Goal: Contribute content: Add original content to the website for others to see

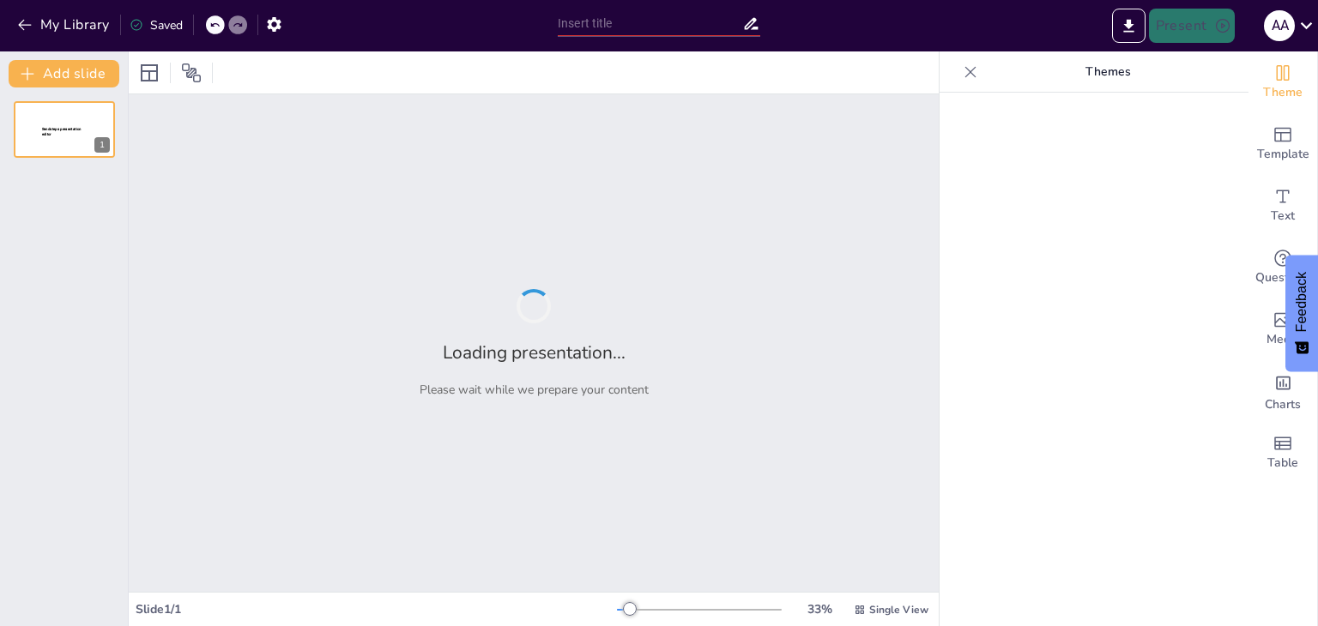
type input "Time Sharing Operating System"
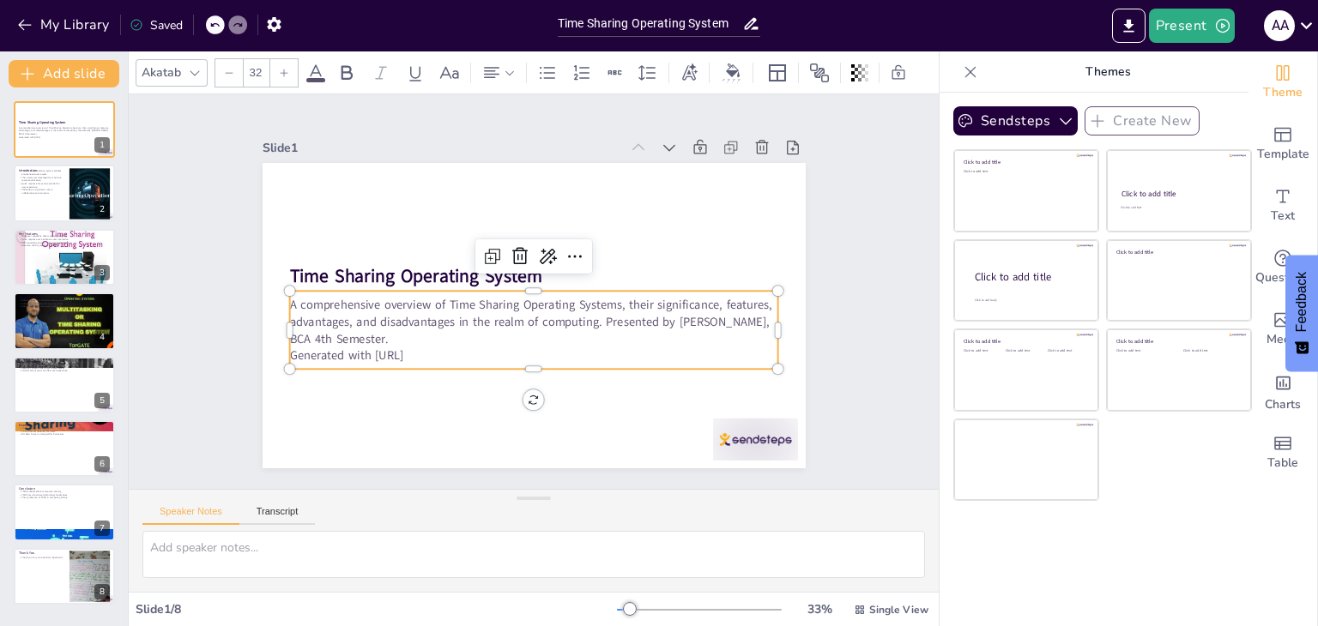
click at [434, 344] on p "Generated with Sendsteps.ai" at bounding box center [527, 356] width 488 height 68
click at [434, 344] on p "Generated with [URL]" at bounding box center [527, 356] width 488 height 68
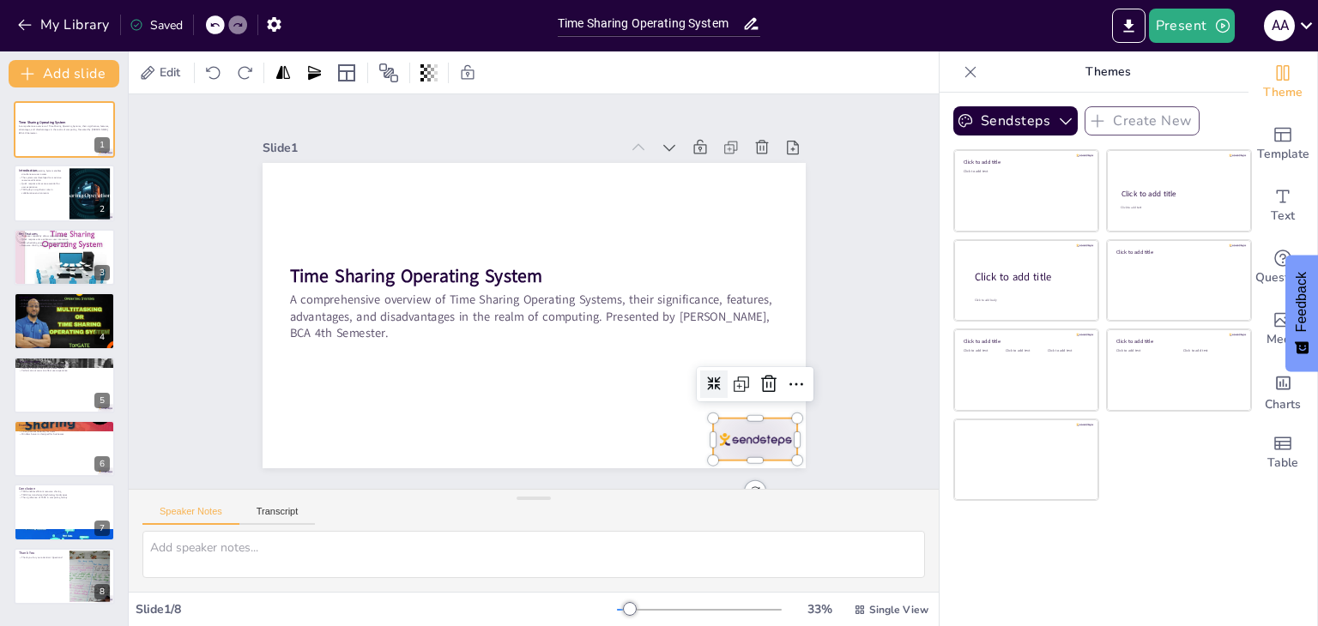
click at [748, 437] on div at bounding box center [738, 462] width 89 height 51
click at [752, 397] on icon at bounding box center [757, 408] width 22 height 22
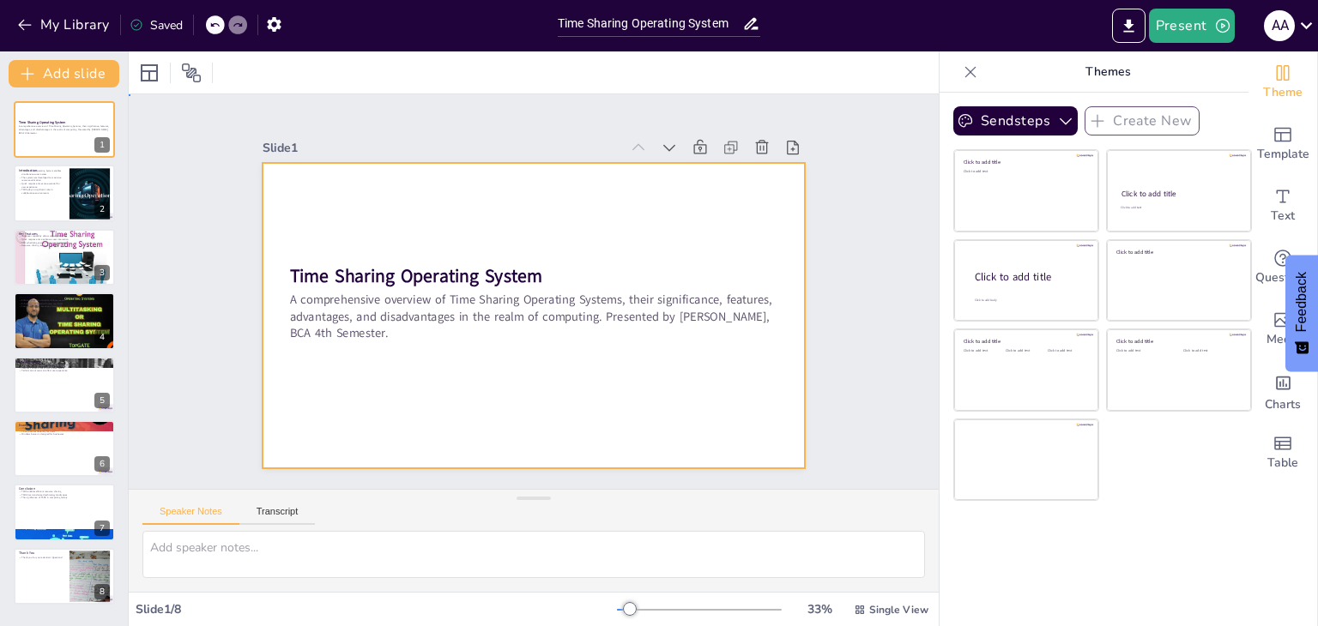
click at [323, 390] on div at bounding box center [534, 315] width 543 height 305
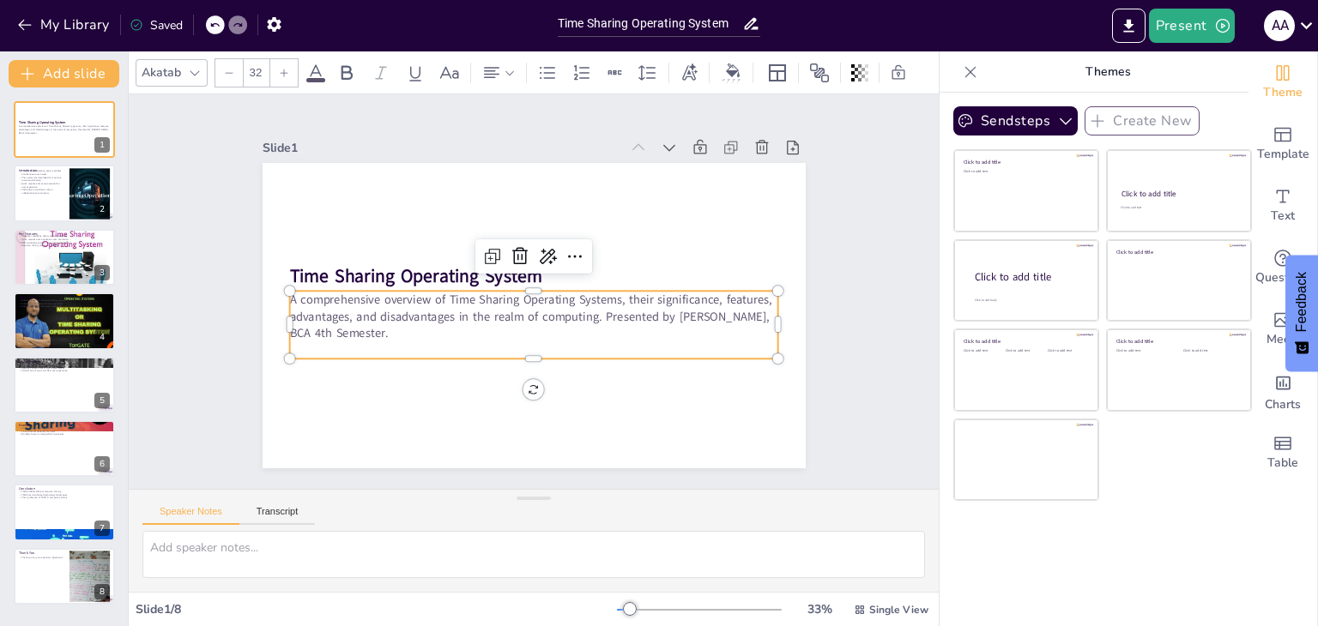
click at [590, 308] on p "A comprehensive overview of Time Sharing Operating Systems, their significance,…" at bounding box center [532, 316] width 492 height 101
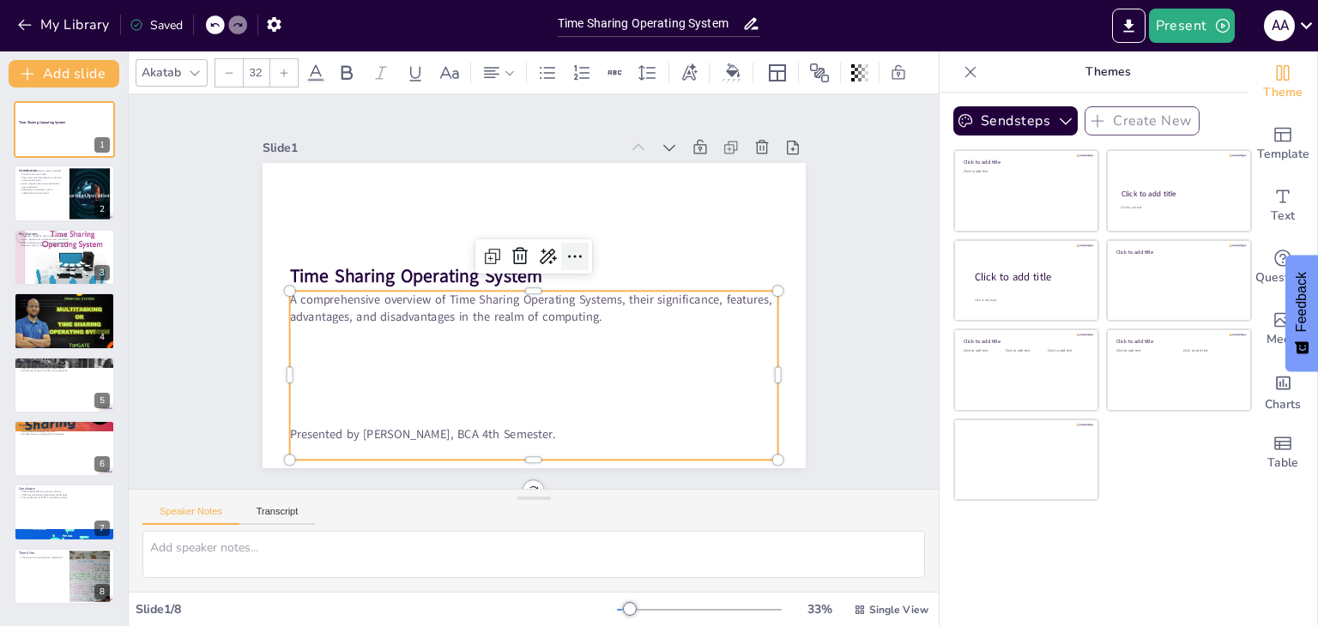
click at [577, 268] on icon at bounding box center [584, 271] width 14 height 7
click at [62, 577] on div at bounding box center [64, 576] width 103 height 58
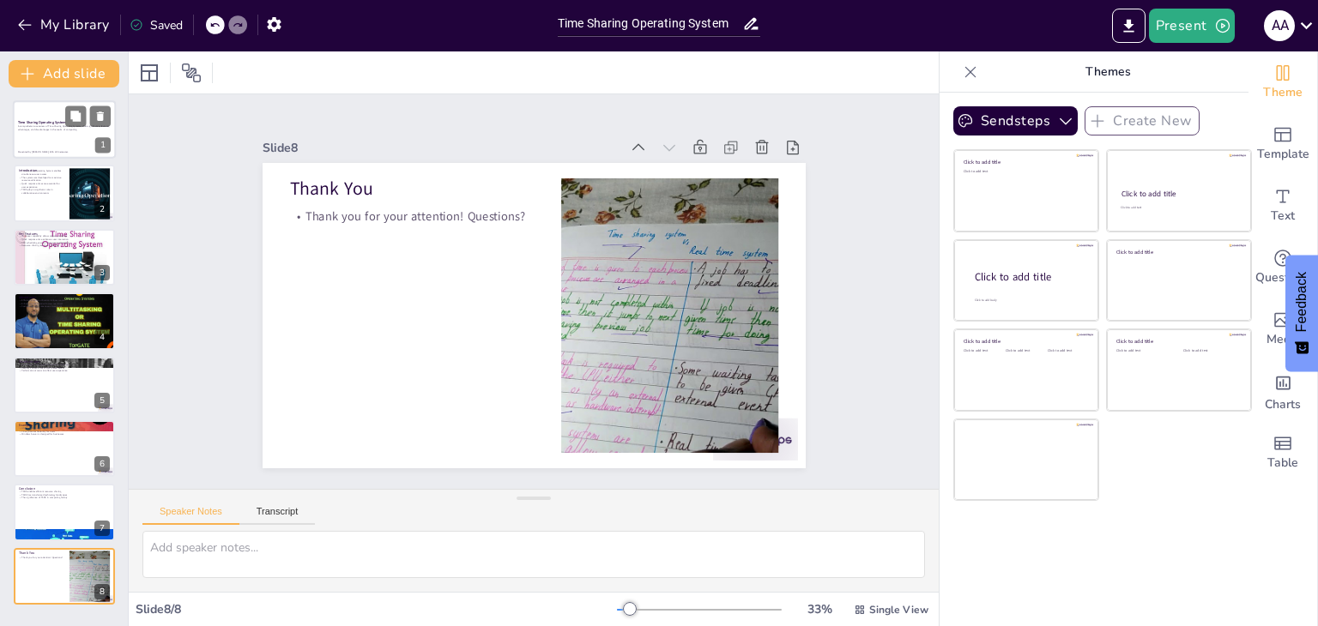
click at [62, 121] on strong "Time Sharing Operating System" at bounding box center [42, 122] width 48 height 4
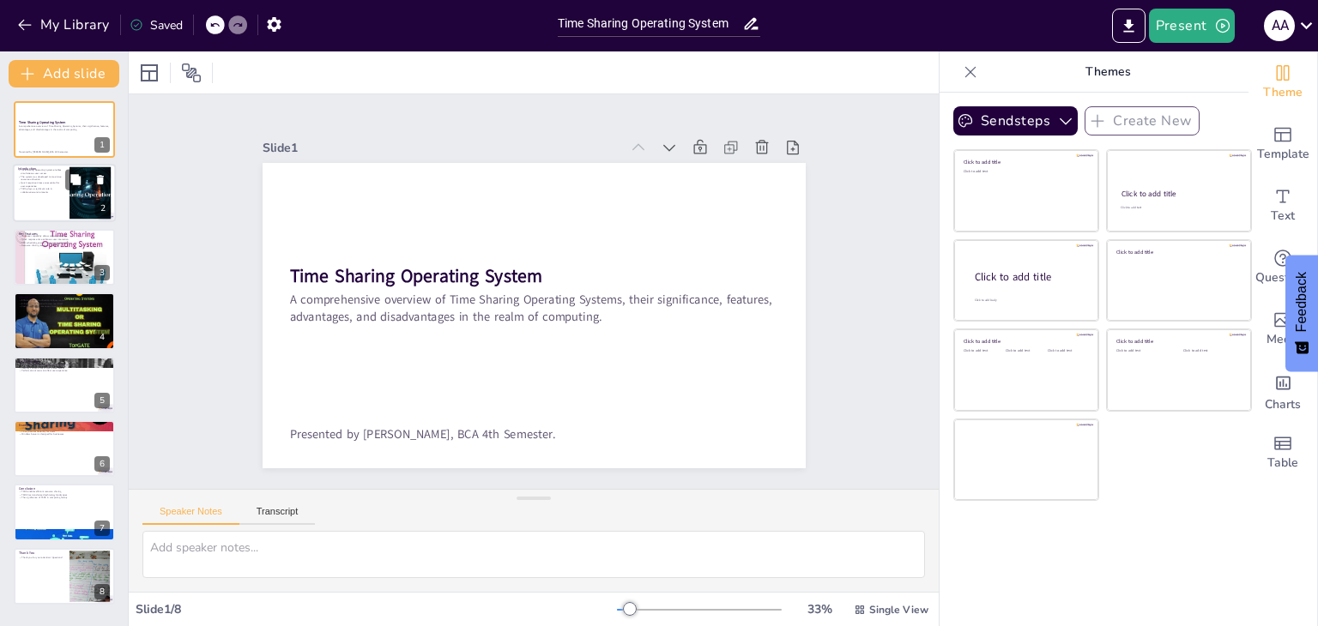
click at [38, 182] on p "Quick response times are essential for user experience" at bounding box center [41, 185] width 46 height 6
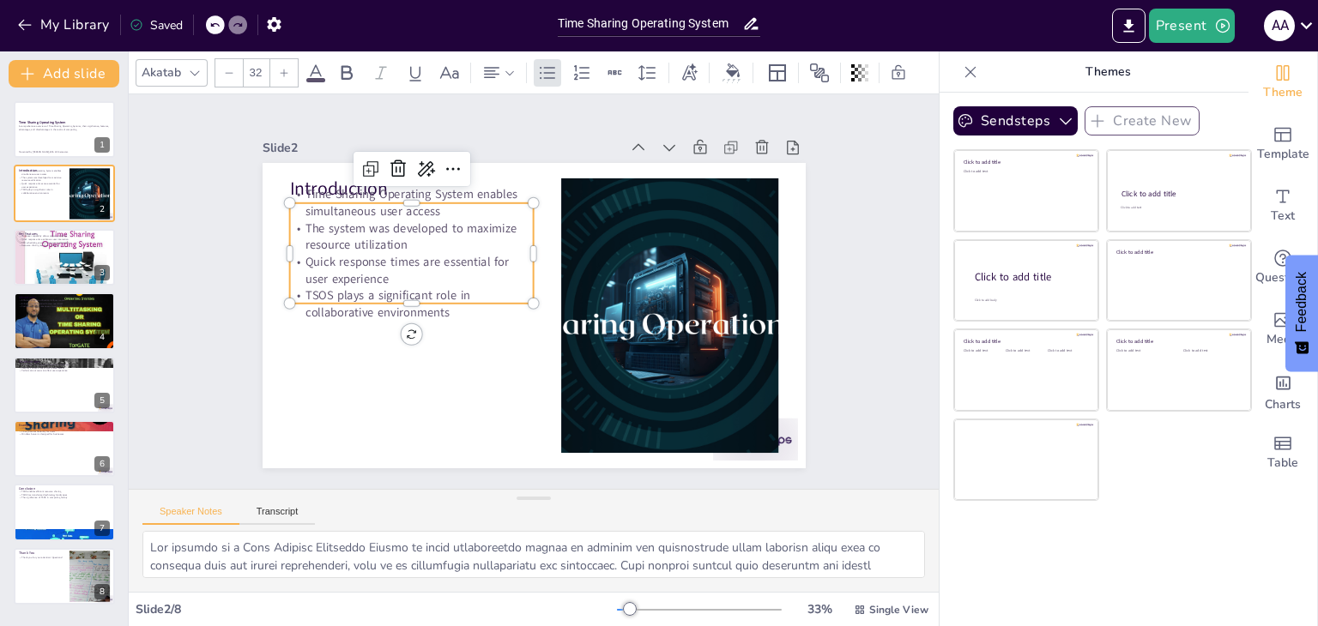
click at [382, 183] on p "Time Sharing Operating System enables simultaneous user access" at bounding box center [422, 190] width 246 height 59
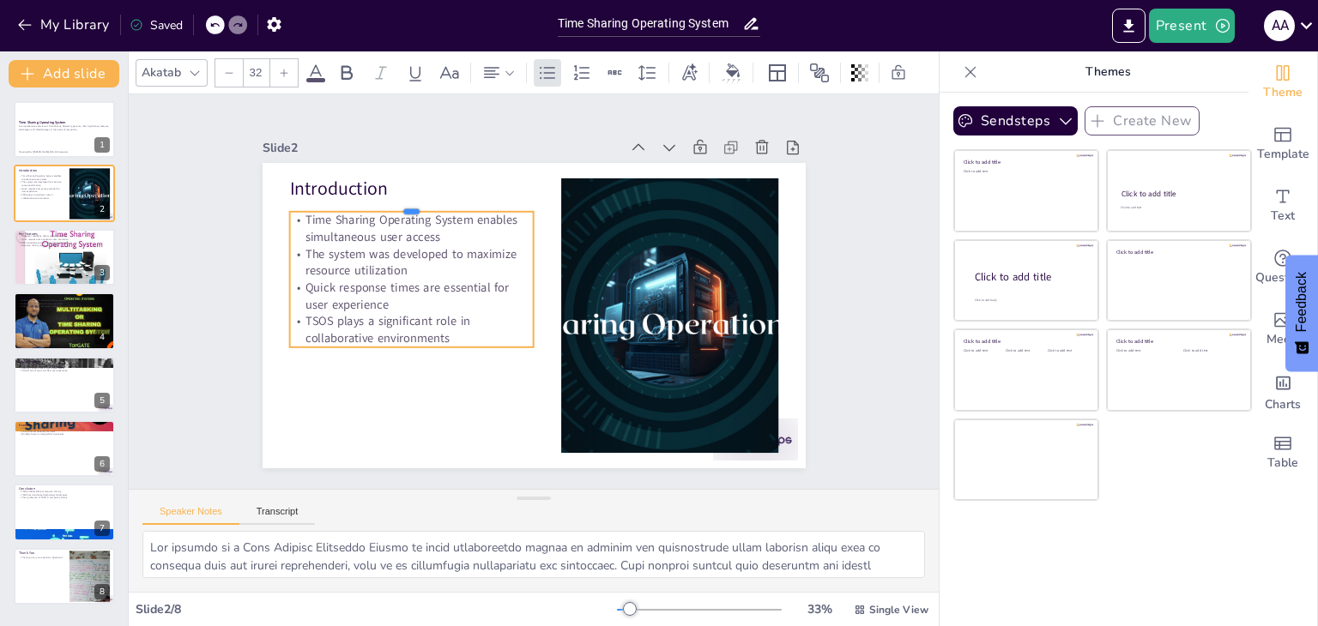
drag, startPoint x: 402, startPoint y: 195, endPoint x: 401, endPoint y: 203, distance: 8.6
click at [406, 203] on div at bounding box center [501, 144] width 190 height 173
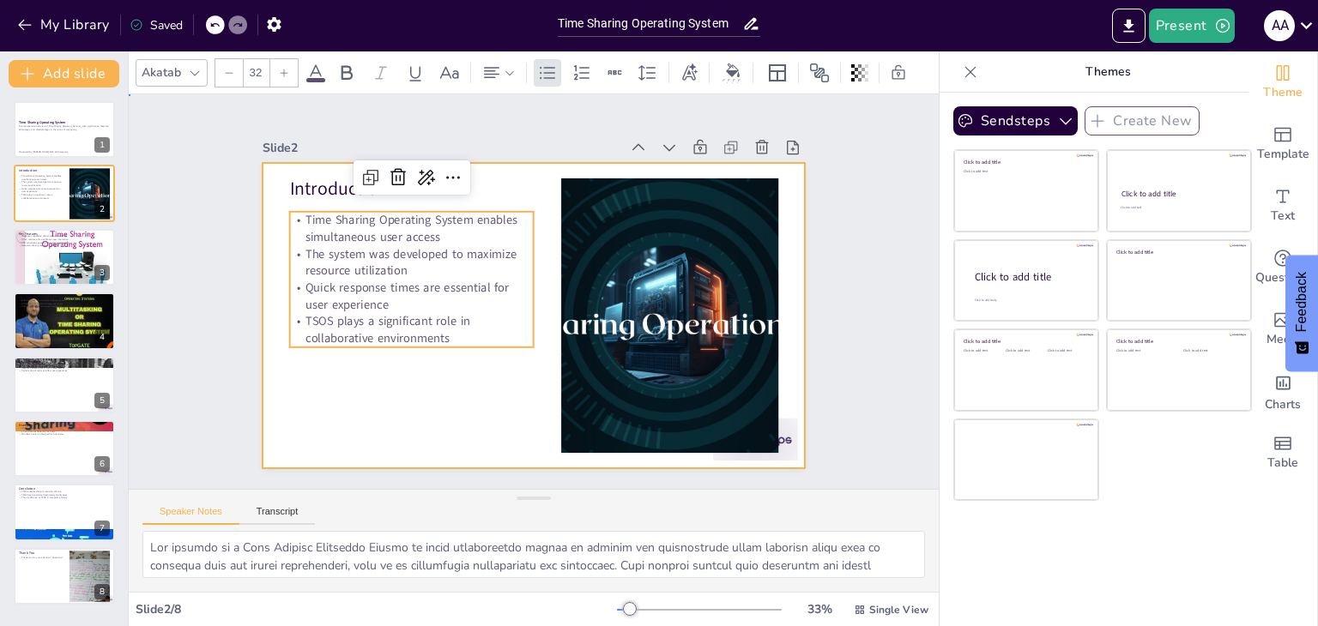
click at [354, 391] on div at bounding box center [529, 316] width 595 height 412
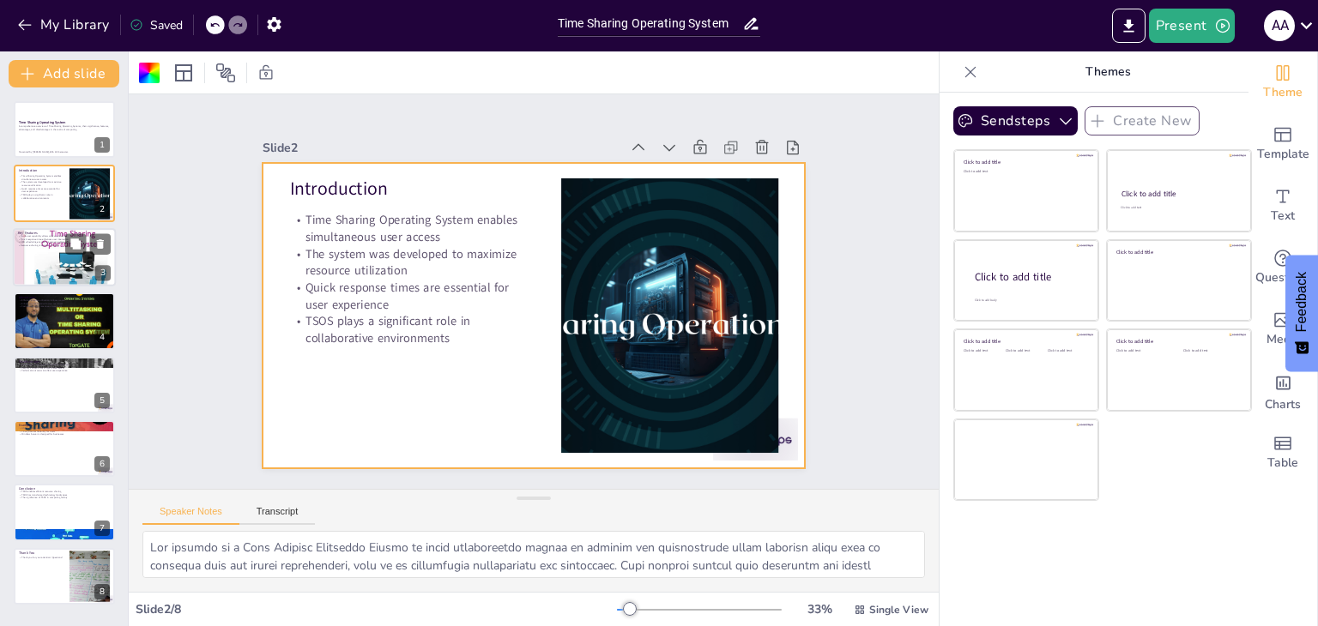
click at [74, 259] on div at bounding box center [64, 257] width 103 height 77
type textarea "The multi-user capability of Time Sharing Operating Systems is fundamental for …"
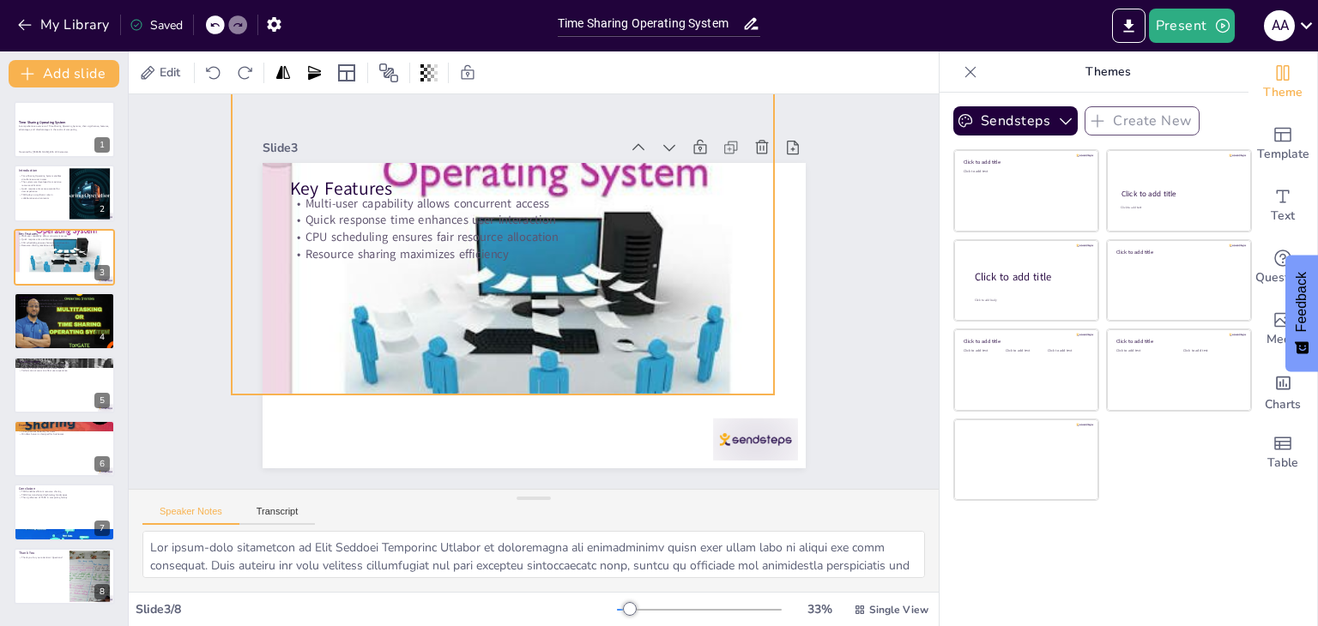
drag, startPoint x: 367, startPoint y: 257, endPoint x: 336, endPoint y: 183, distance: 80.0
click at [336, 183] on div "Key Features Multi-user capability allows concurrent access Quick response time…" at bounding box center [547, 164] width 540 height 57
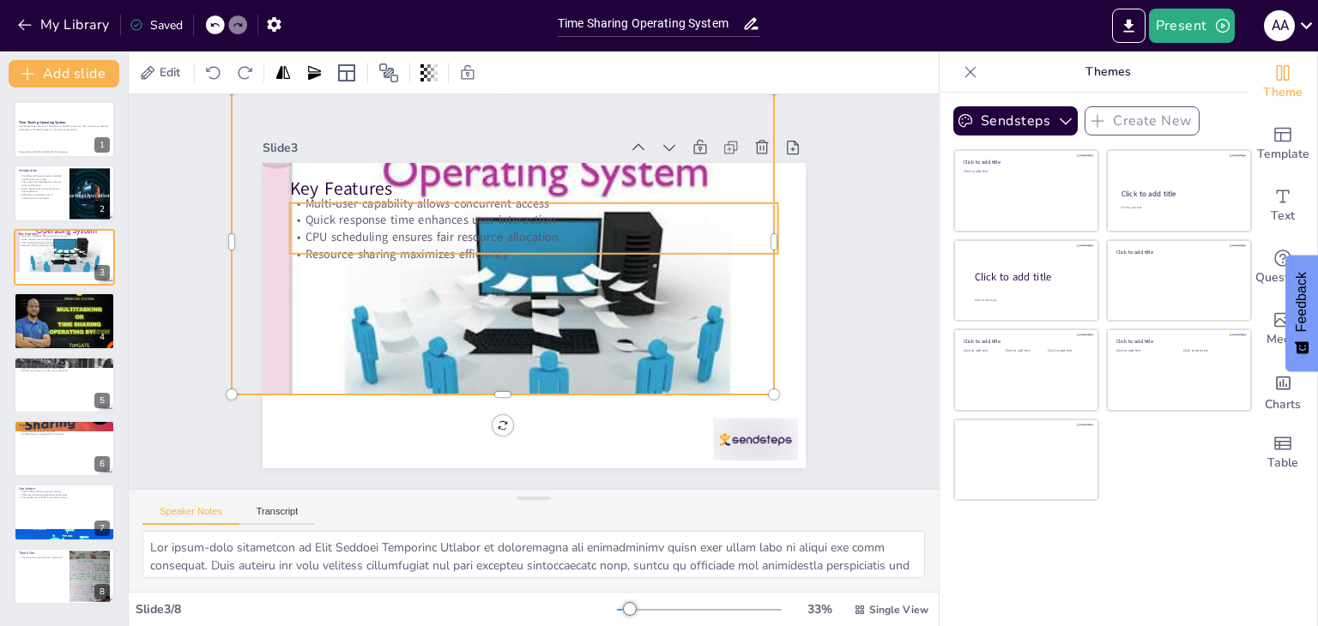
click at [319, 238] on p "CPU scheduling ensures fair resource allocation" at bounding box center [539, 237] width 488 height 68
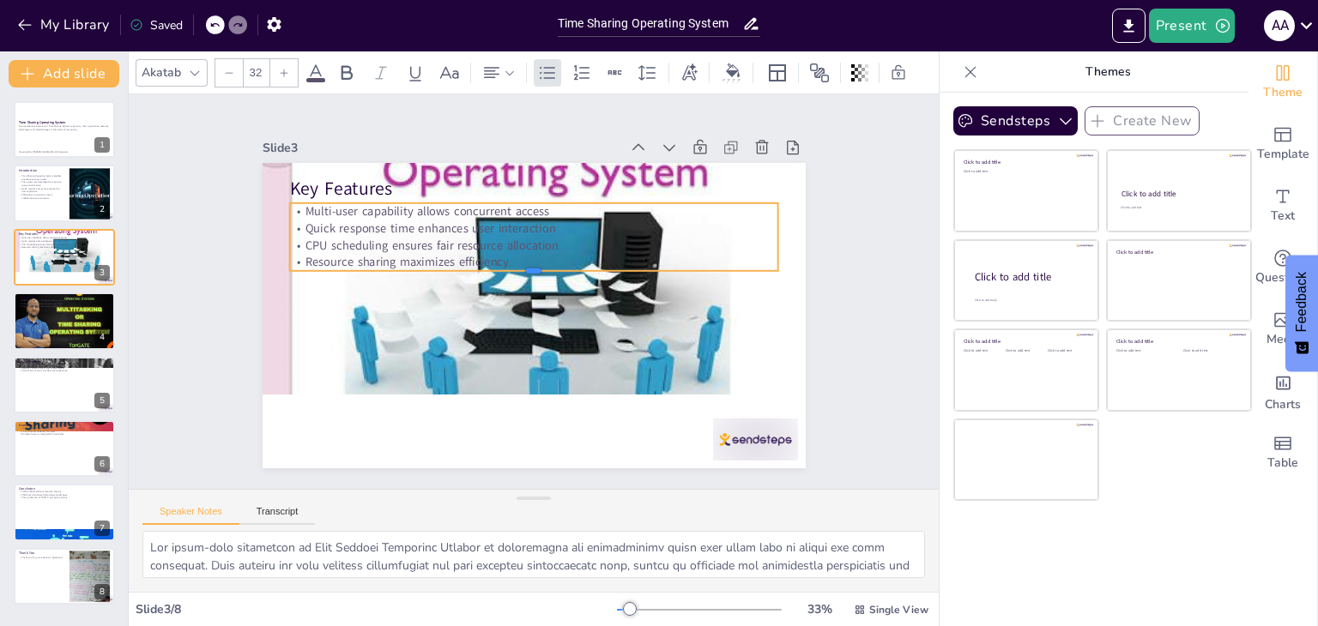
drag, startPoint x: 319, startPoint y: 251, endPoint x: 398, endPoint y: 237, distance: 80.3
click at [398, 237] on div "Key Features Multi-user capability allows concurrent access Quick response time…" at bounding box center [531, 316] width 572 height 360
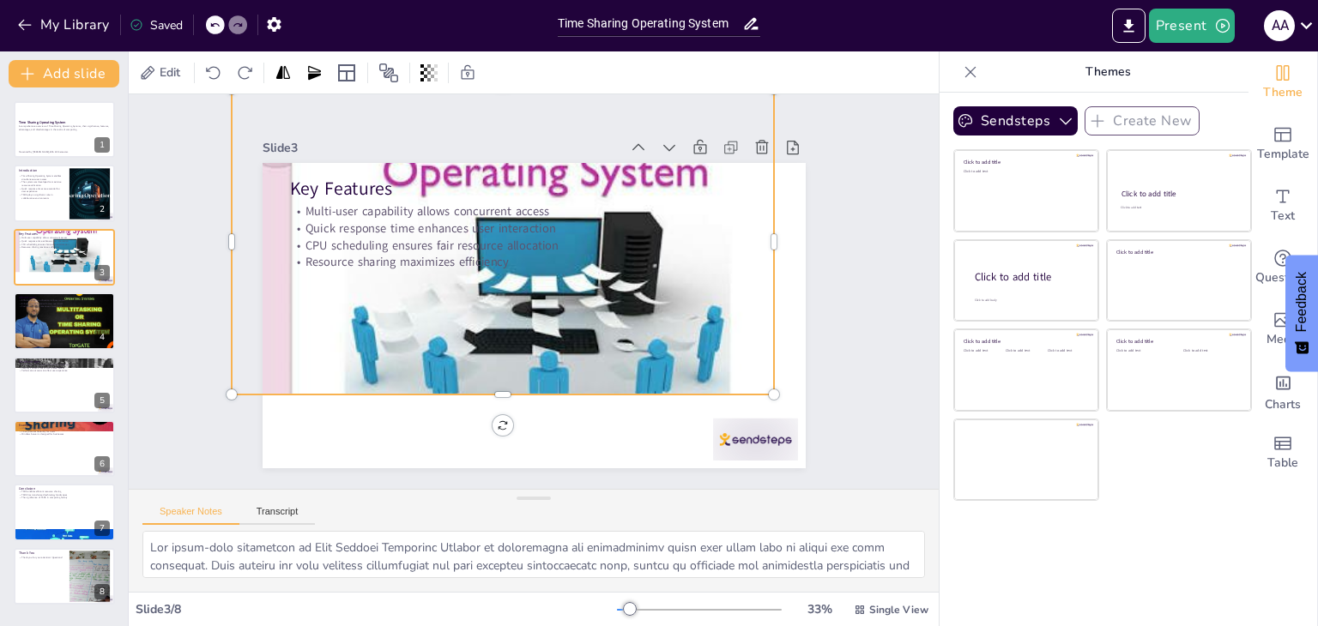
click at [522, 354] on div at bounding box center [508, 240] width 583 height 462
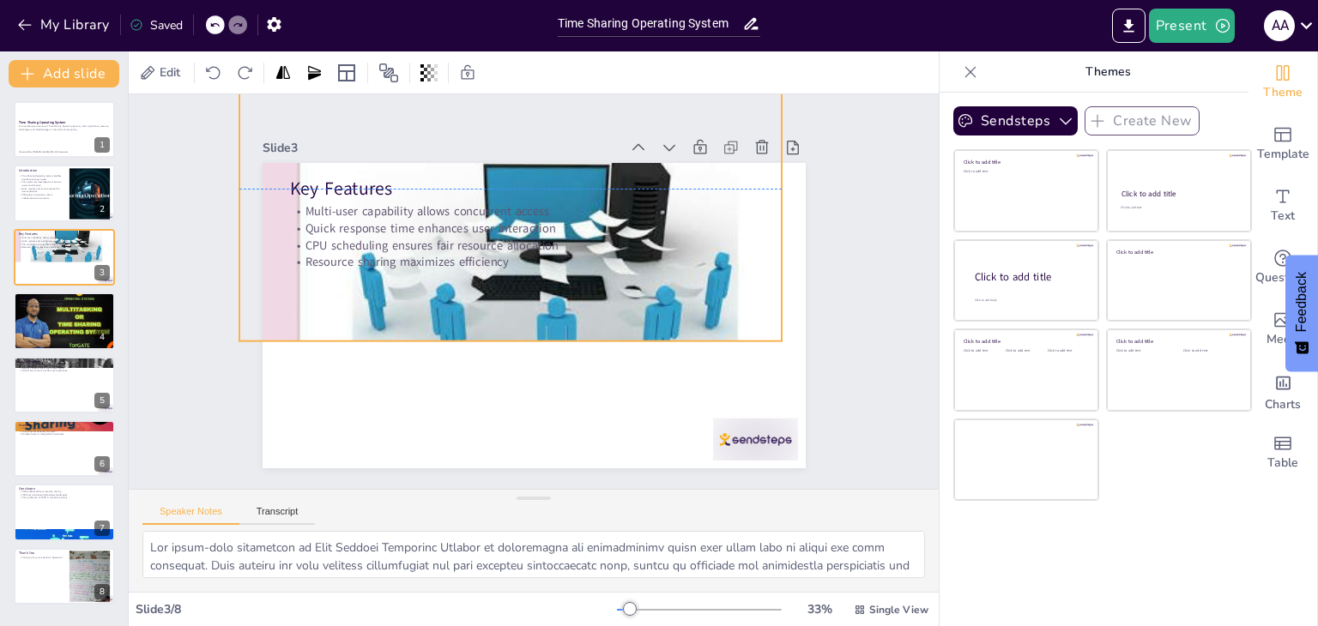
drag, startPoint x: 394, startPoint y: 245, endPoint x: 402, endPoint y: 189, distance: 57.1
click at [402, 189] on div "Key Features Multi-user capability allows concurrent access Quick response time…" at bounding box center [547, 164] width 540 height 57
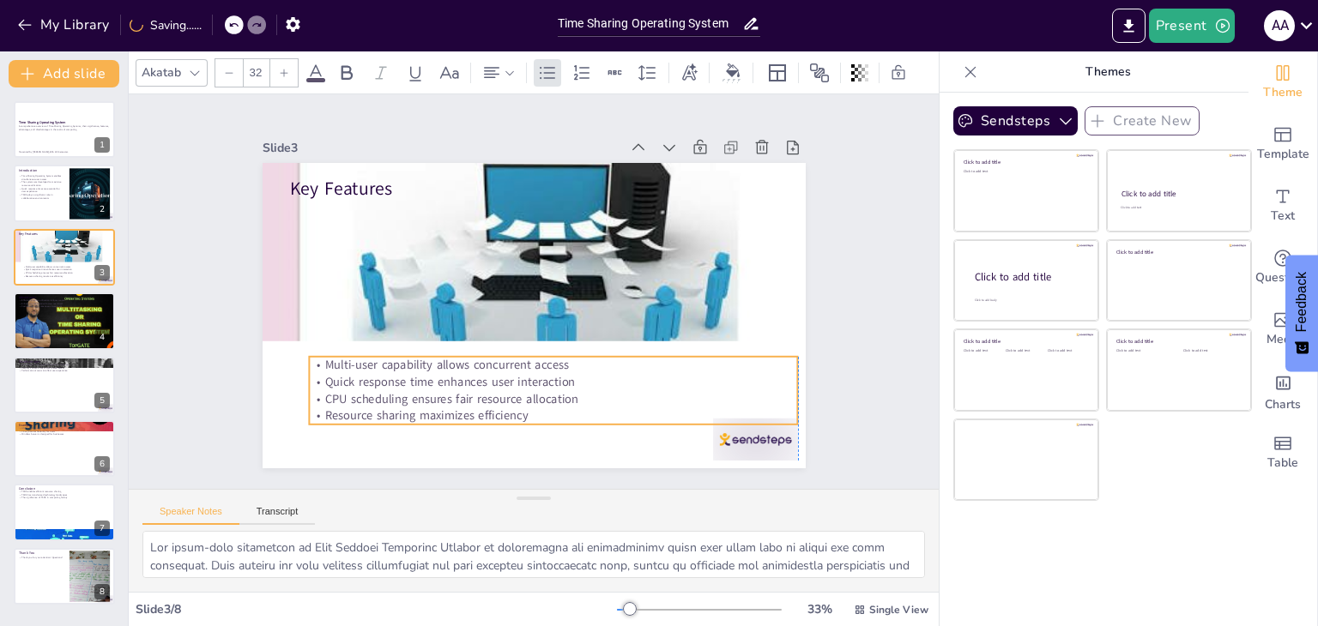
drag, startPoint x: 357, startPoint y: 227, endPoint x: 377, endPoint y: 381, distance: 154.9
click at [377, 381] on p "Quick response time enhances user interaction" at bounding box center [533, 384] width 481 height 118
click at [377, 381] on p "Quick response time enhances user interaction" at bounding box center [553, 382] width 489 height 17
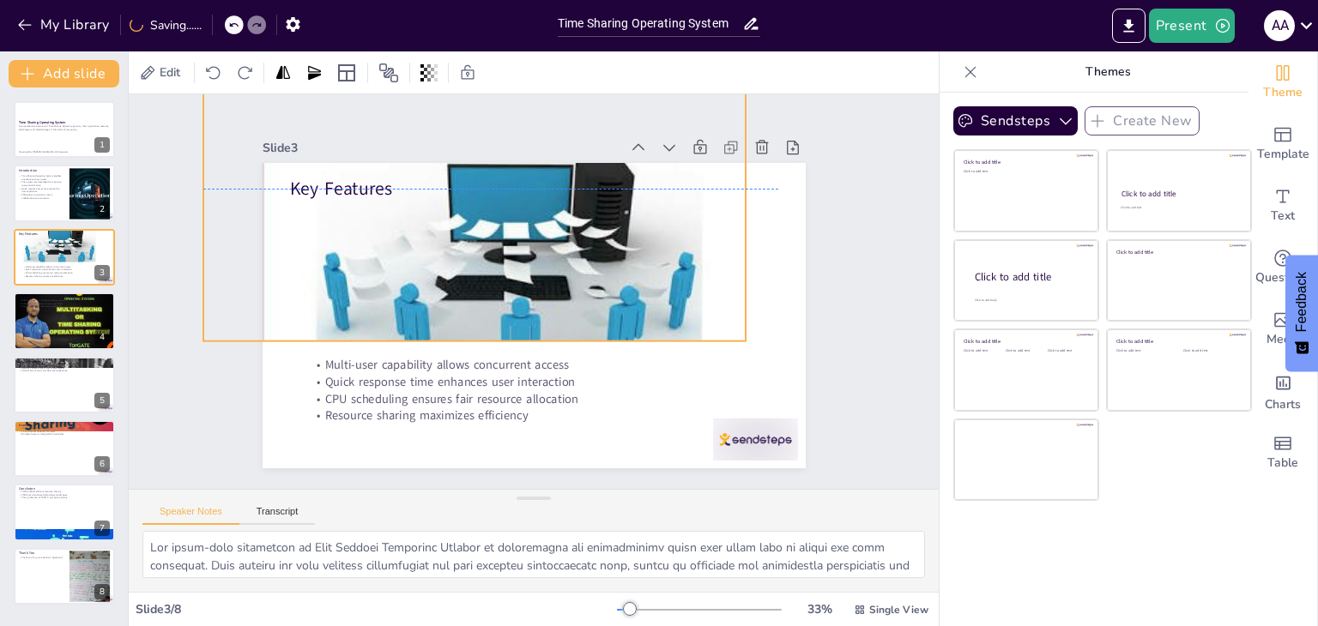
drag, startPoint x: 422, startPoint y: 296, endPoint x: 386, endPoint y: 296, distance: 36.0
click at [386, 296] on div at bounding box center [485, 183] width 583 height 462
click at [820, 390] on div "Slide 1 Time Sharing Operating System A comprehensive overview of Time Sharing …" at bounding box center [533, 291] width 673 height 419
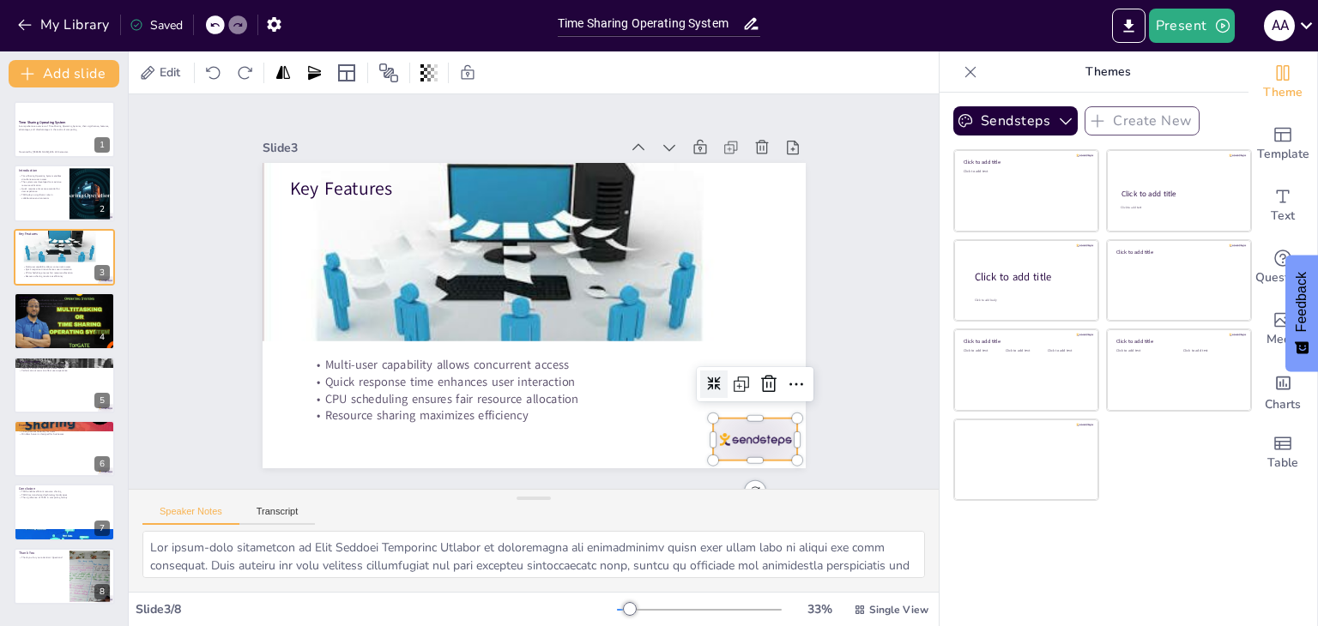
click at [758, 437] on div at bounding box center [738, 462] width 89 height 51
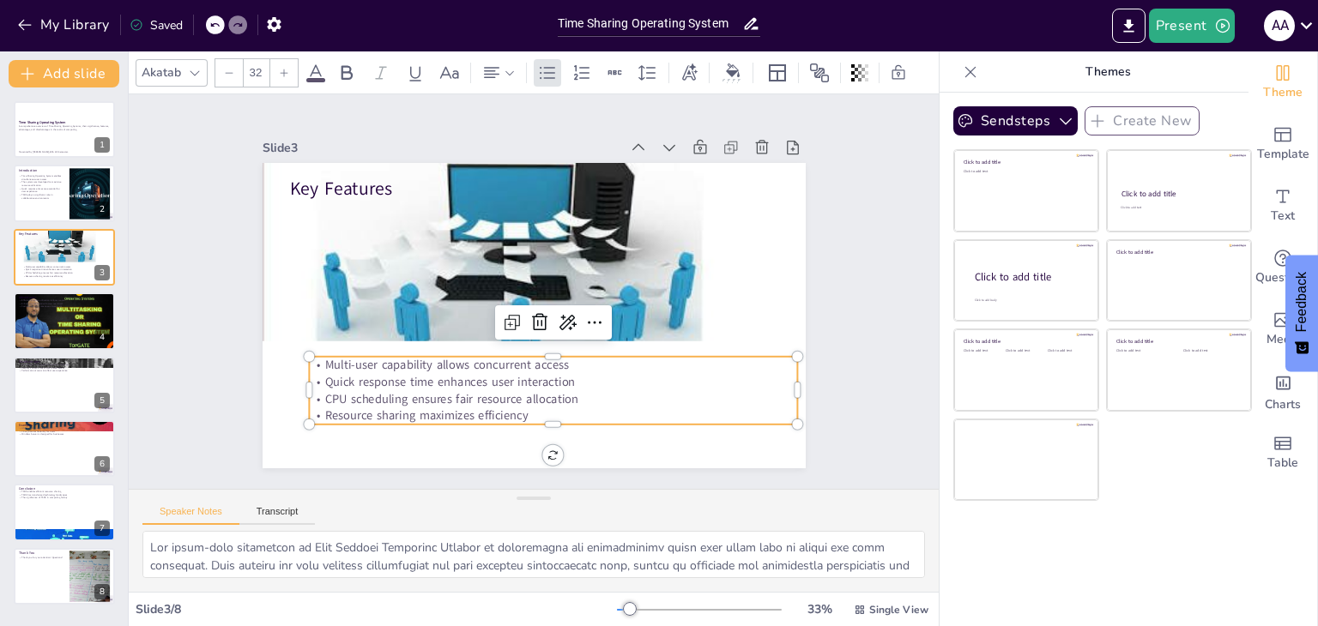
click at [537, 411] on p "Resource sharing maximizes efficiency" at bounding box center [540, 417] width 488 height 68
click at [500, 319] on icon at bounding box center [506, 317] width 24 height 24
type input "32"
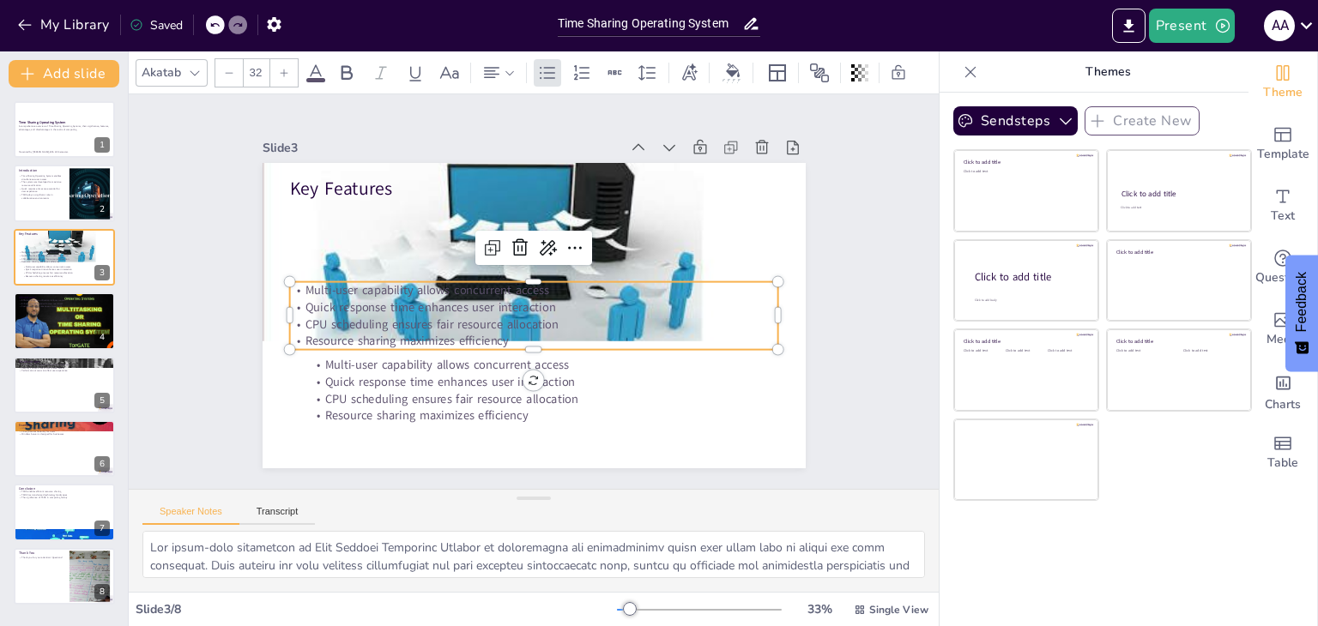
click at [586, 509] on div "Speaker Notes Transcript" at bounding box center [534, 510] width 810 height 41
click at [516, 242] on icon at bounding box center [524, 246] width 17 height 18
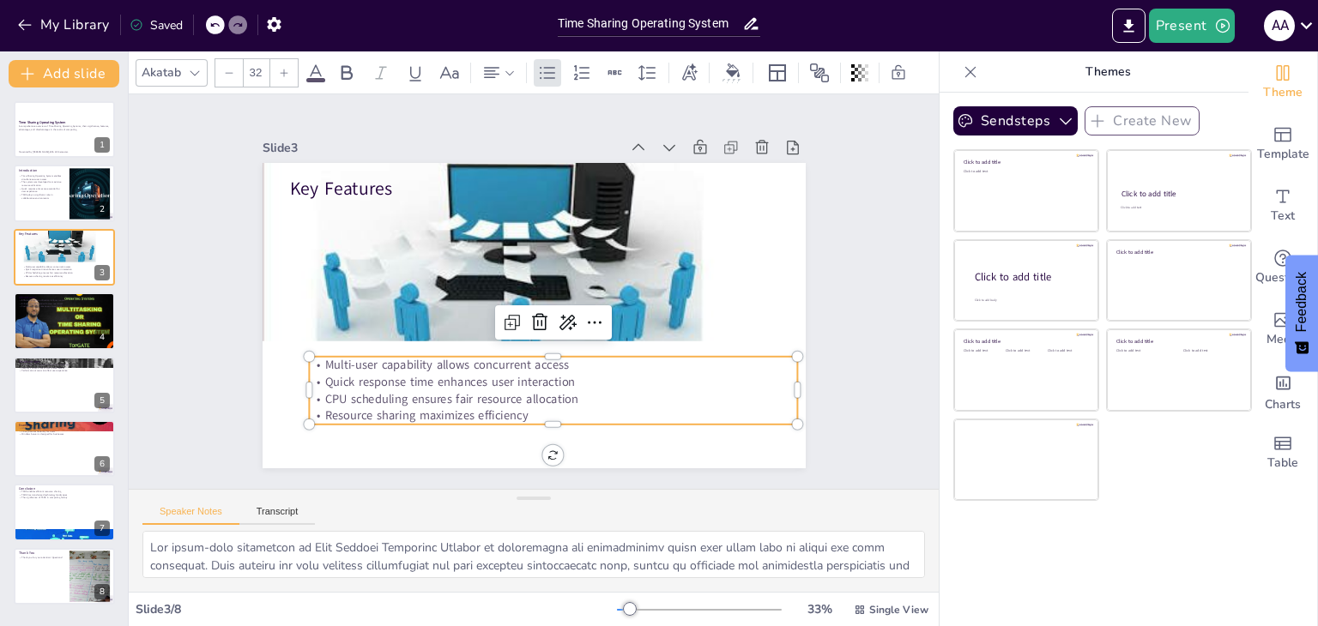
click at [613, 415] on p "Resource sharing maximizes efficiency" at bounding box center [540, 417] width 488 height 68
click at [631, 526] on div "Speaker Notes Transcript" at bounding box center [534, 510] width 810 height 41
click at [612, 495] on div "Speaker Notes Transcript" at bounding box center [534, 510] width 810 height 41
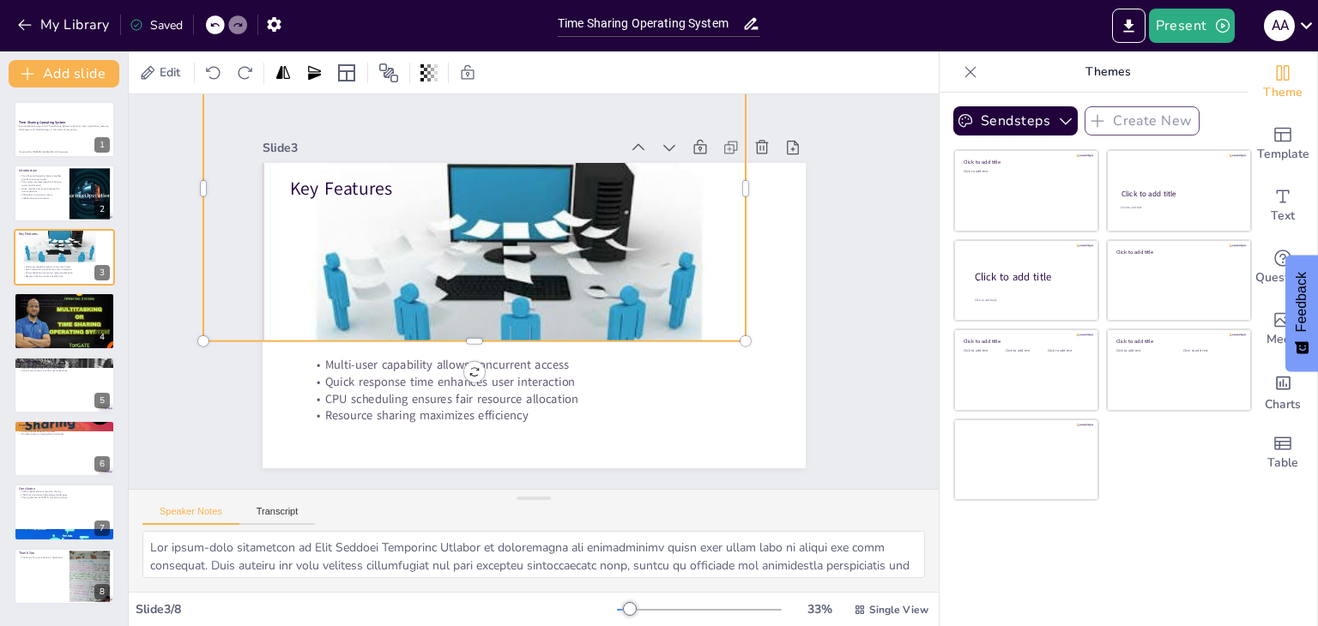
click at [661, 315] on div at bounding box center [498, 178] width 616 height 511
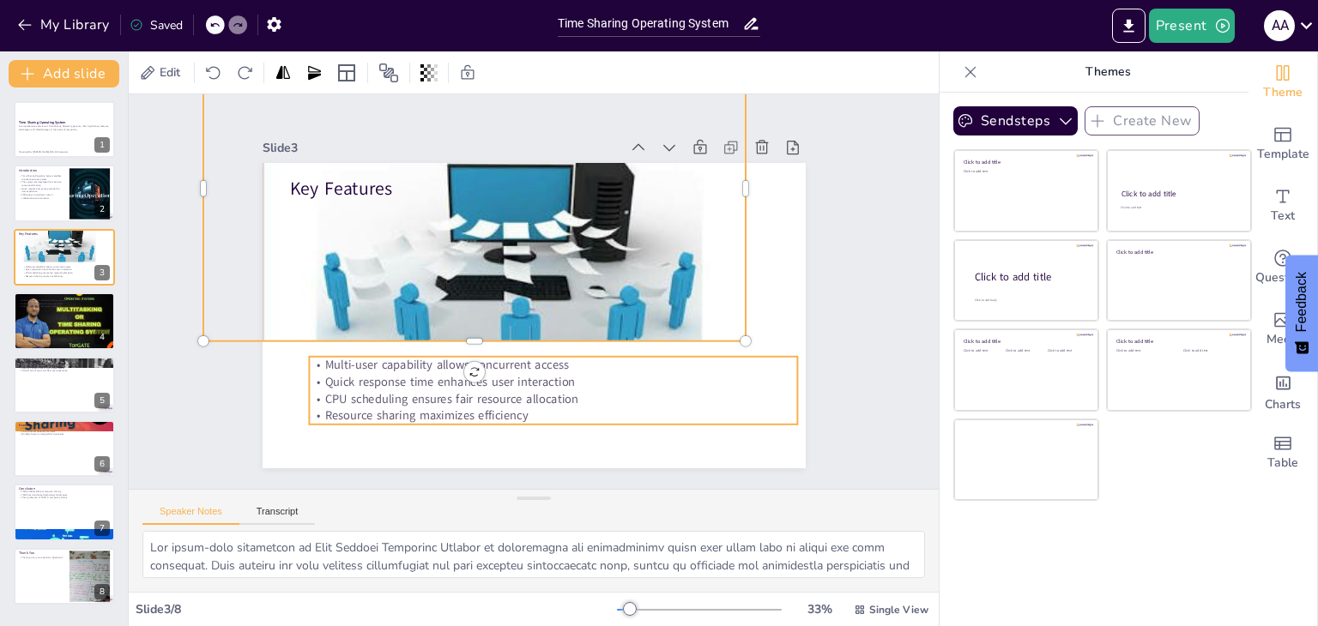
click at [511, 413] on p "Resource sharing maximizes efficiency" at bounding box center [540, 417] width 488 height 68
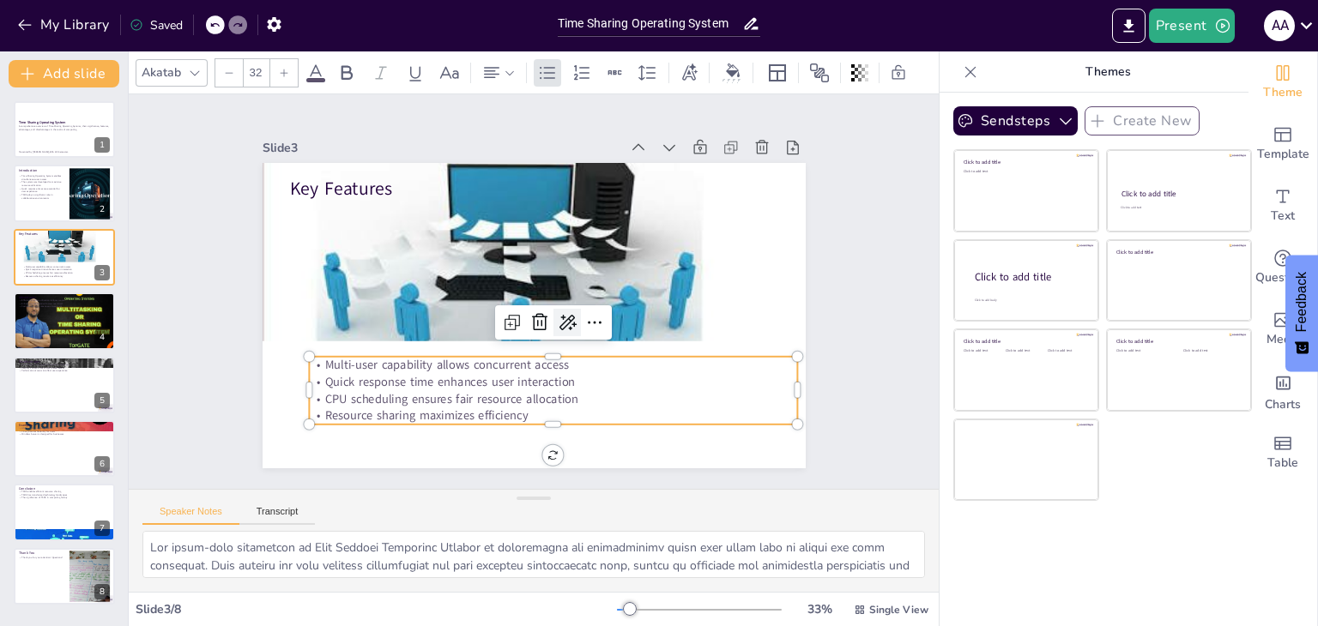
click at [555, 319] on icon at bounding box center [564, 325] width 22 height 22
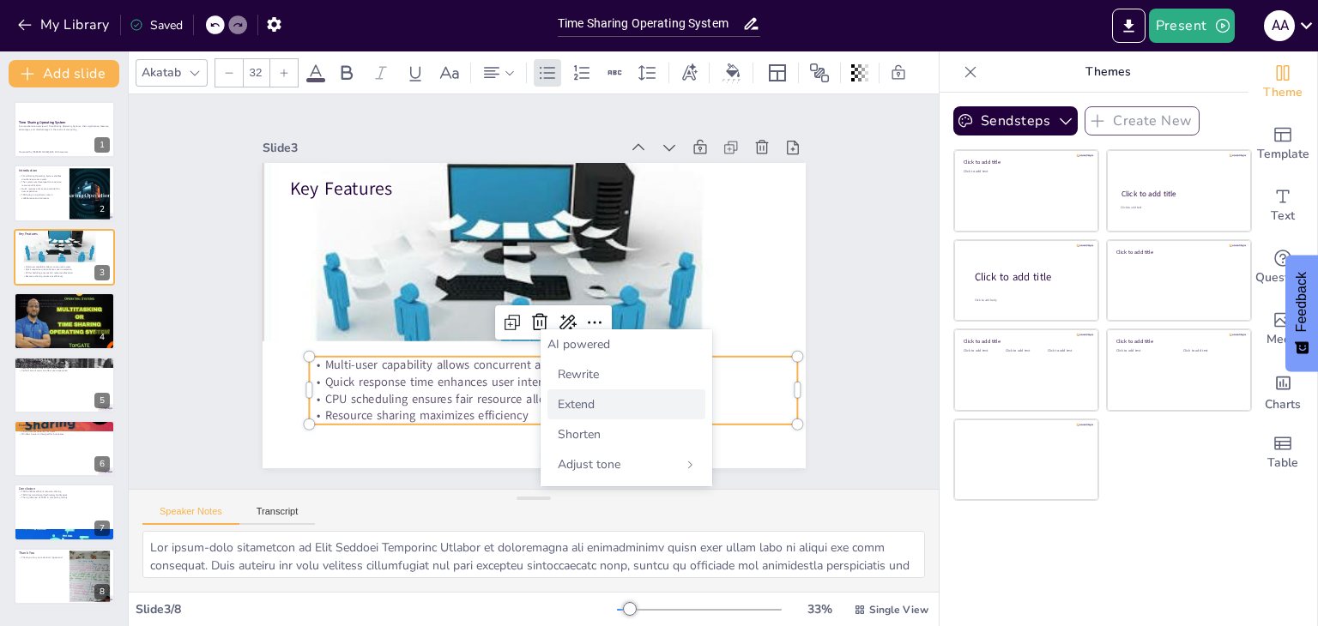
click at [594, 407] on span "Extend" at bounding box center [576, 404] width 37 height 16
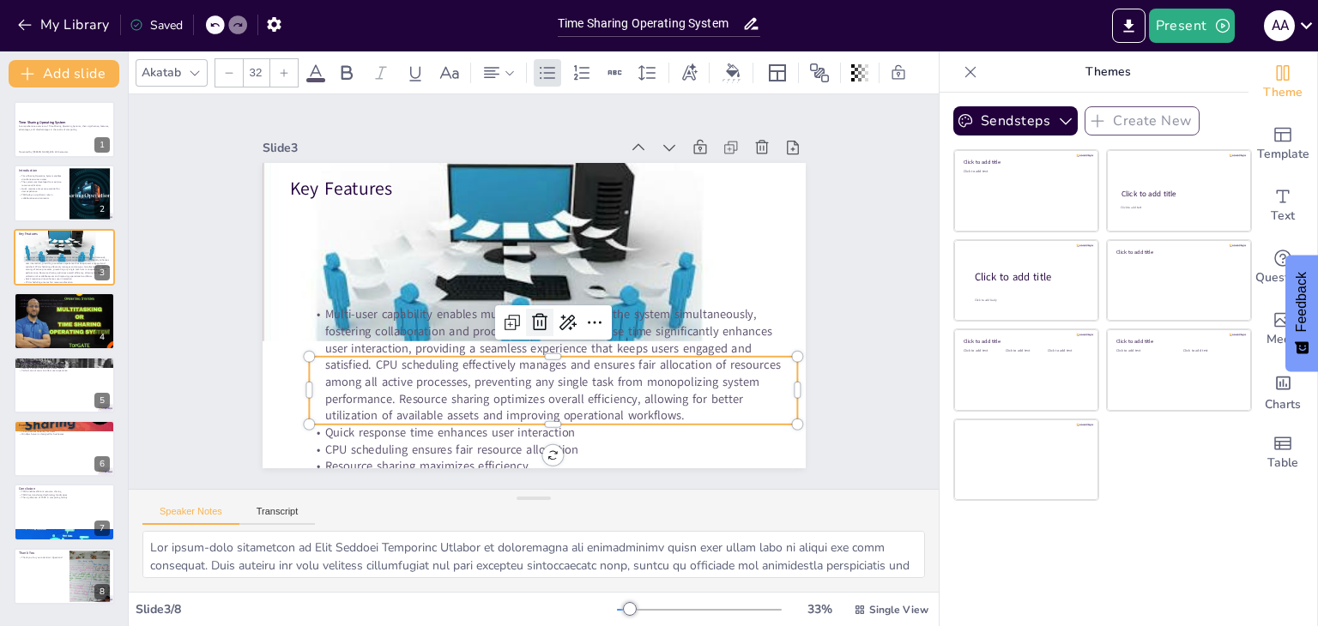
click at [533, 313] on icon at bounding box center [536, 322] width 22 height 22
click at [462, 320] on p "Multi-user capability enables multiple users to access the system simultaneousl…" at bounding box center [553, 365] width 489 height 118
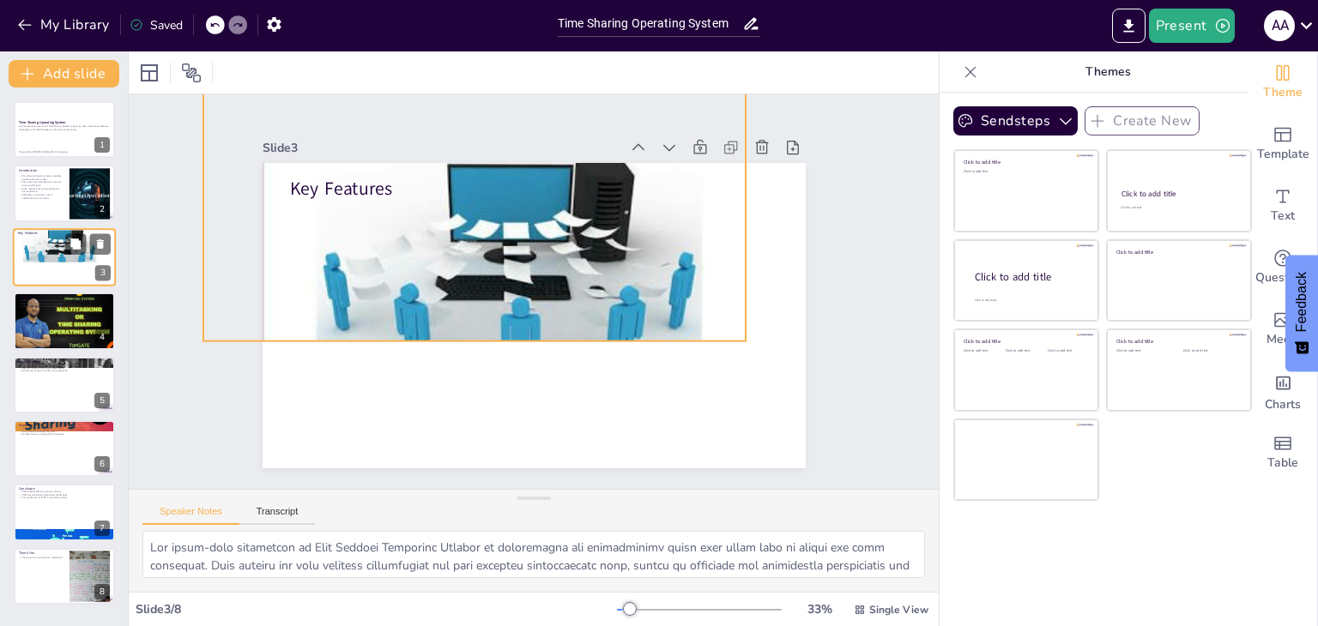
click at [40, 258] on div at bounding box center [53, 233] width 103 height 77
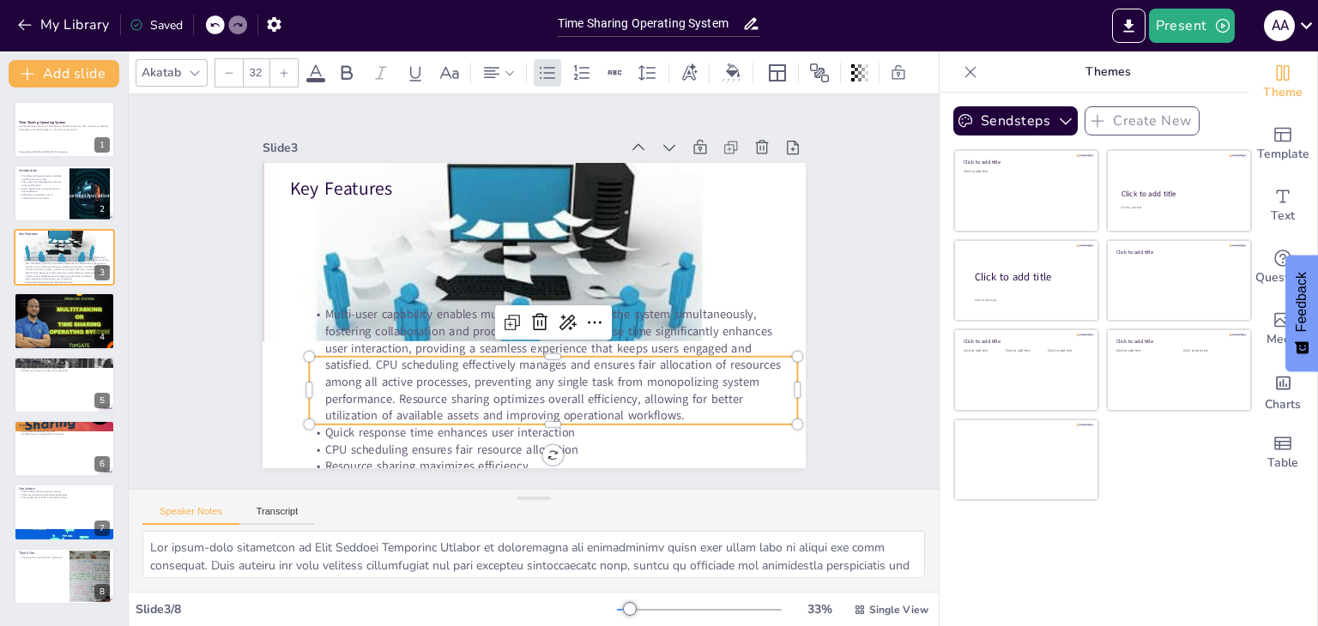
click at [549, 404] on p "Multi-user capability enables multiple users to access the system simultaneousl…" at bounding box center [545, 366] width 498 height 169
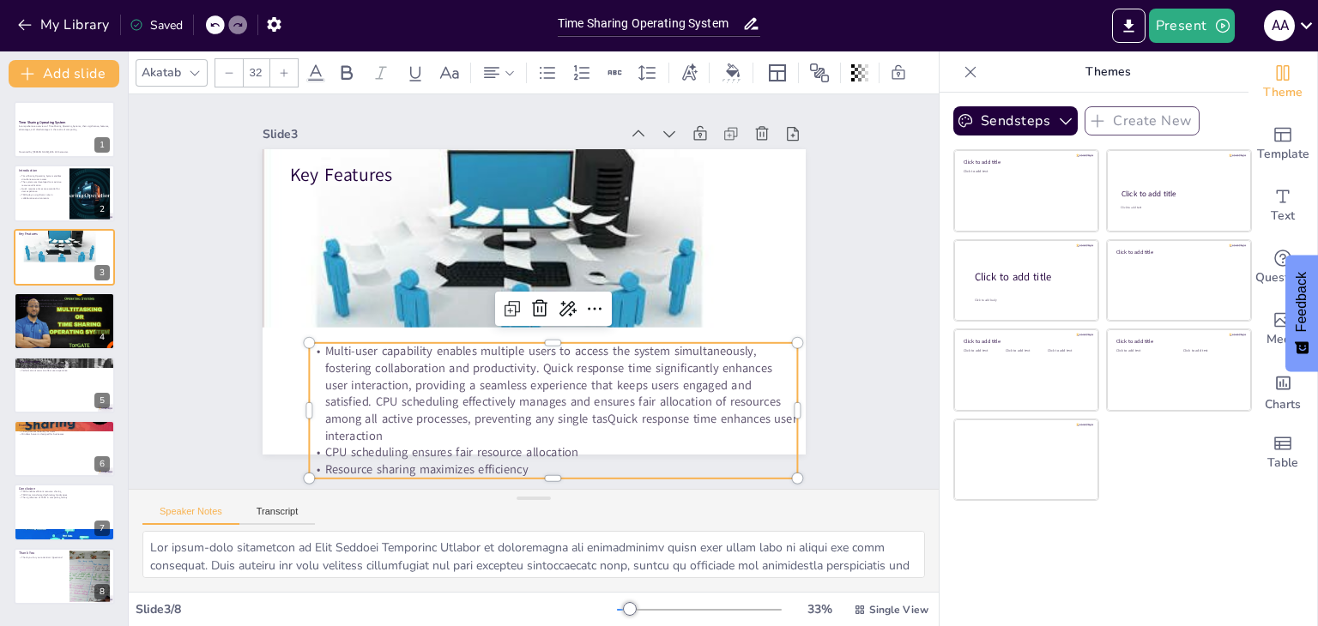
scroll to position [22, 0]
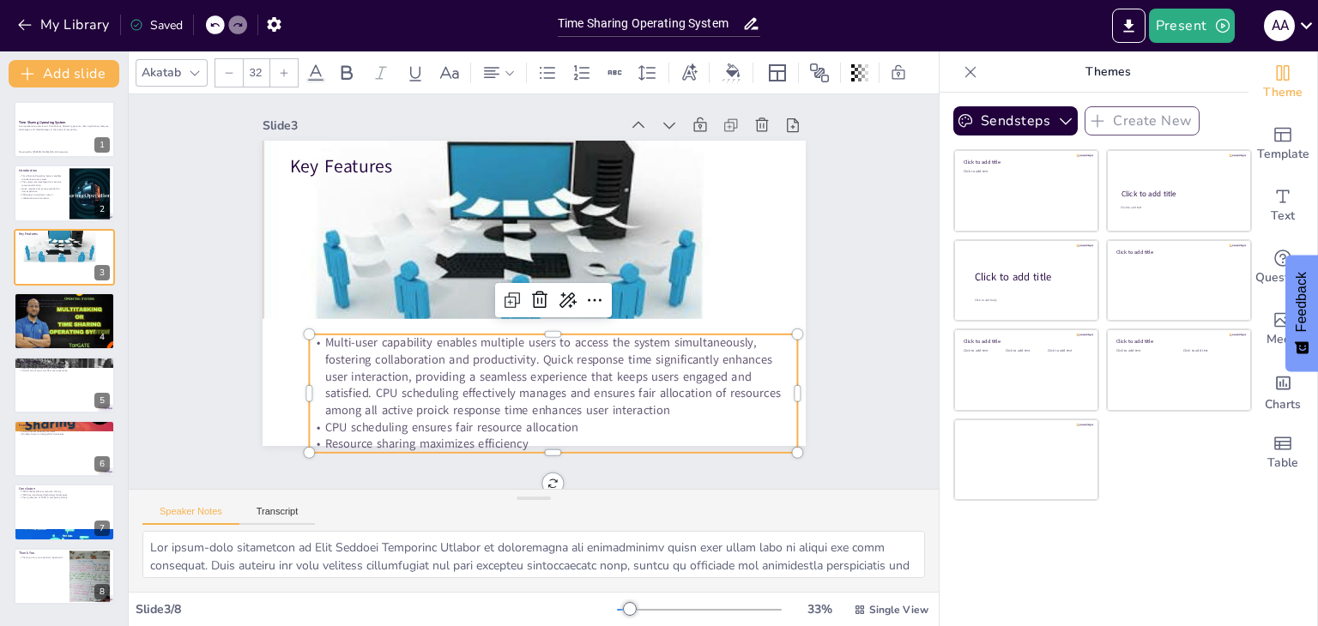
click at [648, 437] on p "Resource sharing maximizes efficiency" at bounding box center [537, 446] width 488 height 68
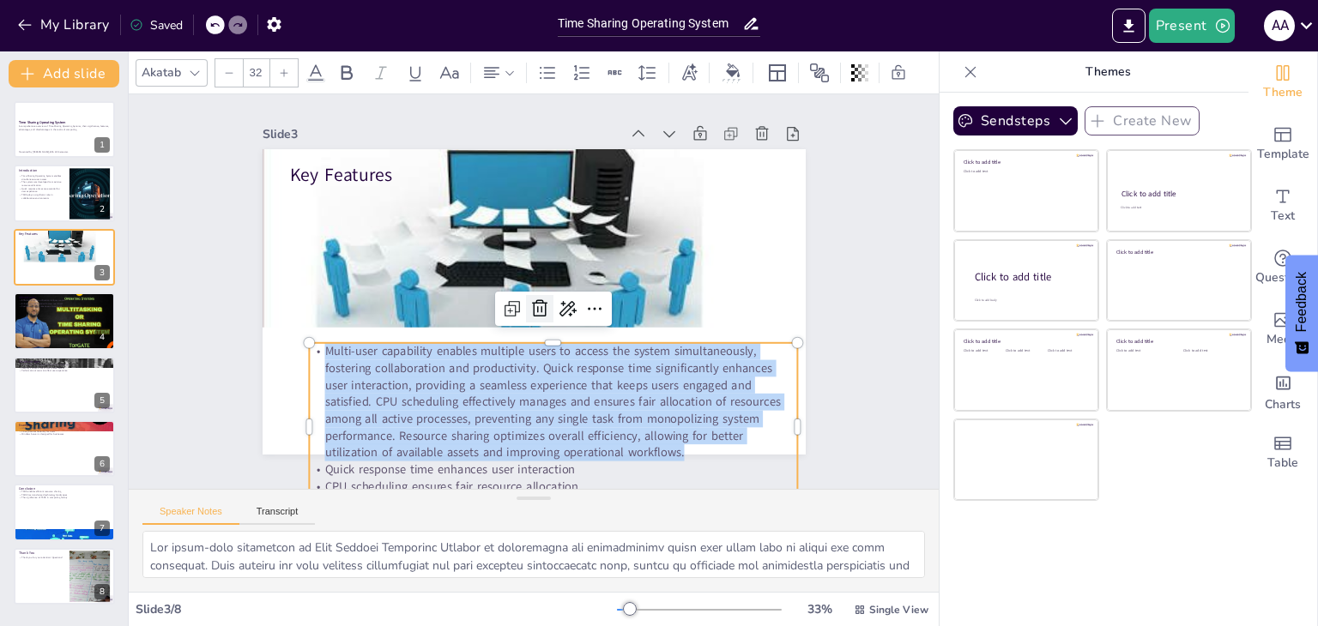
click at [526, 300] on icon at bounding box center [537, 309] width 22 height 22
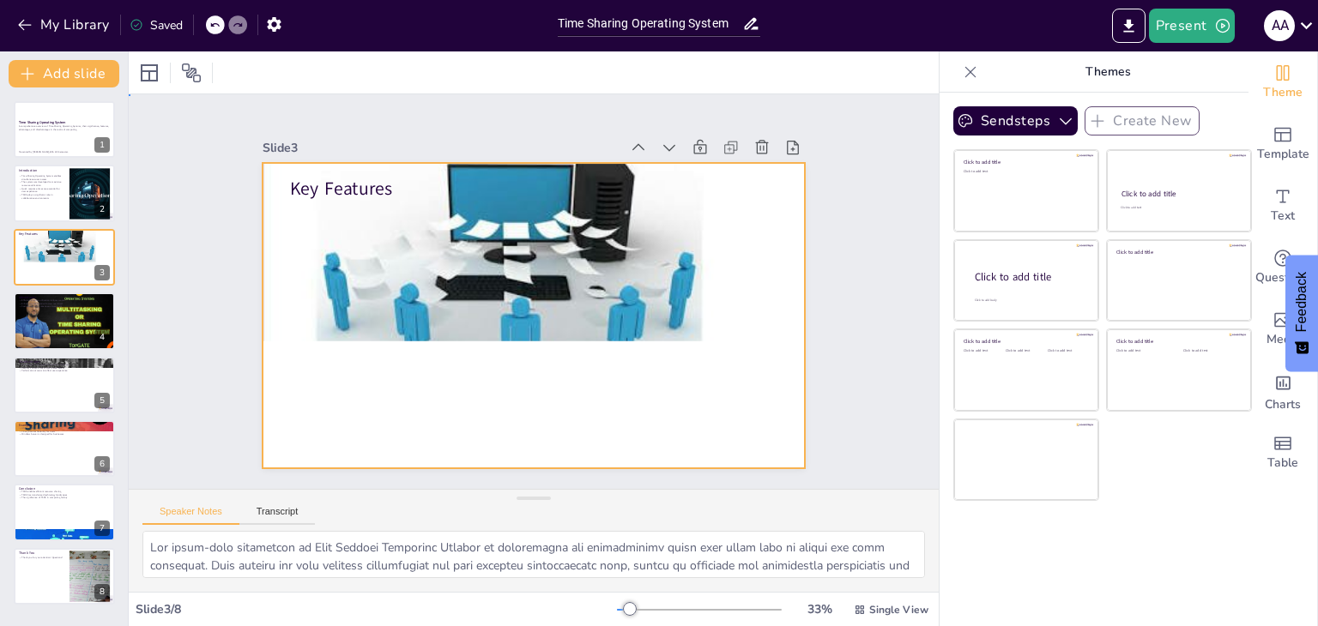
click at [473, 382] on div at bounding box center [531, 316] width 572 height 360
click at [473, 382] on div at bounding box center [529, 316] width 595 height 412
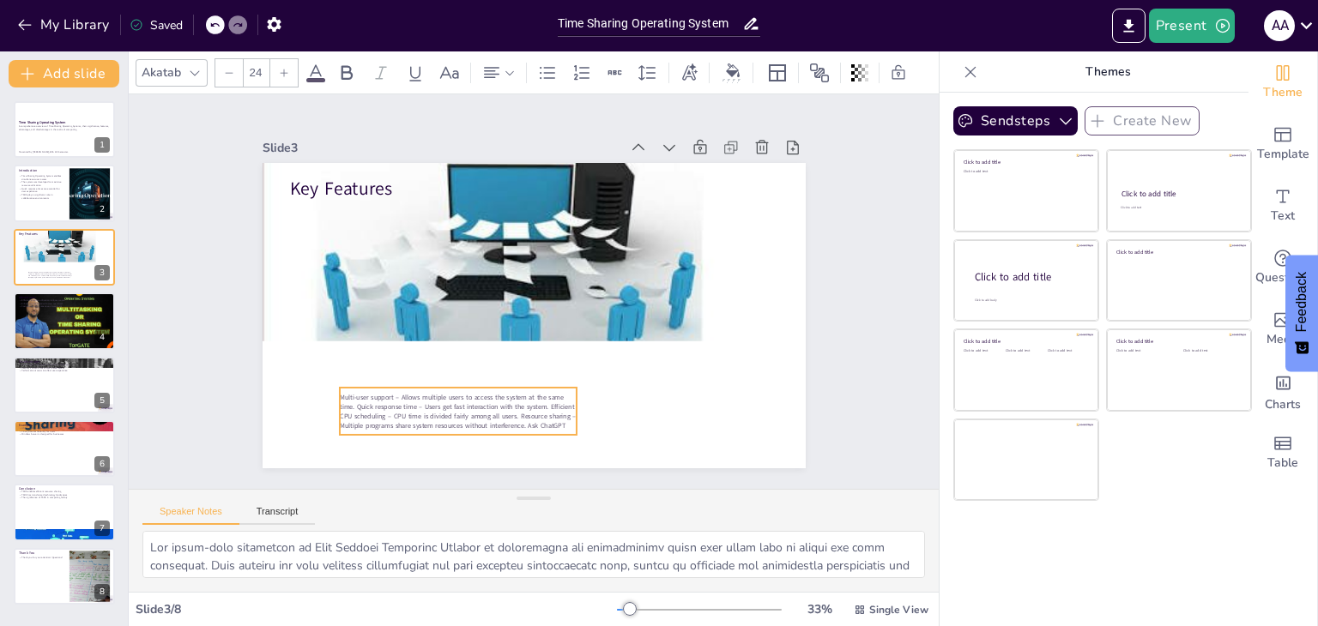
drag, startPoint x: 336, startPoint y: 212, endPoint x: 384, endPoint y: 408, distance: 202.3
click at [384, 408] on span "Multi-user support – Allows multiple users to access the system at the same tim…" at bounding box center [444, 401] width 237 height 61
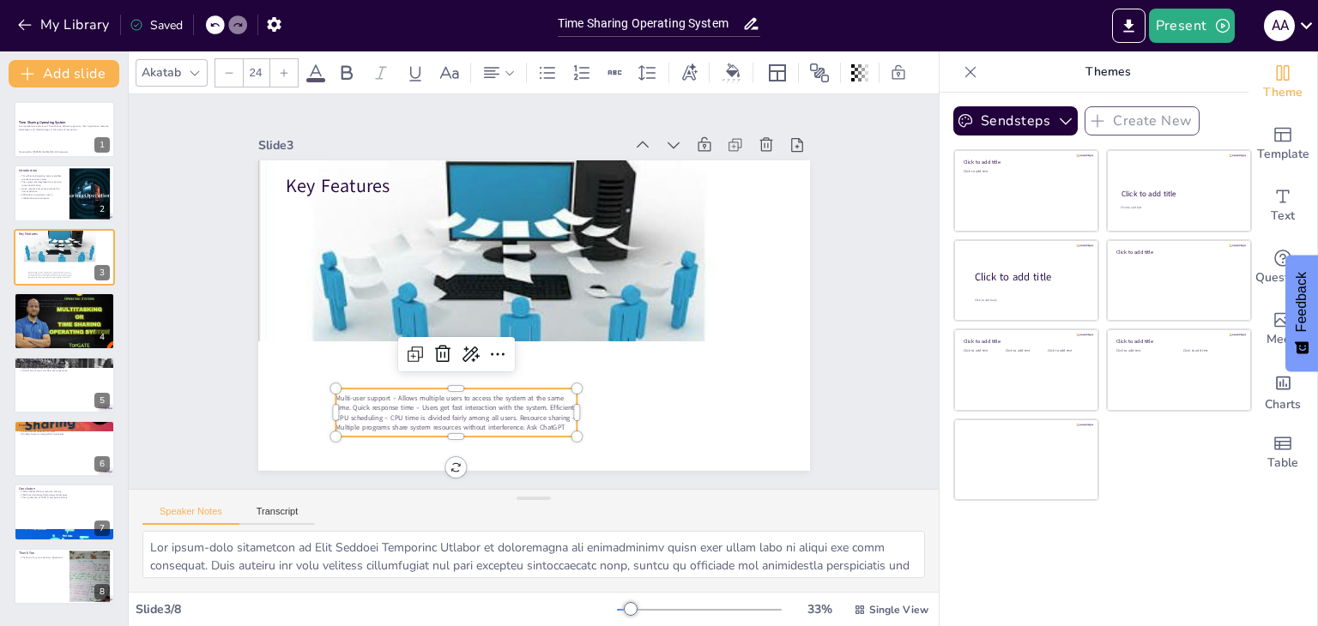
click at [384, 408] on span "Multi-user support – Allows multiple users to access the system at the same tim…" at bounding box center [442, 403] width 240 height 62
click at [384, 408] on span "Multi-user support – Allows multiple users to access the system at the same tim…" at bounding box center [430, 392] width 239 height 85
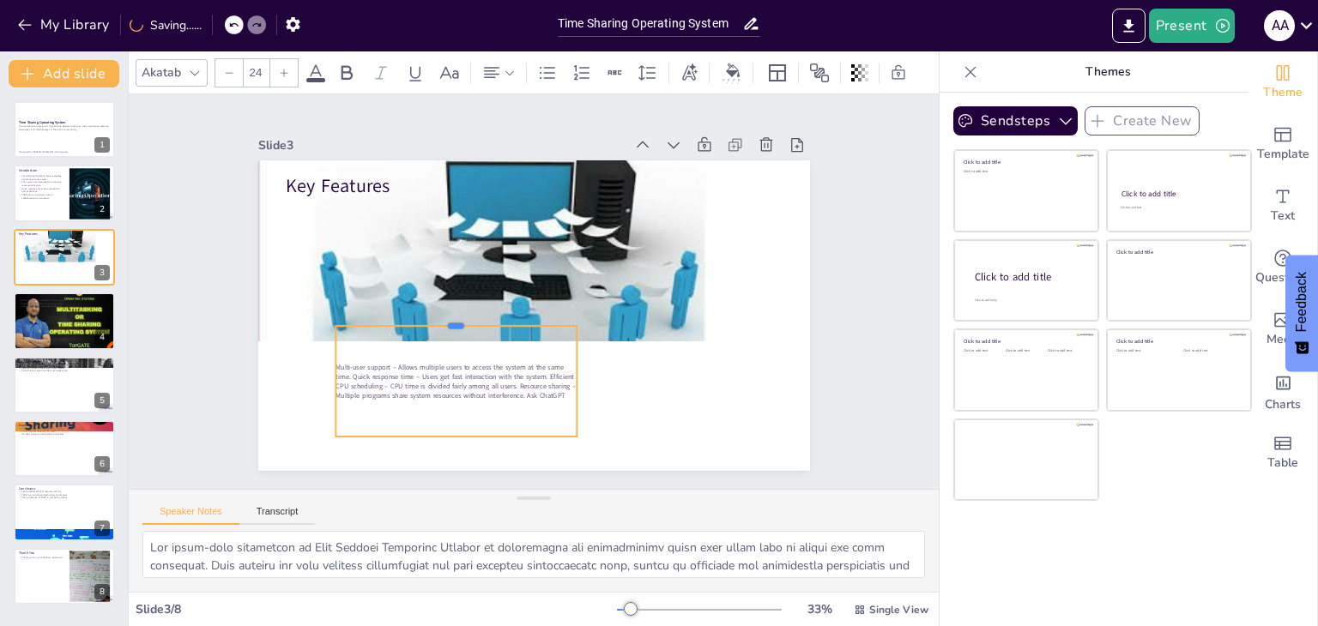
drag, startPoint x: 443, startPoint y: 380, endPoint x: 460, endPoint y: 317, distance: 64.9
click at [460, 317] on div at bounding box center [453, 311] width 241 height 39
drag, startPoint x: 441, startPoint y: 425, endPoint x: 444, endPoint y: 456, distance: 31.8
click at [444, 456] on div "Key Features Multi-user support – Allows multiple users to access the system at…" at bounding box center [530, 315] width 581 height 366
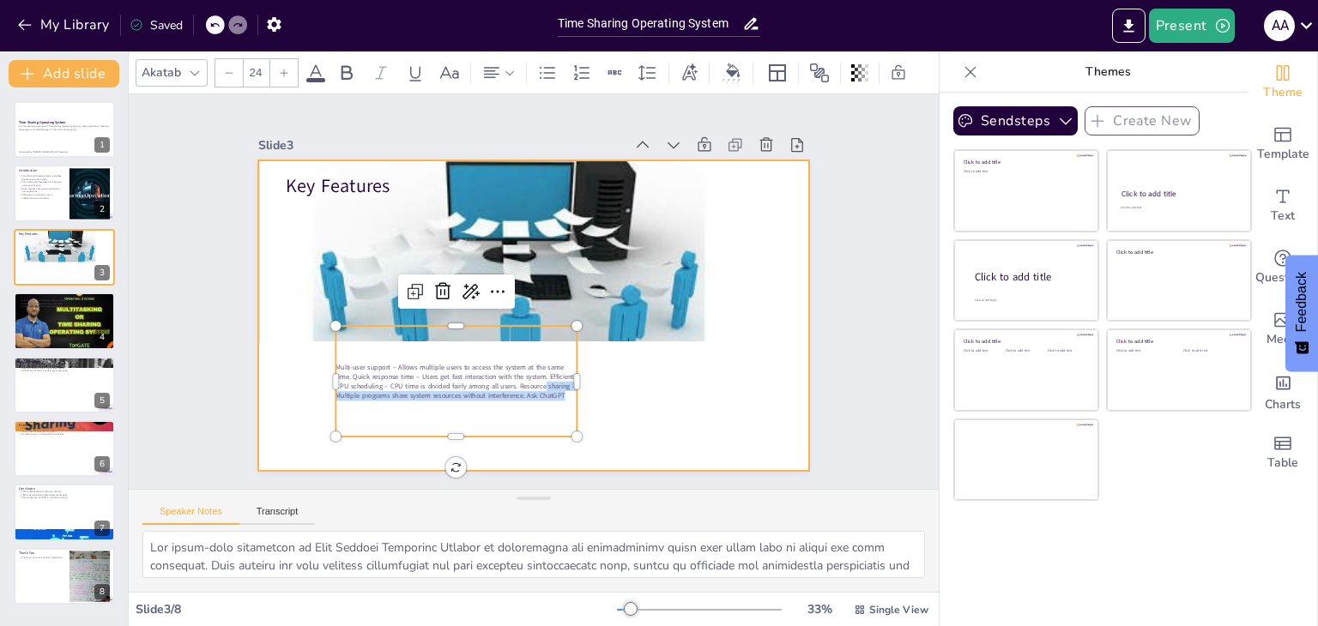
drag, startPoint x: 561, startPoint y: 372, endPoint x: 610, endPoint y: 378, distance: 49.3
click at [610, 378] on div "Key Features Multi-user support – Allows multiple users to access the system at…" at bounding box center [530, 315] width 581 height 366
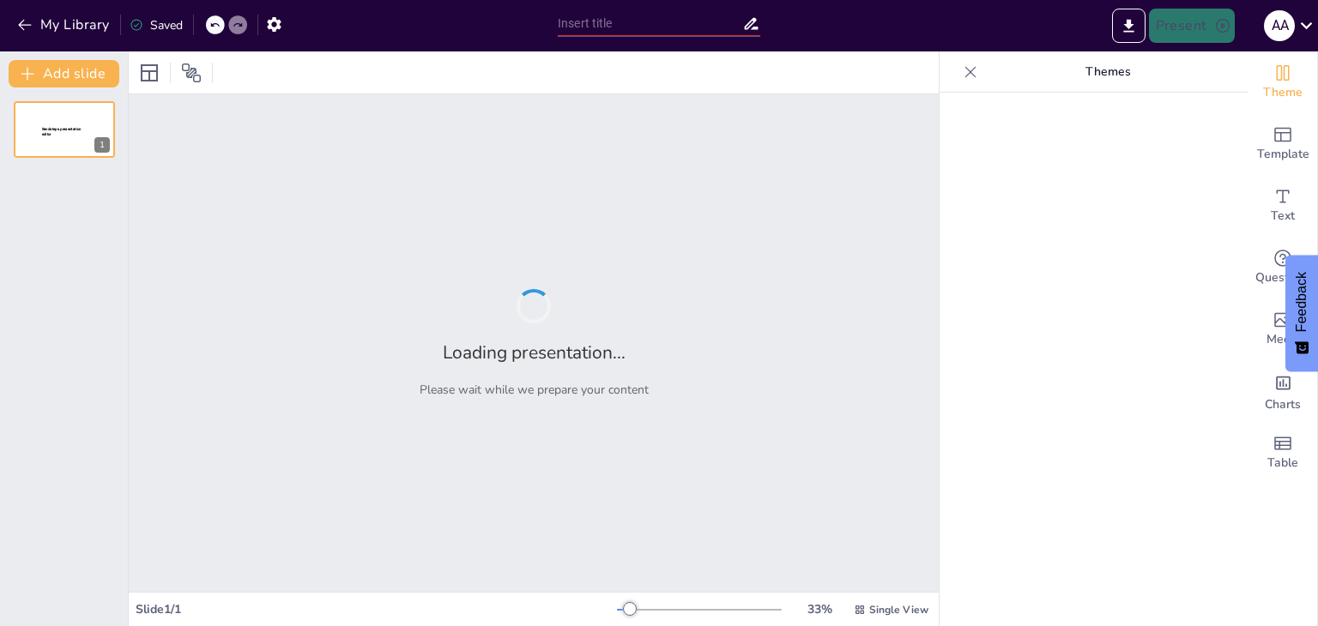
type input "New Sendsteps"
type input "Understanding Time Sharing Operating Systems: A Comprehensive Overview"
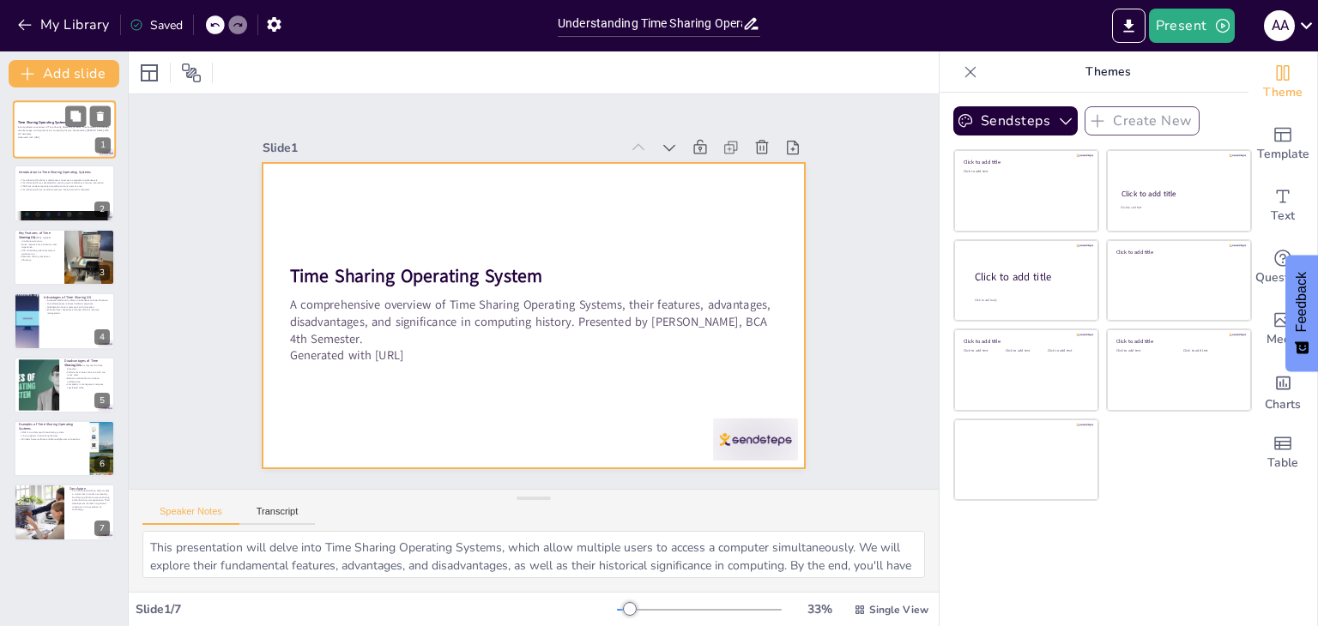
click at [62, 145] on div at bounding box center [64, 129] width 103 height 58
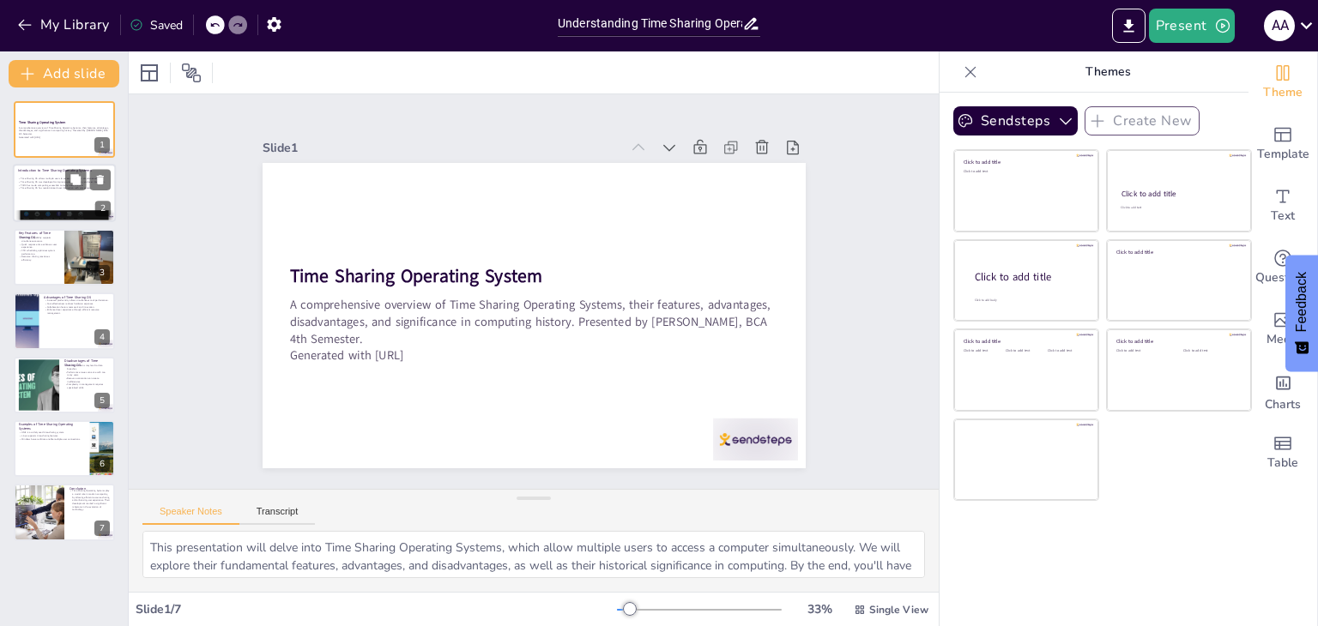
click at [37, 178] on p "Time Sharing OS allows multiple users to access a computer simultaneously." at bounding box center [64, 179] width 93 height 3
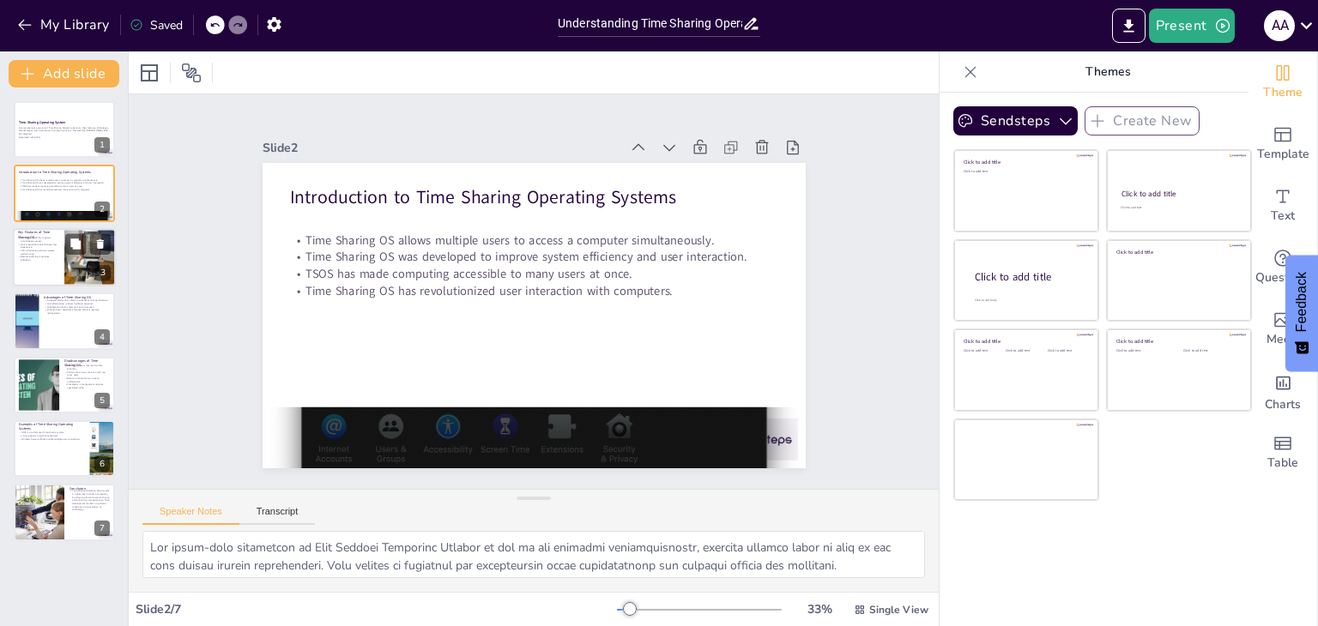
click at [45, 243] on p "Quick response time enhances user experience." at bounding box center [38, 246] width 41 height 6
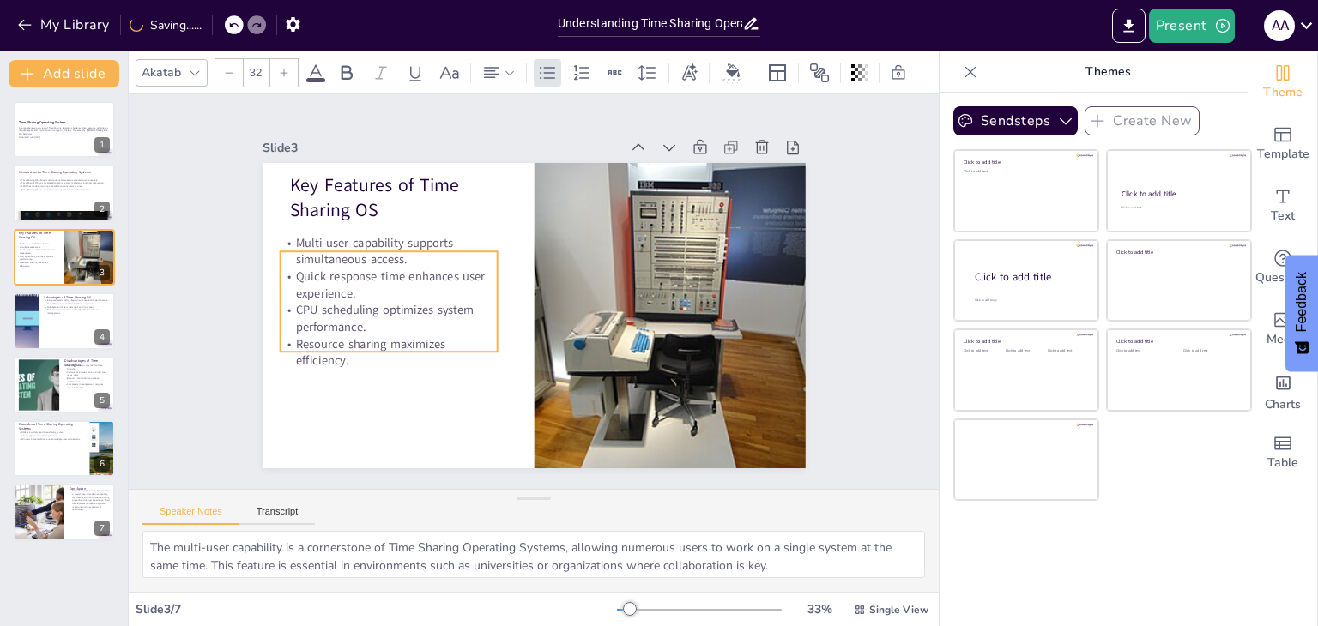
drag, startPoint x: 300, startPoint y: 263, endPoint x: 291, endPoint y: 293, distance: 31.5
click at [445, 260] on p "Quick response time enhances user experience." at bounding box center [495, 151] width 100 height 217
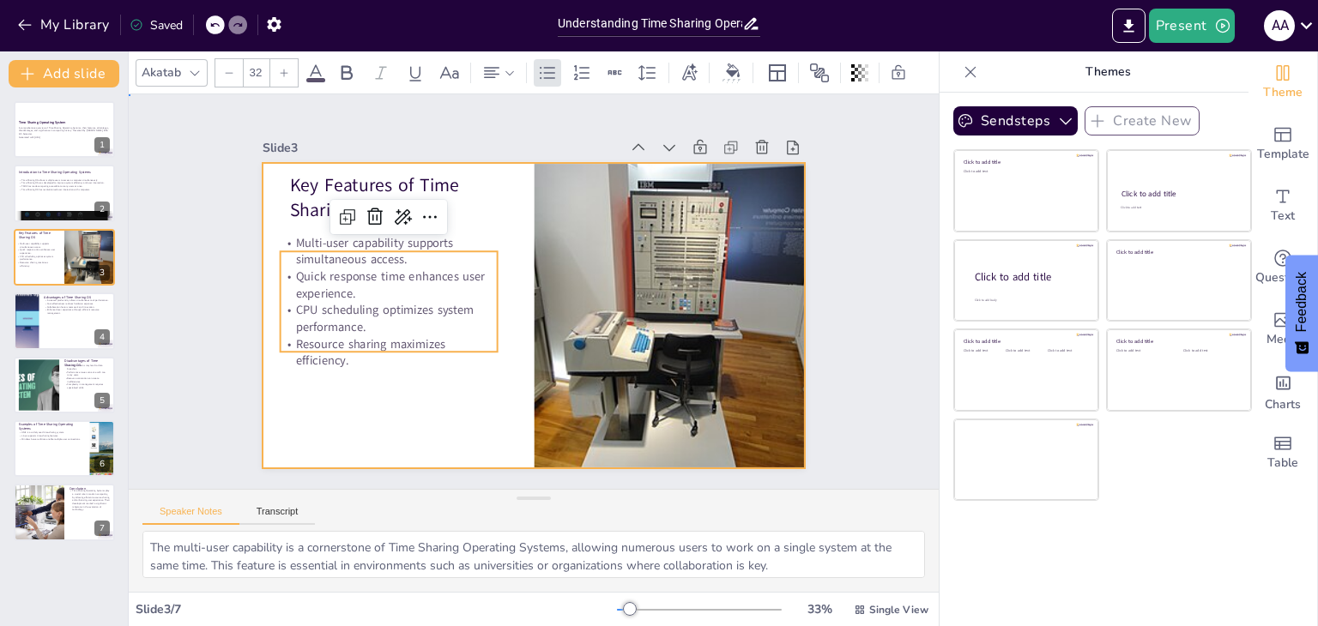
click at [305, 371] on div at bounding box center [518, 310] width 608 height 590
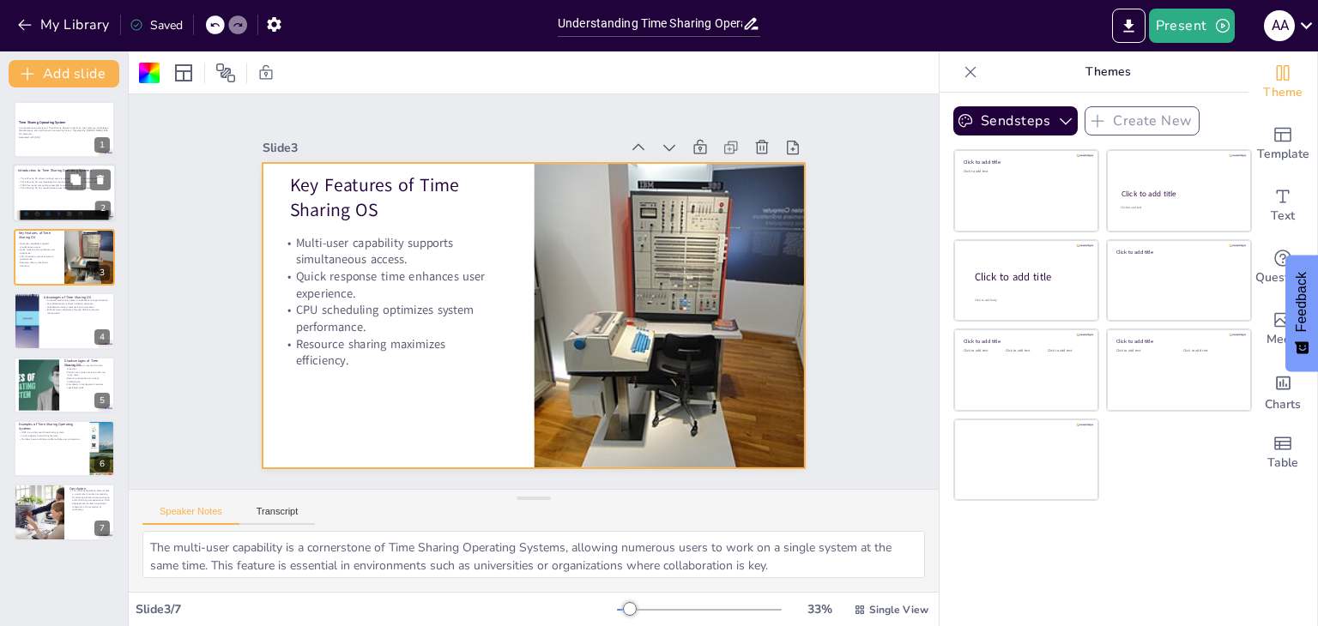
click at [45, 181] on p "Time Sharing OS was developed to improve system efficiency and user interaction." at bounding box center [64, 182] width 93 height 3
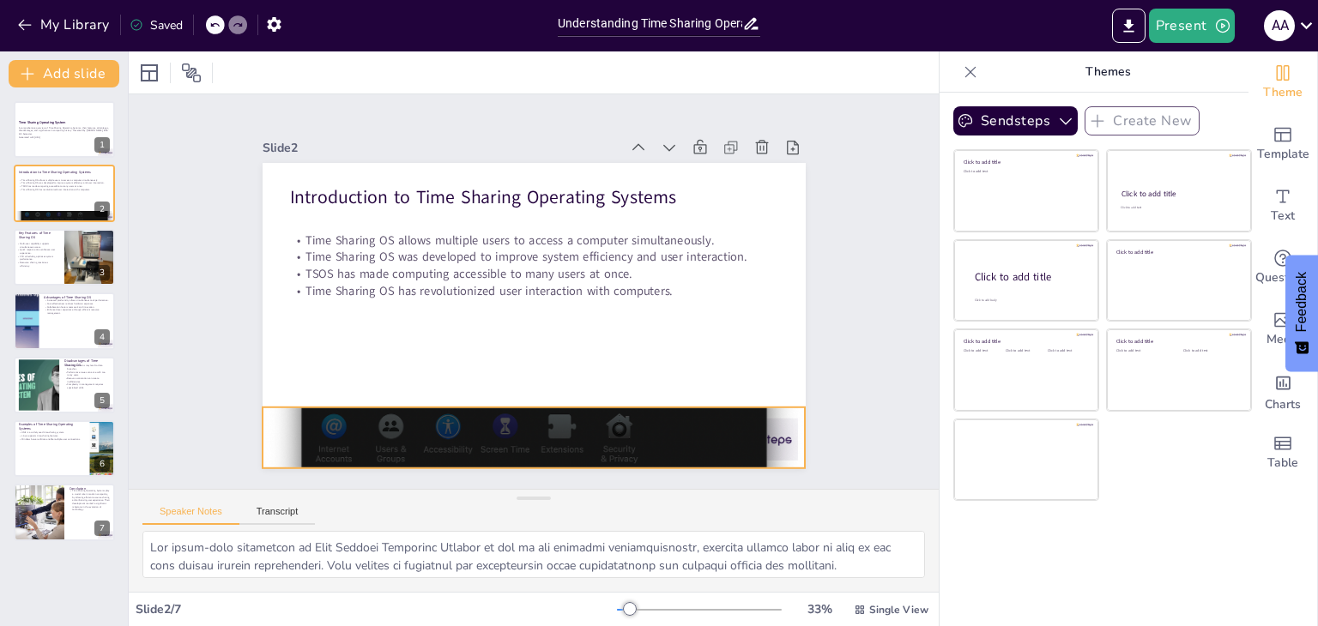
click at [462, 454] on div at bounding box center [416, 377] width 694 height 712
click at [468, 334] on icon at bounding box center [456, 322] width 24 height 24
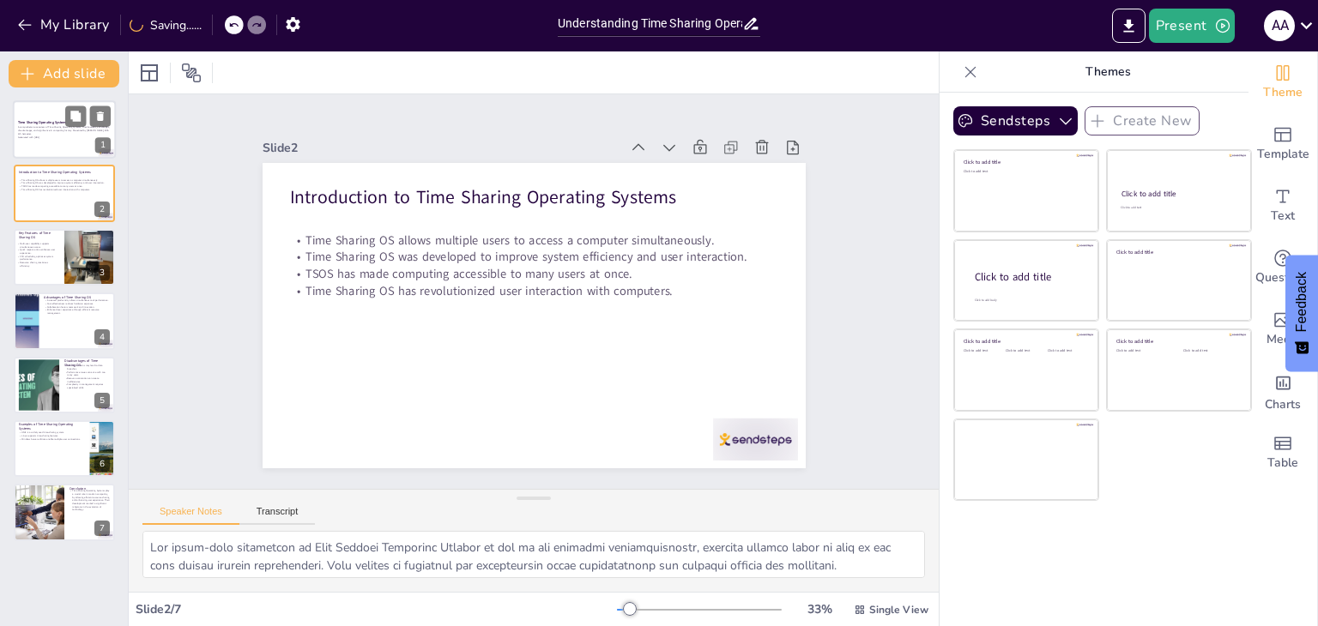
click at [33, 136] on p "Generated with Sendsteps.ai" at bounding box center [64, 137] width 93 height 3
type textarea "This presentation will delve into Time Sharing Operating Systems, which allow m…"
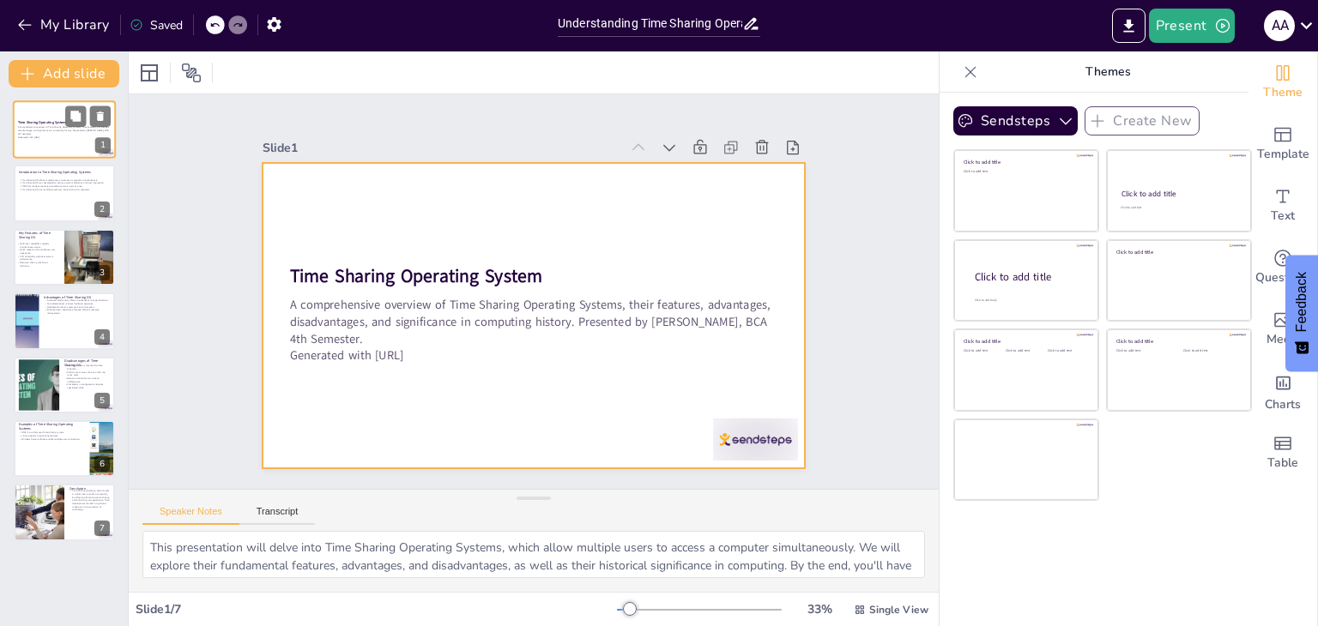
click at [30, 118] on div at bounding box center [64, 129] width 103 height 58
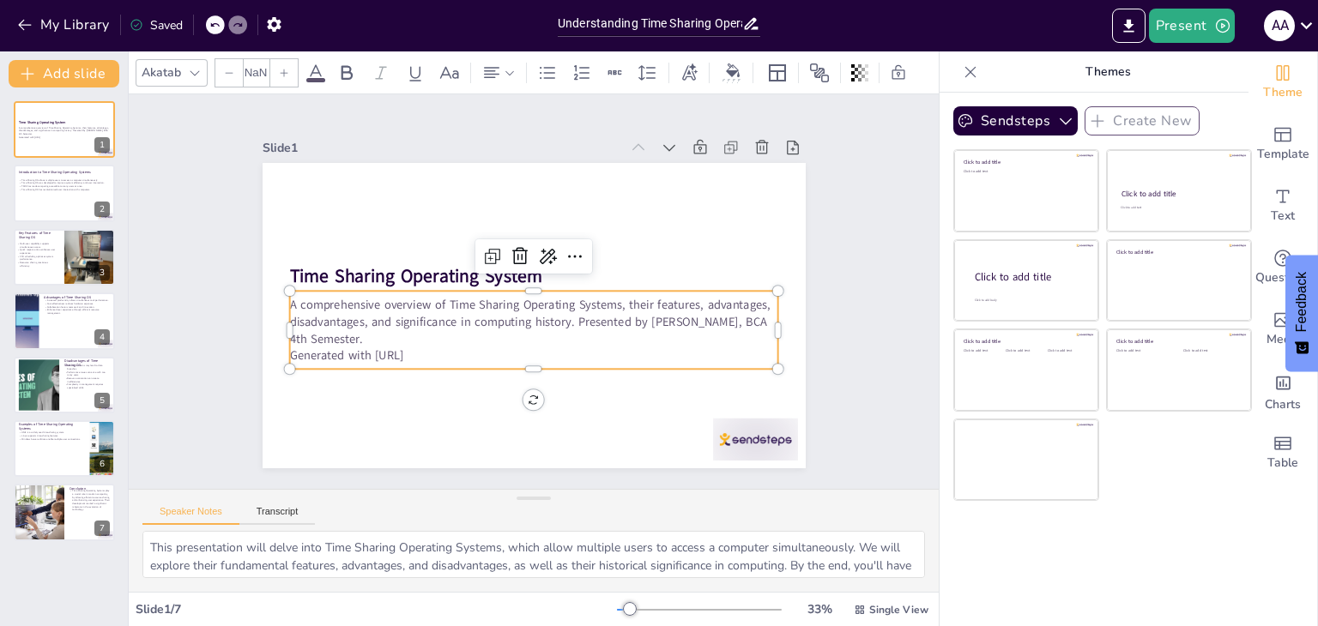
type input "32"
click at [442, 343] on p "Generated with Sendsteps.ai" at bounding box center [566, 236] width 432 height 259
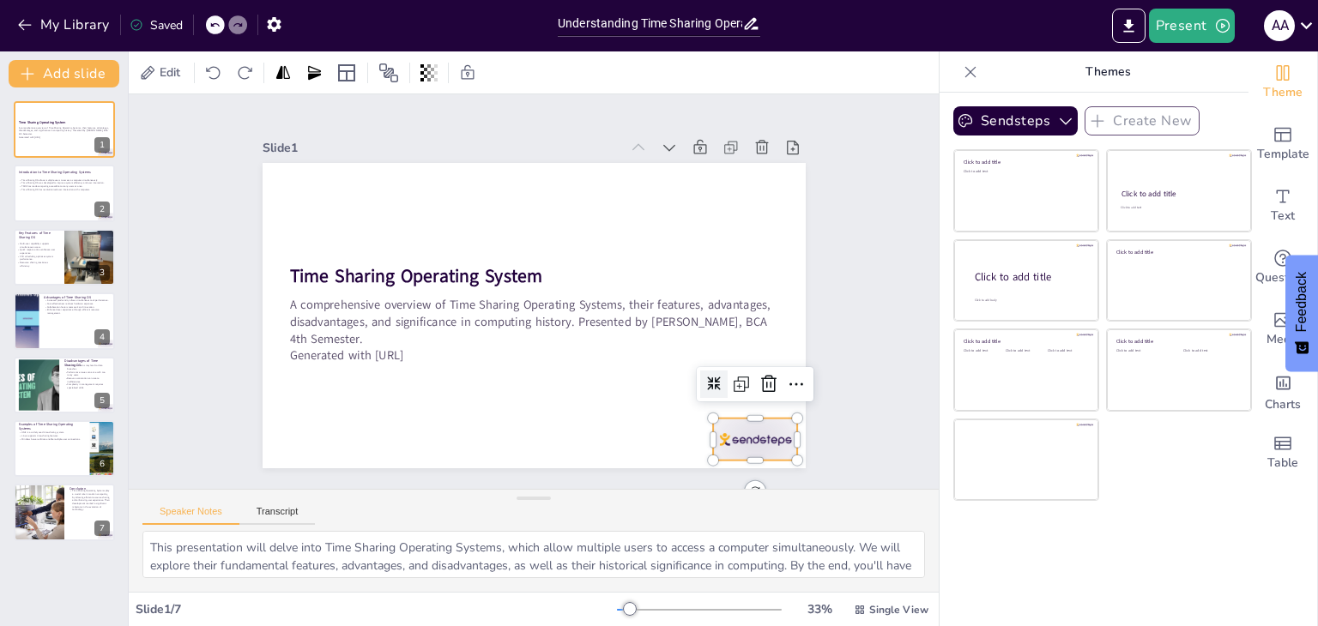
click at [315, 314] on div at bounding box center [267, 274] width 94 height 79
click at [78, 175] on icon at bounding box center [75, 180] width 10 height 10
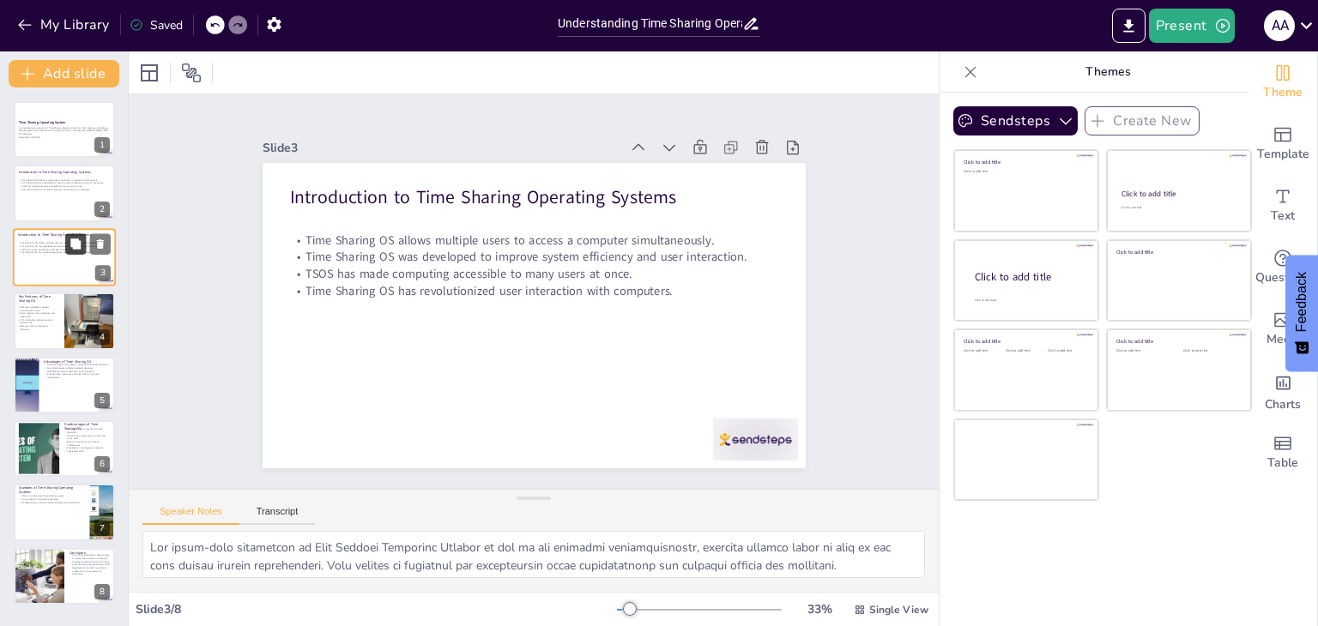
click at [78, 248] on icon at bounding box center [75, 244] width 10 height 10
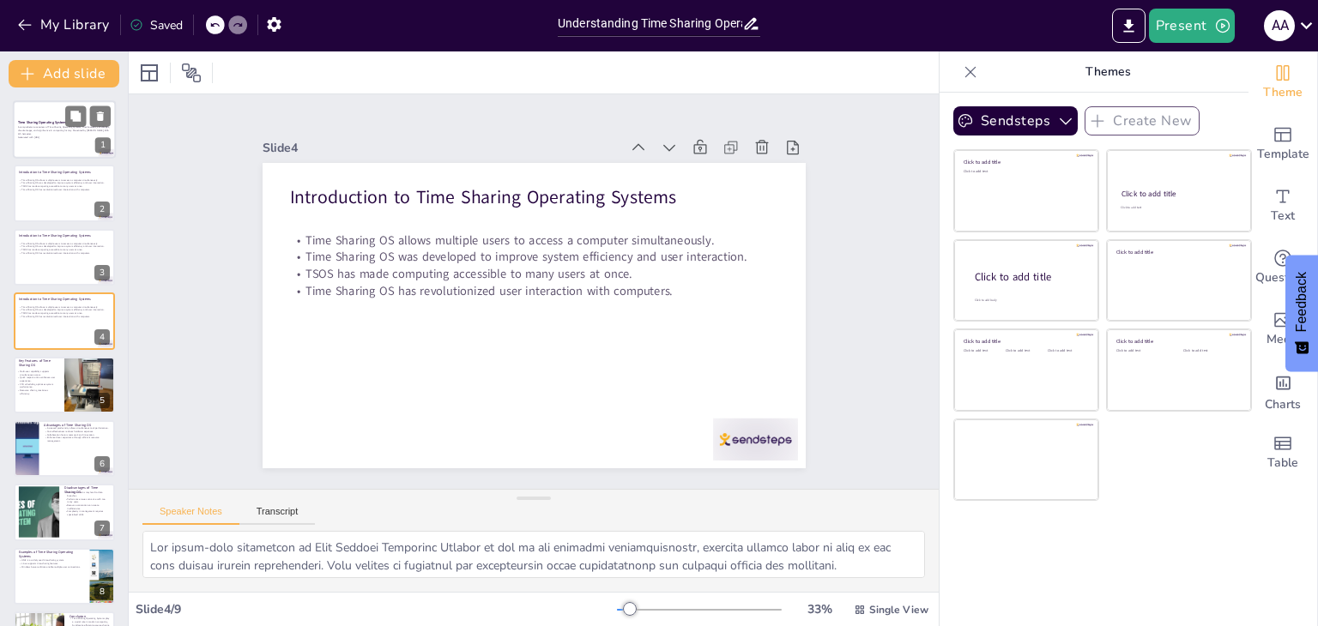
click at [29, 106] on div at bounding box center [64, 129] width 103 height 58
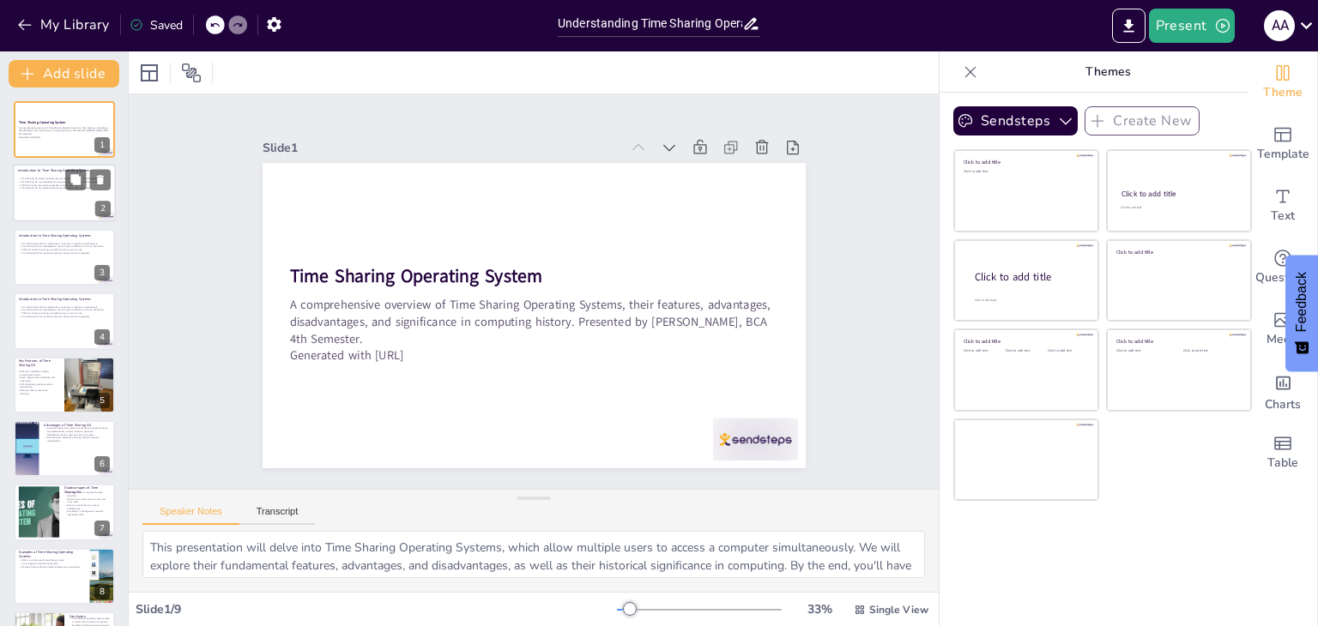
click at [43, 190] on p "Time Sharing OS has revolutionized user interaction with computers." at bounding box center [64, 188] width 93 height 3
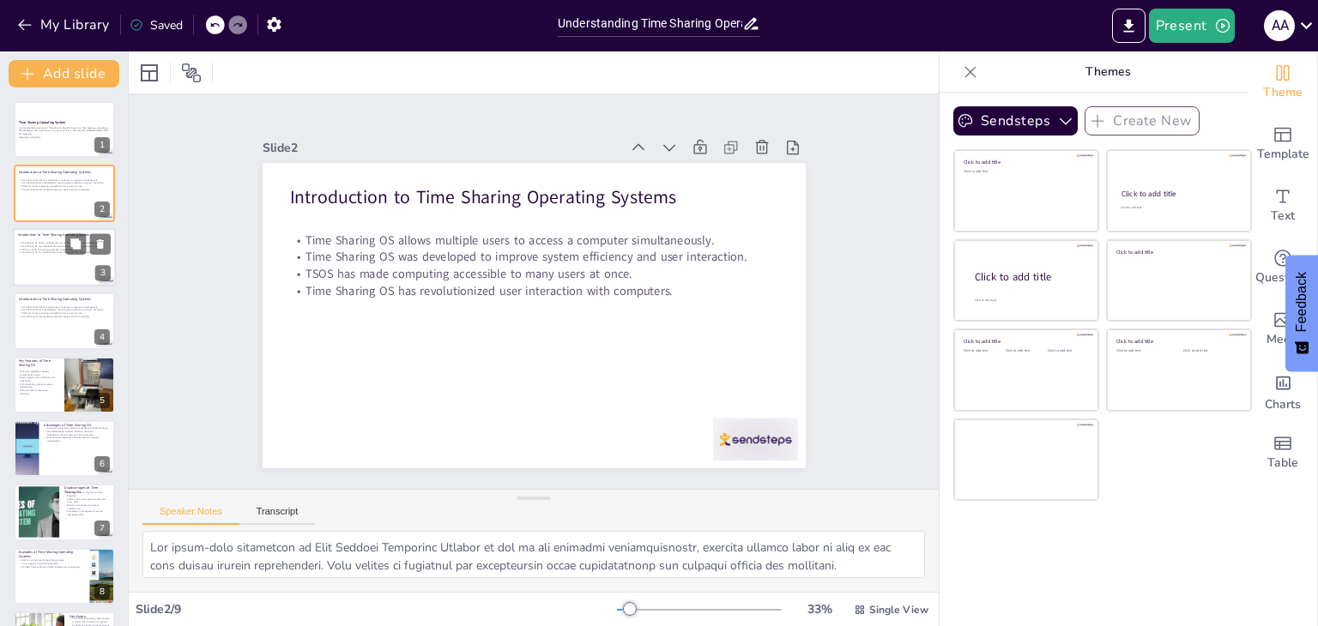
click at [30, 260] on div at bounding box center [64, 257] width 103 height 58
click at [31, 210] on div at bounding box center [64, 194] width 103 height 58
click at [36, 256] on div at bounding box center [64, 257] width 103 height 58
click at [33, 178] on p "Time Sharing OS allows multiple users to access a computer simultaneously." at bounding box center [64, 179] width 93 height 3
click at [97, 174] on icon at bounding box center [100, 180] width 12 height 12
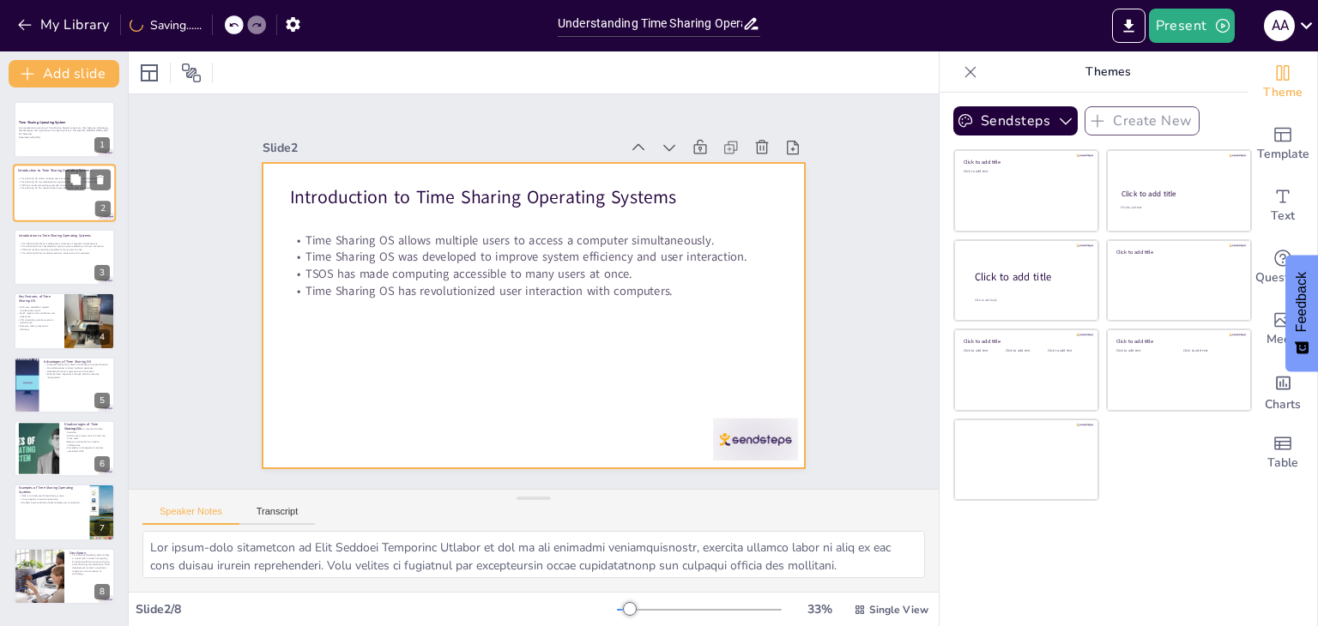
click at [26, 195] on div at bounding box center [64, 194] width 103 height 58
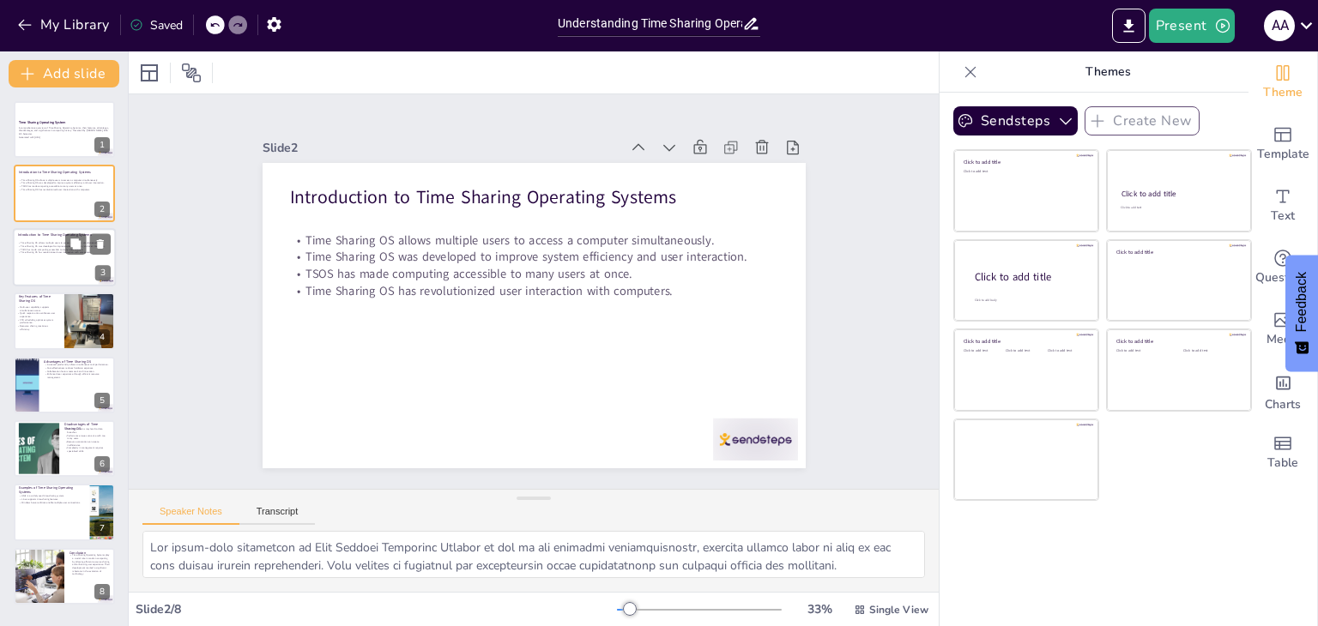
click at [39, 257] on div at bounding box center [64, 257] width 103 height 58
click at [100, 240] on icon at bounding box center [100, 244] width 12 height 12
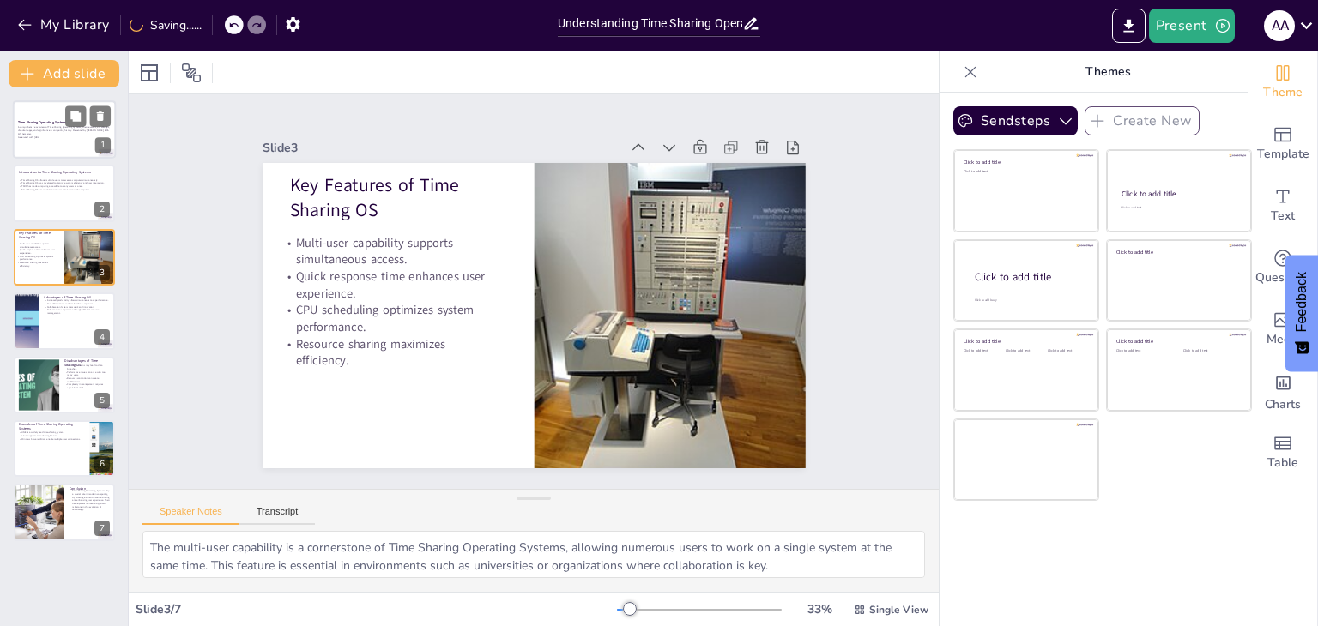
click at [45, 114] on div at bounding box center [64, 129] width 103 height 58
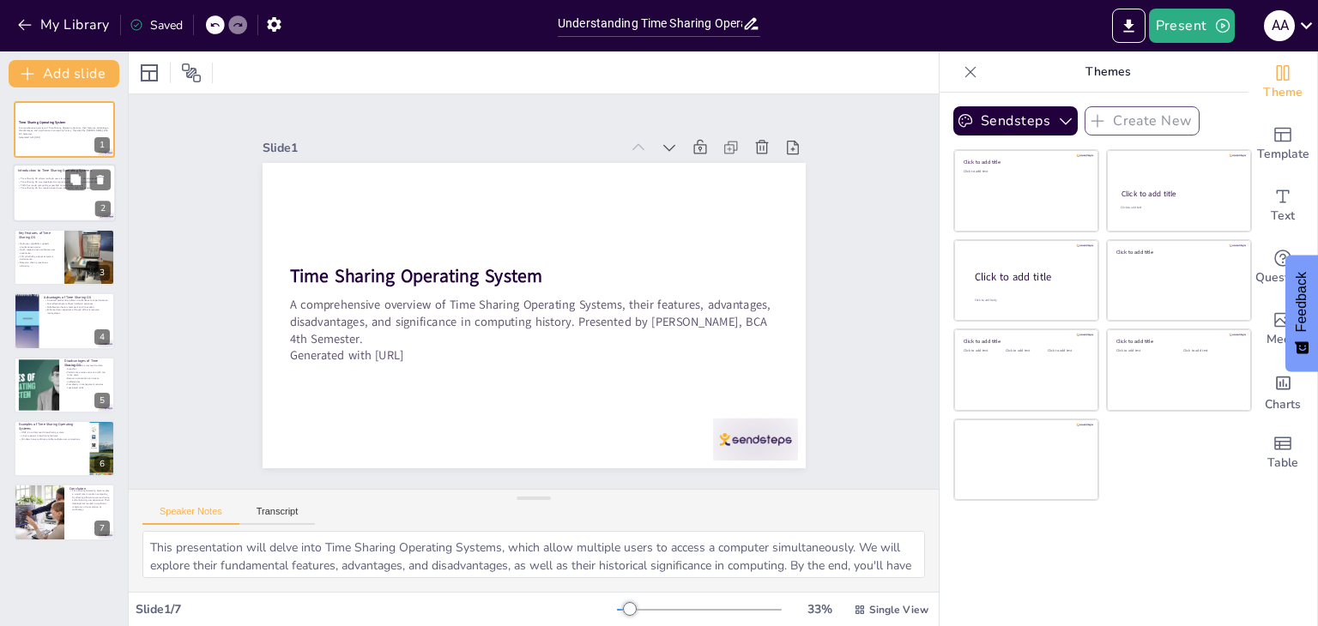
click at [27, 181] on p "Time Sharing OS was developed to improve system efficiency and user interaction." at bounding box center [64, 182] width 93 height 3
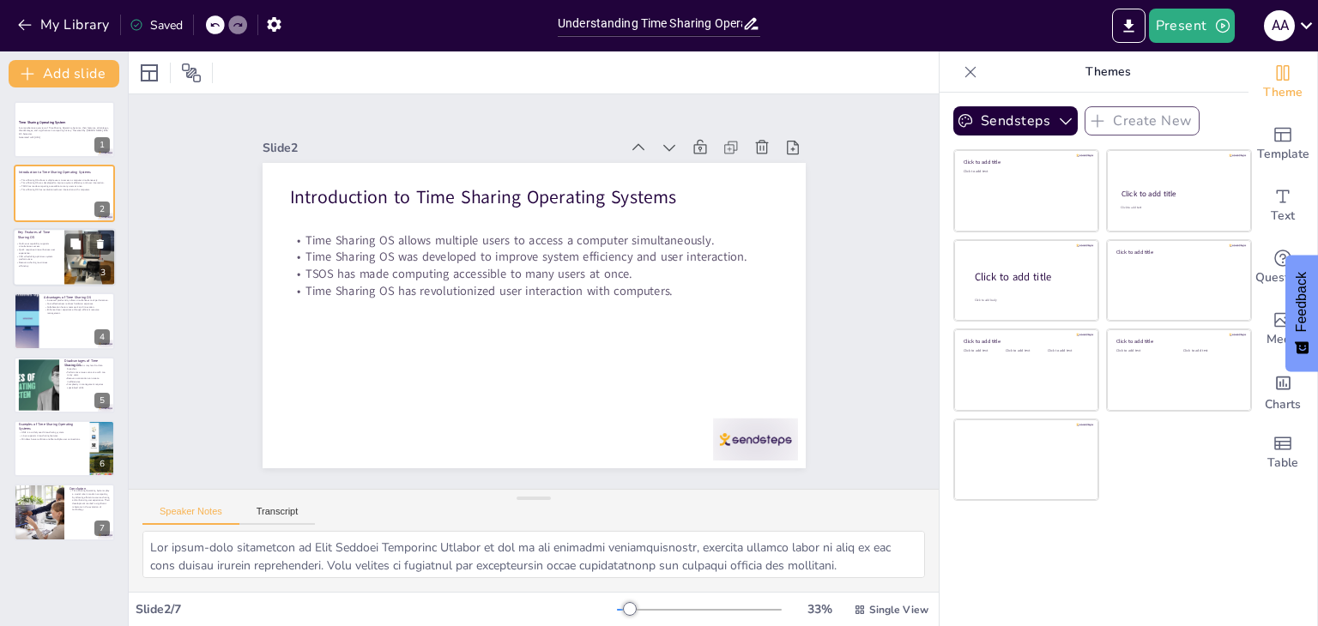
click at [27, 246] on p "Multi-user capability supports simultaneous access." at bounding box center [36, 245] width 41 height 6
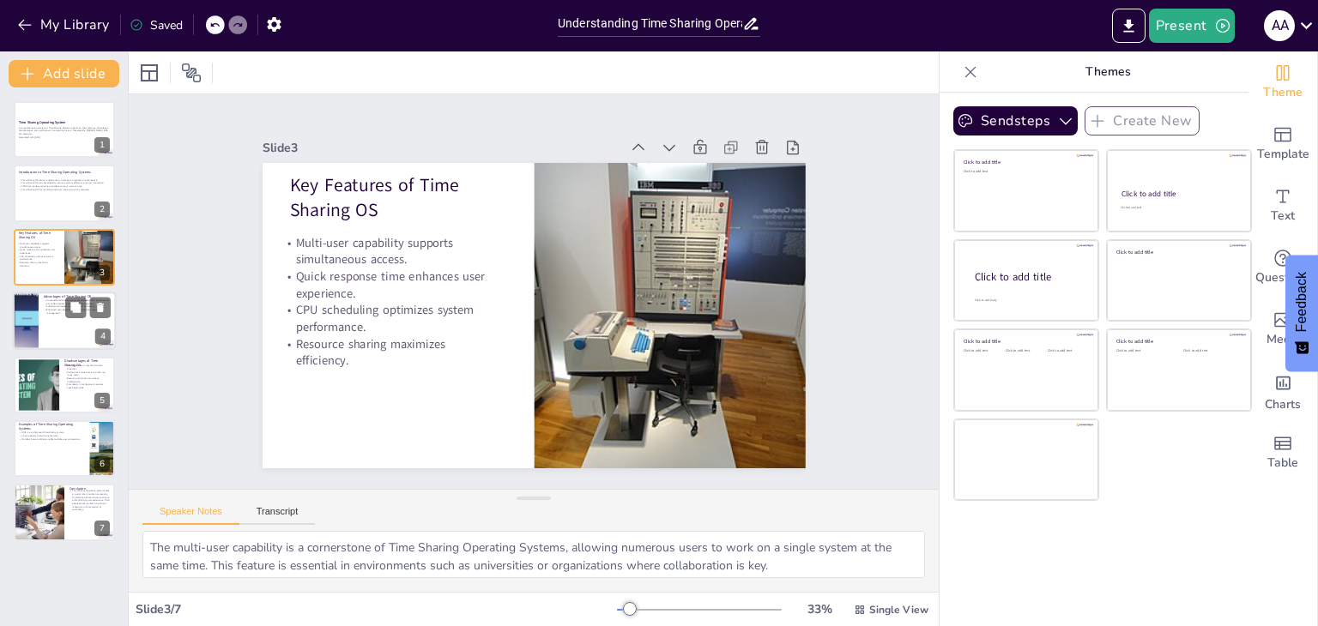
click at [27, 327] on div at bounding box center [26, 321] width 110 height 58
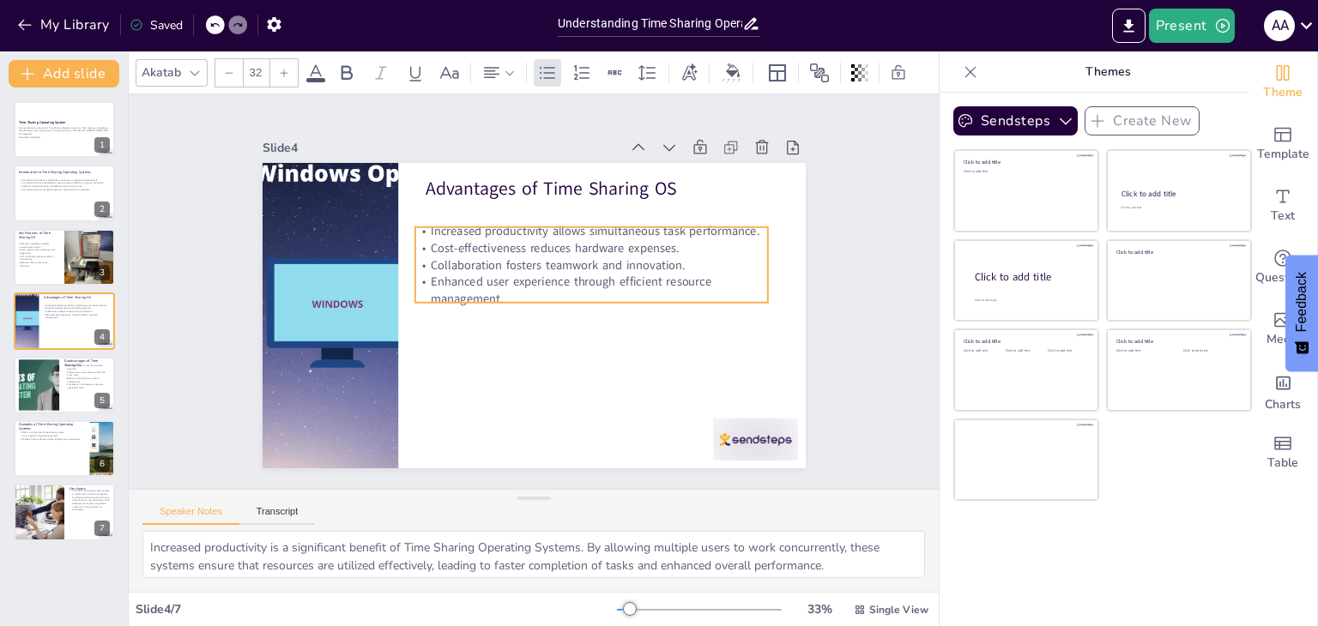
drag, startPoint x: 513, startPoint y: 238, endPoint x: 504, endPoint y: 270, distance: 33.9
click at [504, 310] on p "Collaboration fosters teamwork and innovation." at bounding box center [475, 318] width 353 height 17
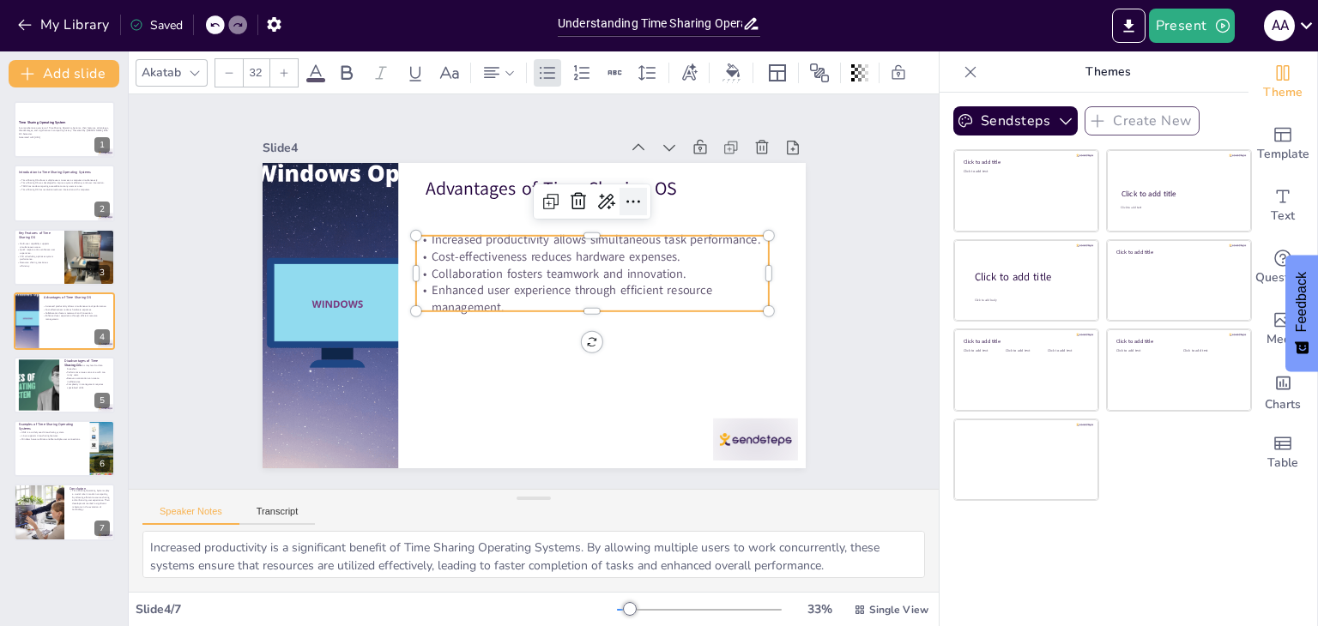
click at [623, 381] on icon at bounding box center [623, 391] width 21 height 21
click at [595, 369] on icon at bounding box center [607, 381] width 24 height 24
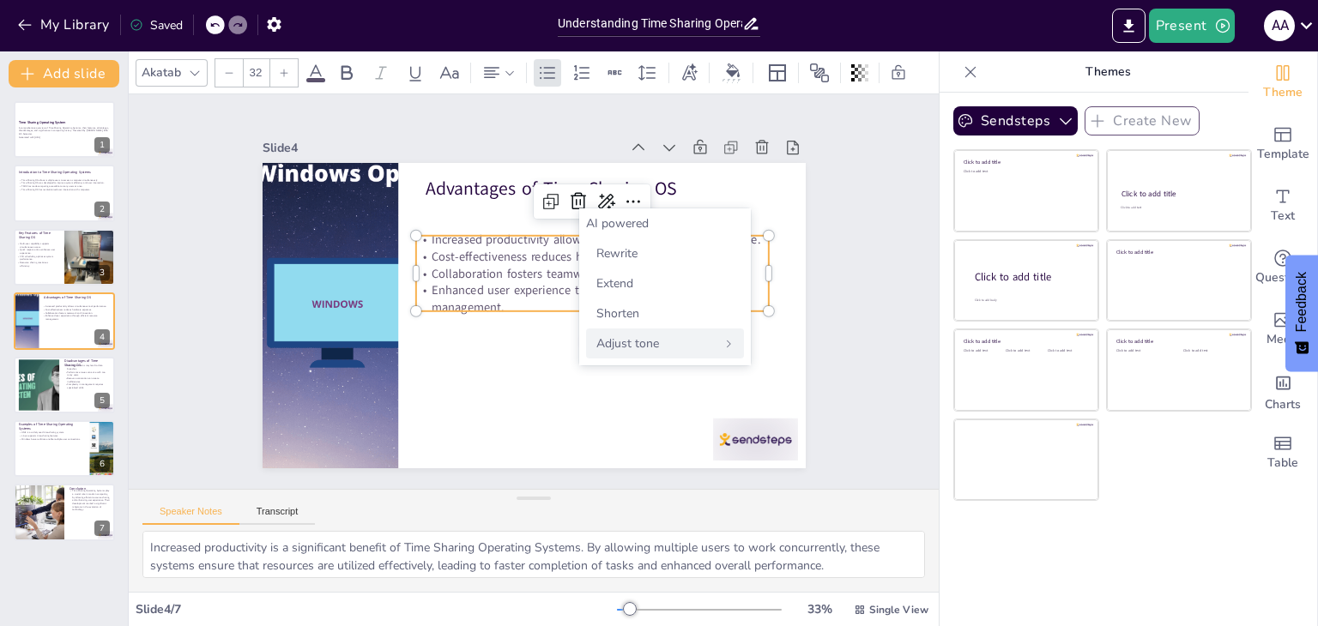
click at [722, 346] on div "Adjust tone" at bounding box center [665, 344] width 158 height 30
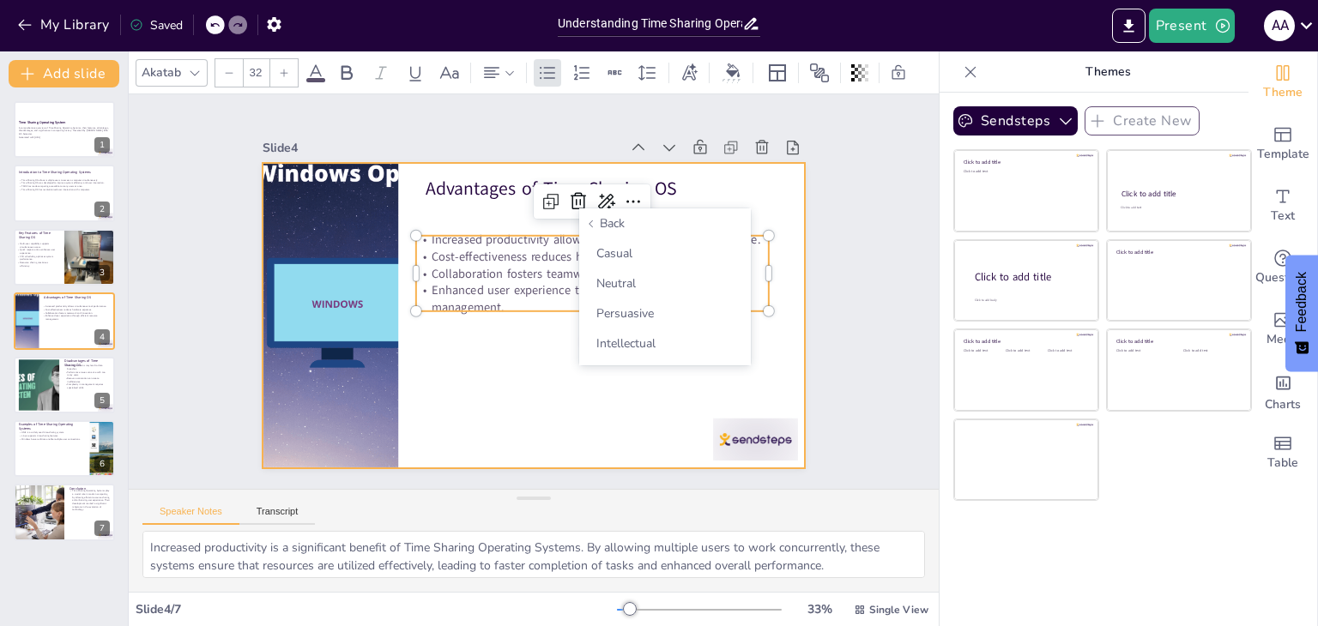
click at [540, 405] on div at bounding box center [519, 311] width 619 height 566
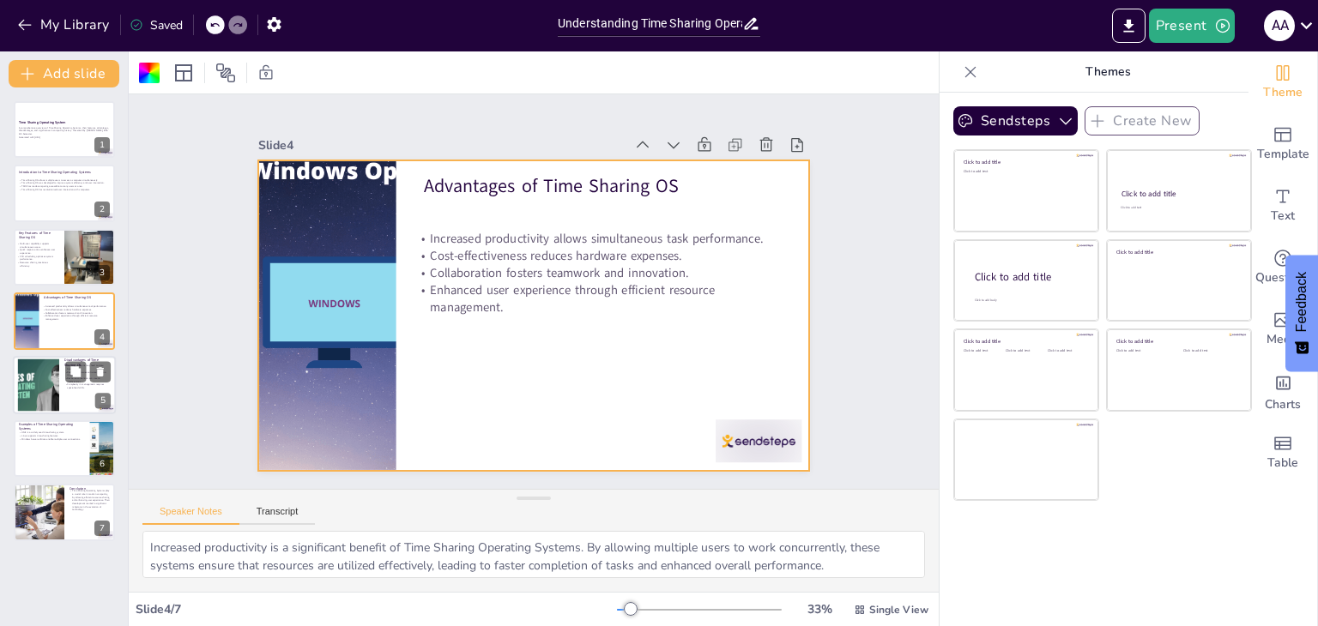
click at [43, 377] on div at bounding box center [38, 385] width 93 height 52
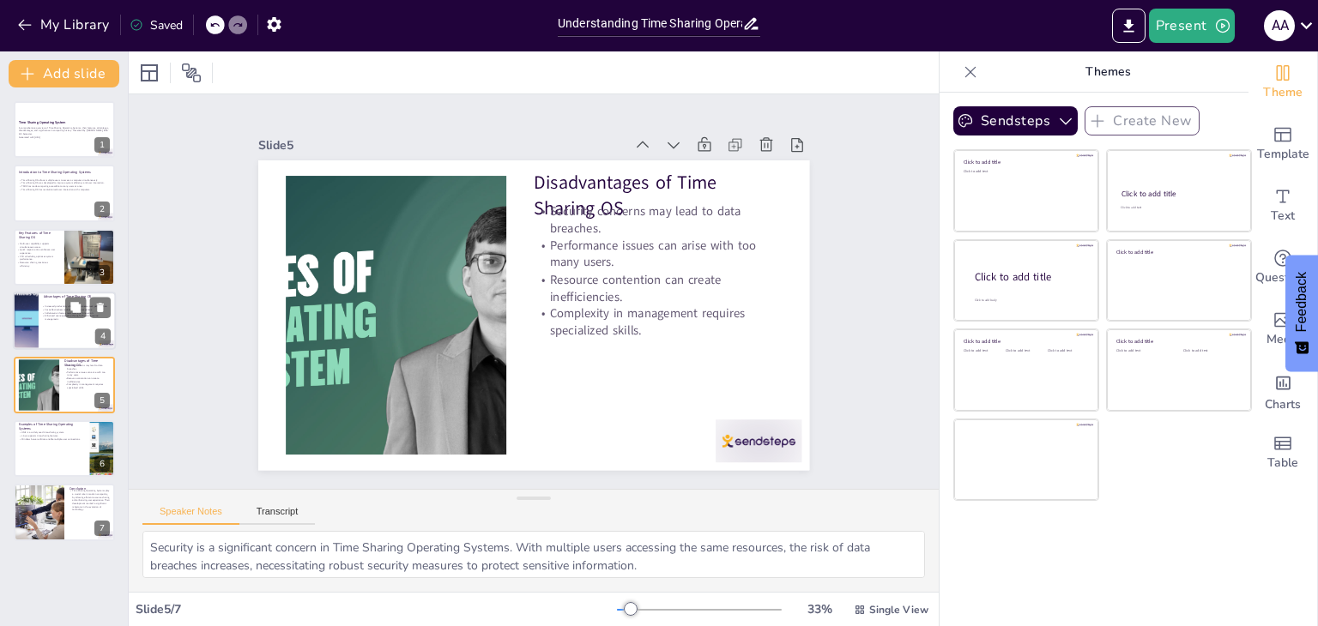
click at [55, 339] on div at bounding box center [64, 321] width 103 height 58
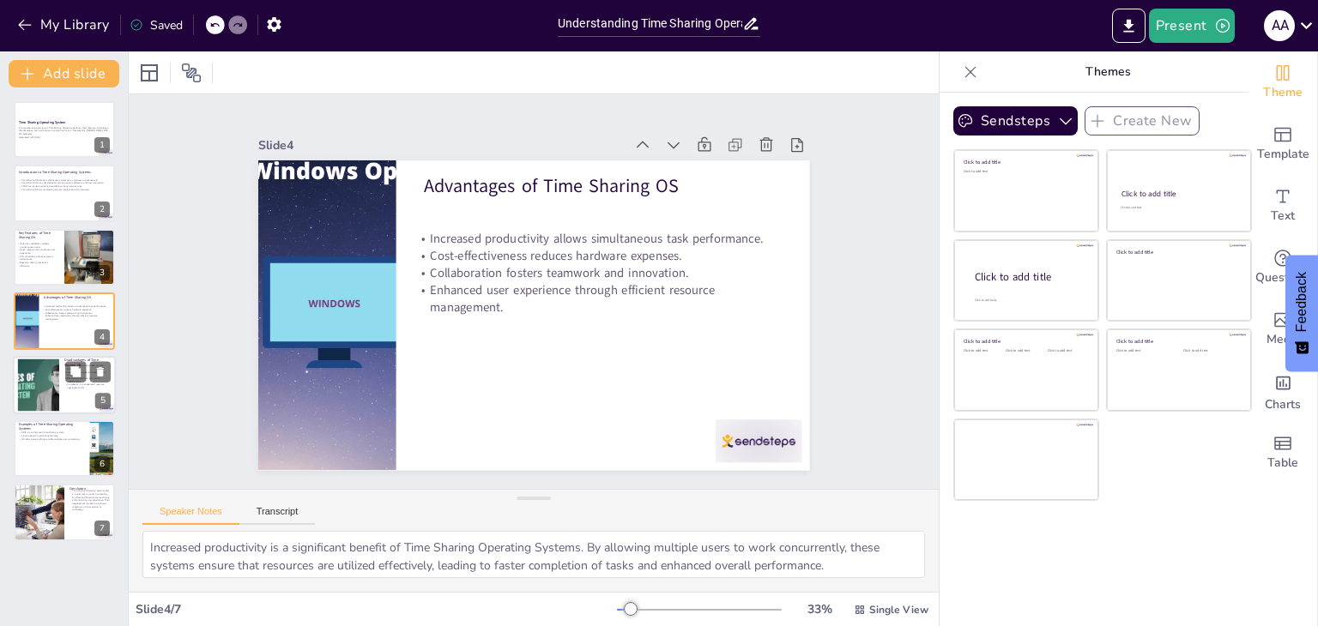
click at [27, 391] on div at bounding box center [38, 385] width 93 height 52
type textarea "Security is a significant concern in Time Sharing Operating Systems. With multi…"
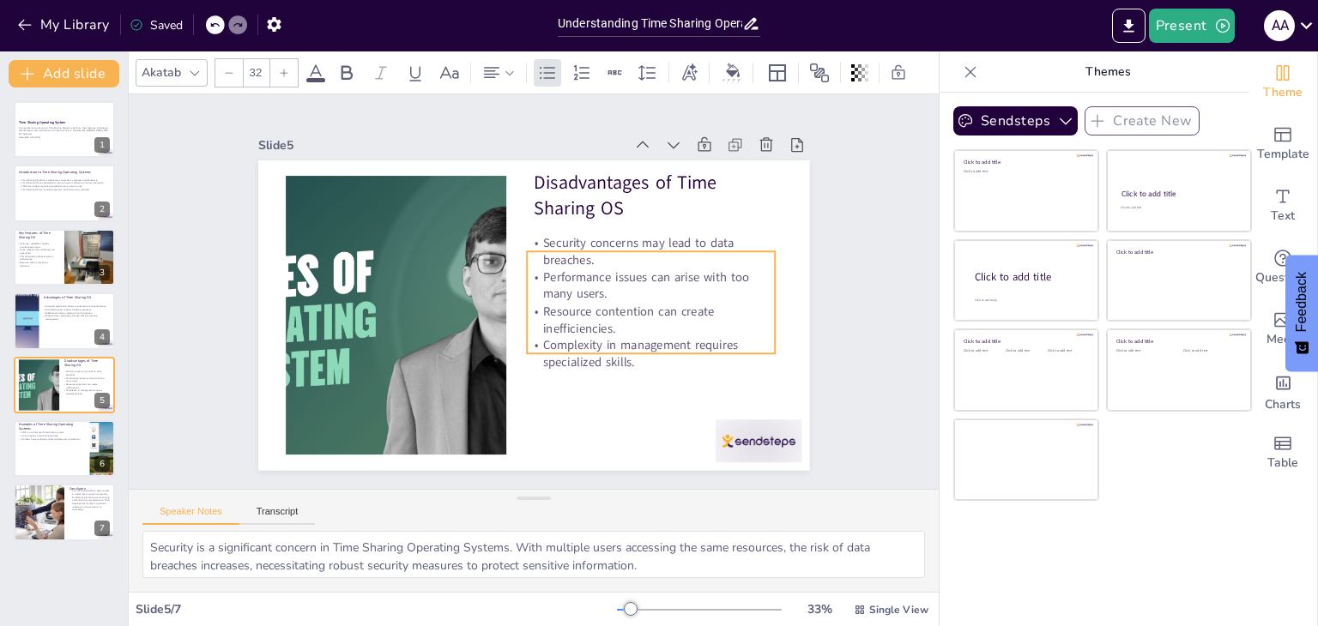
drag, startPoint x: 720, startPoint y: 248, endPoint x: 714, endPoint y: 284, distance: 36.5
click at [712, 284] on p "Performance issues can arise with too many users." at bounding box center [616, 375] width 191 height 208
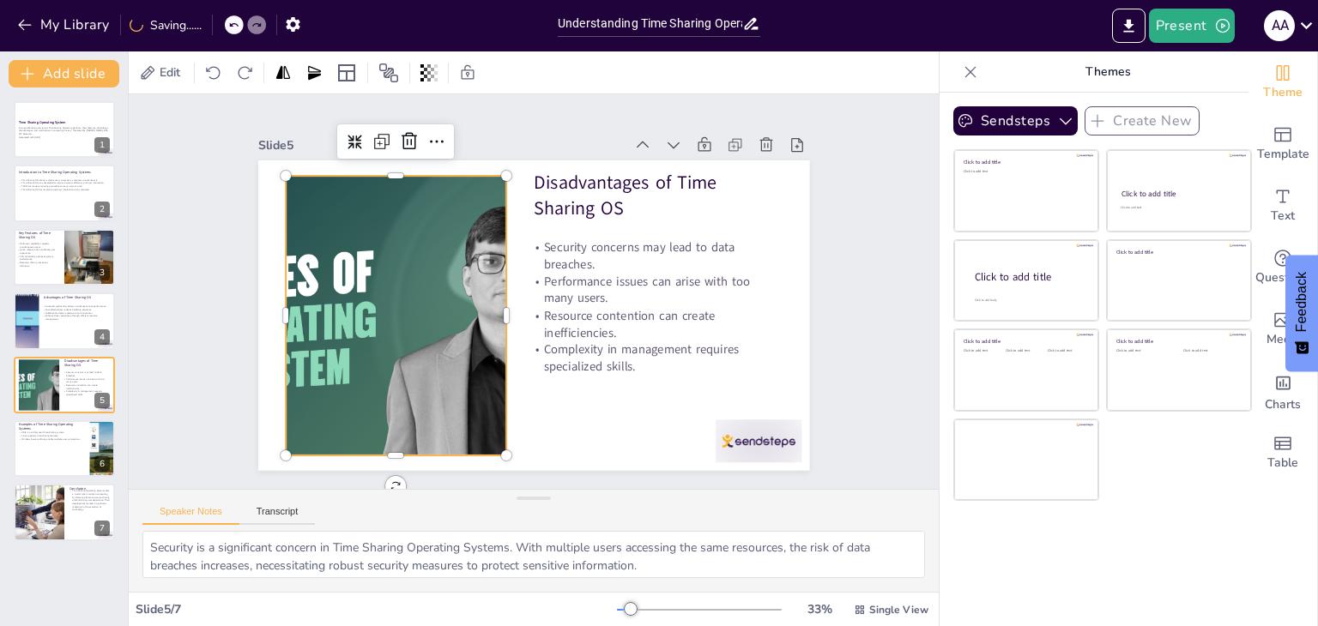
click at [479, 308] on div at bounding box center [619, 182] width 555 height 540
click at [349, 69] on icon at bounding box center [346, 73] width 21 height 21
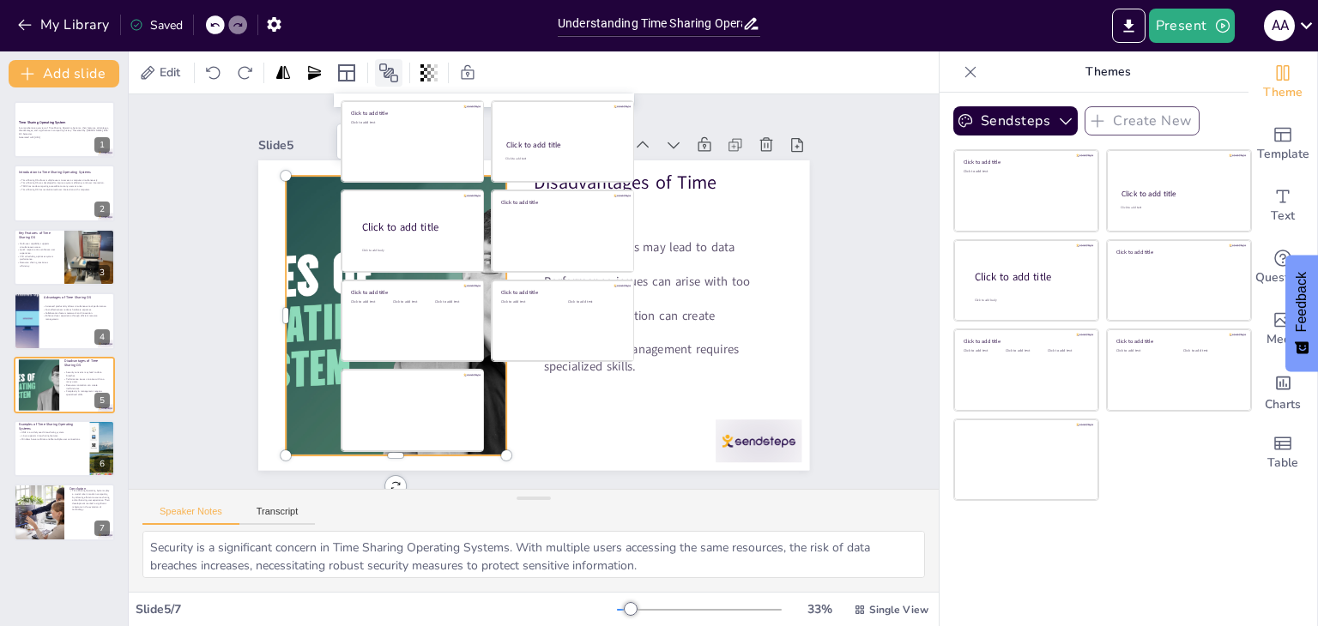
click at [395, 68] on icon at bounding box center [388, 73] width 21 height 21
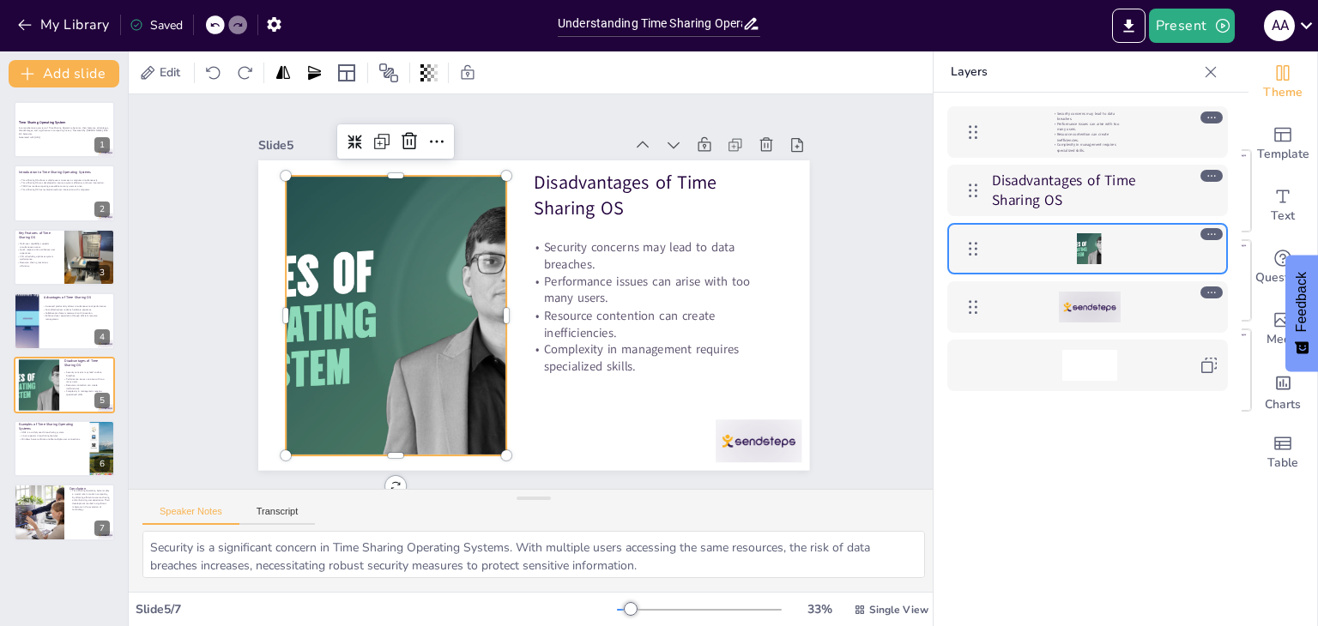
click at [404, 244] on div at bounding box center [407, 230] width 565 height 517
click at [365, 210] on icon at bounding box center [351, 224] width 28 height 28
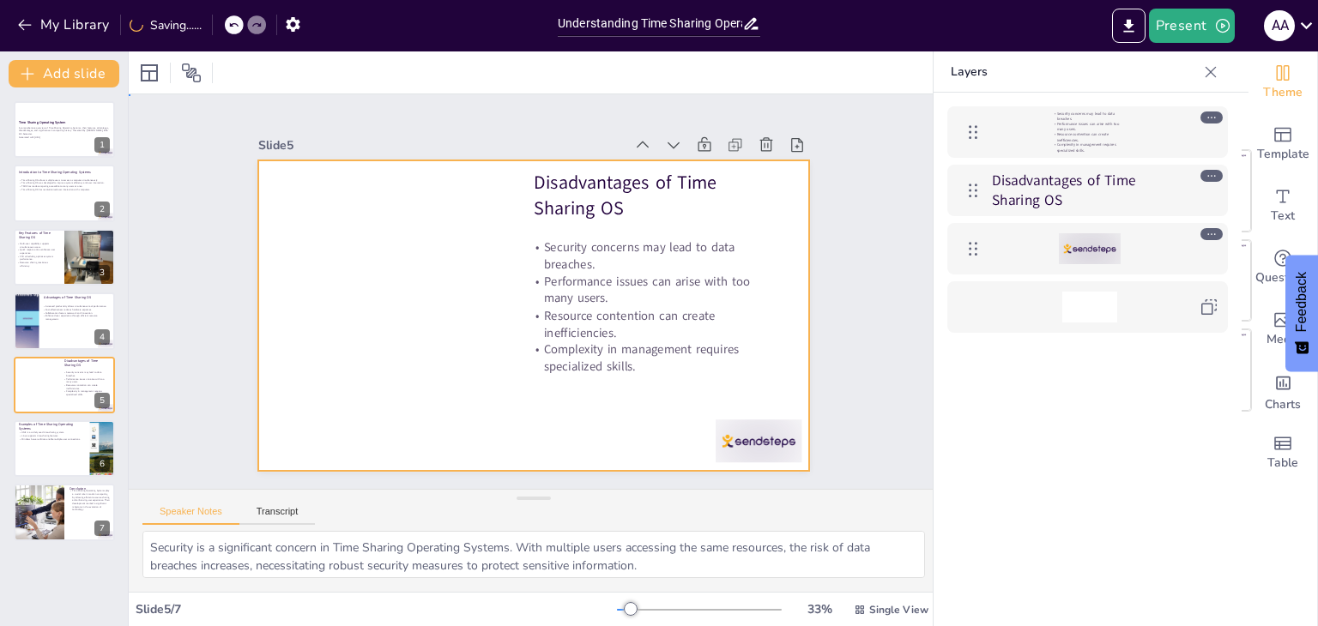
click at [388, 266] on div at bounding box center [513, 303] width 544 height 632
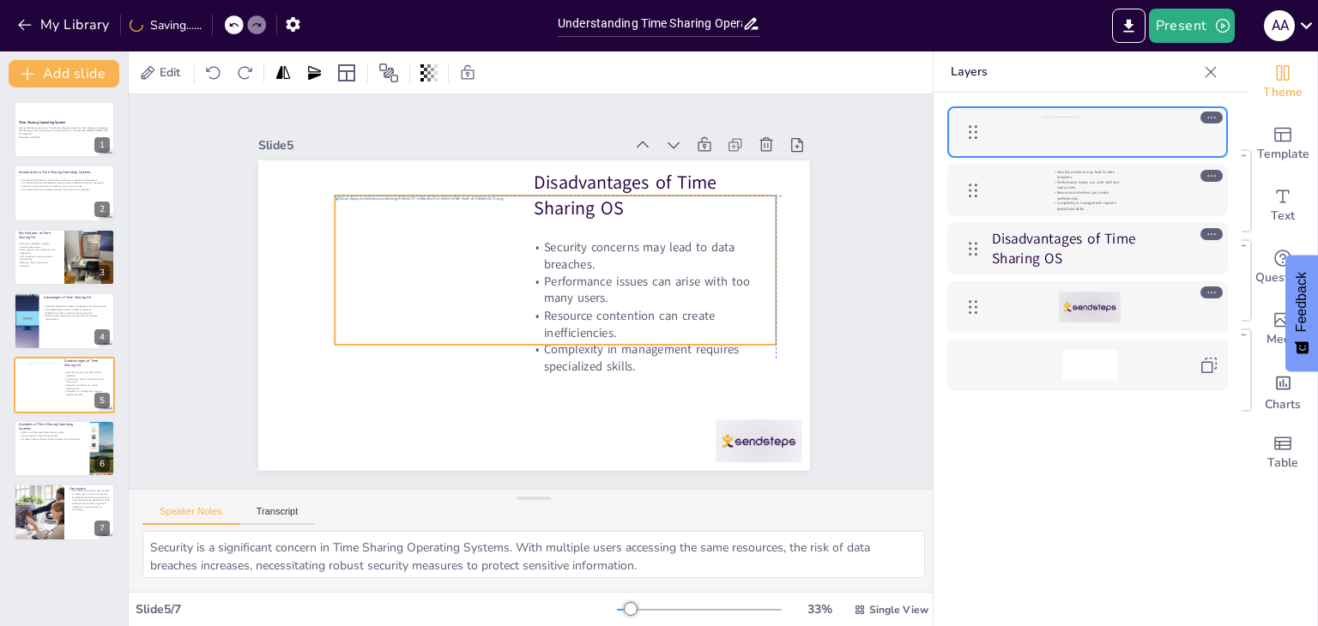
drag, startPoint x: 740, startPoint y: 309, endPoint x: 758, endPoint y: 265, distance: 47.7
click at [758, 265] on div at bounding box center [563, 286] width 444 height 379
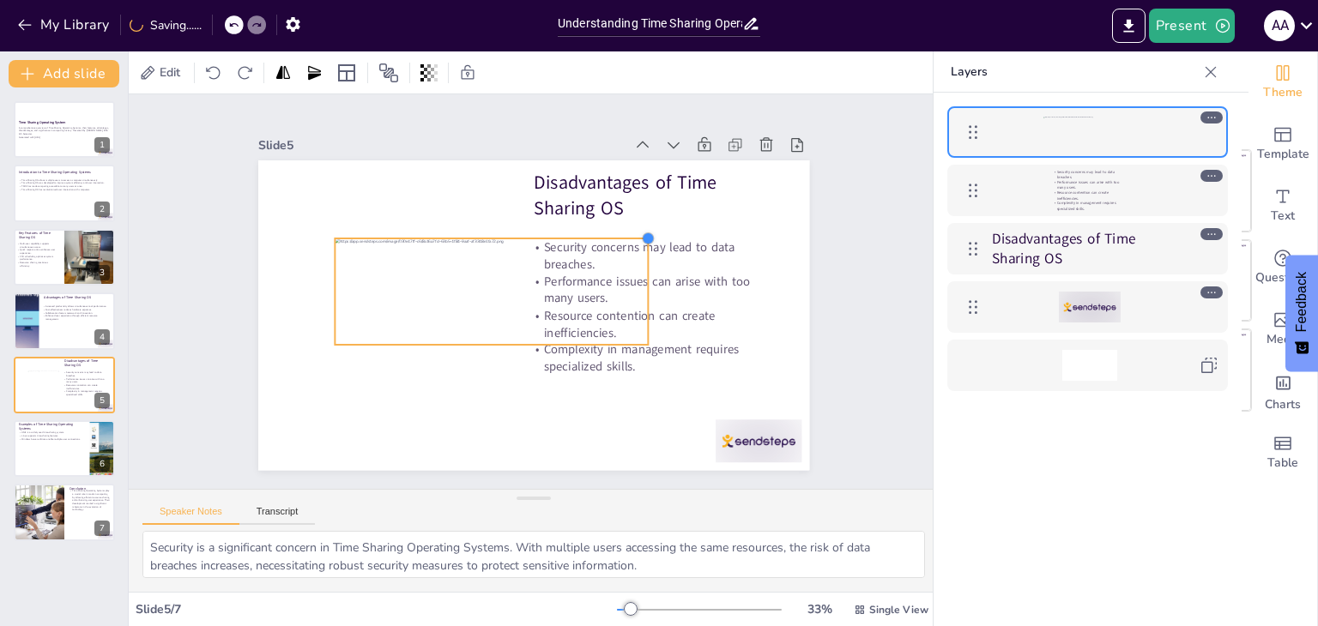
drag, startPoint x: 761, startPoint y: 186, endPoint x: 409, endPoint y: 229, distance: 354.4
click at [409, 229] on div "Disadvantages of Time Sharing OS Security concerns may lead to data breaches. P…" at bounding box center [541, 268] width 620 height 465
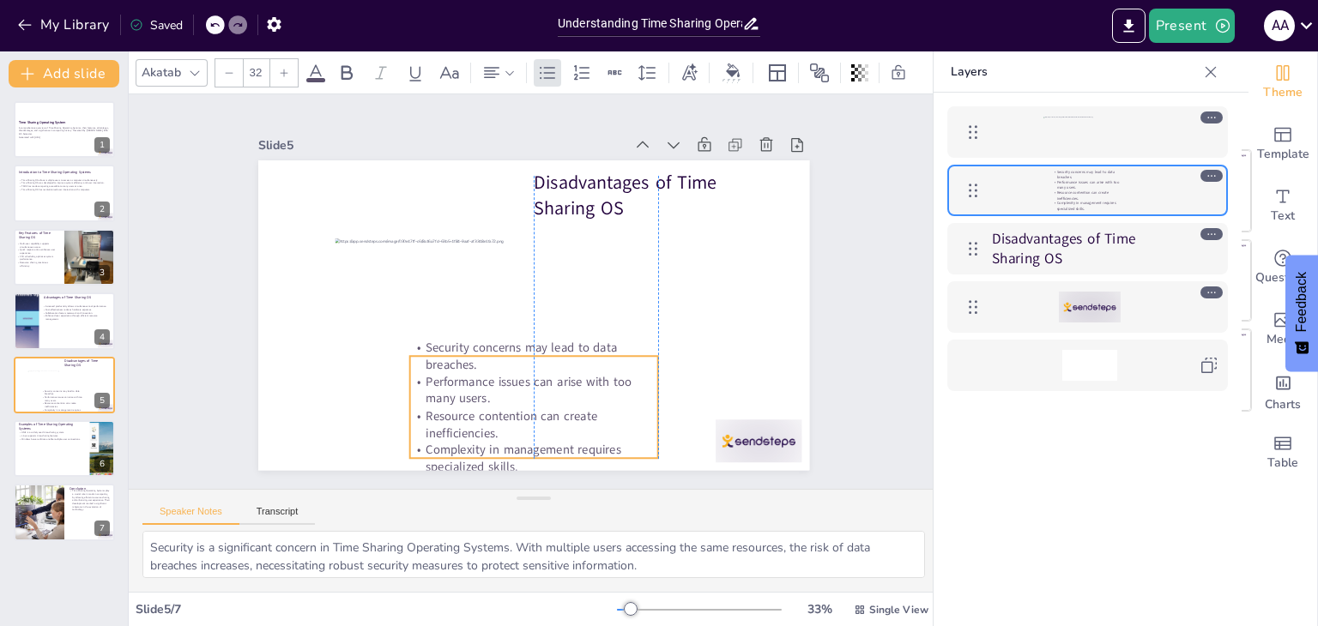
drag, startPoint x: 668, startPoint y: 337, endPoint x: 552, endPoint y: 437, distance: 153.4
click at [447, 344] on p "Complexity in management requires specialized skills." at bounding box center [381, 224] width 132 height 240
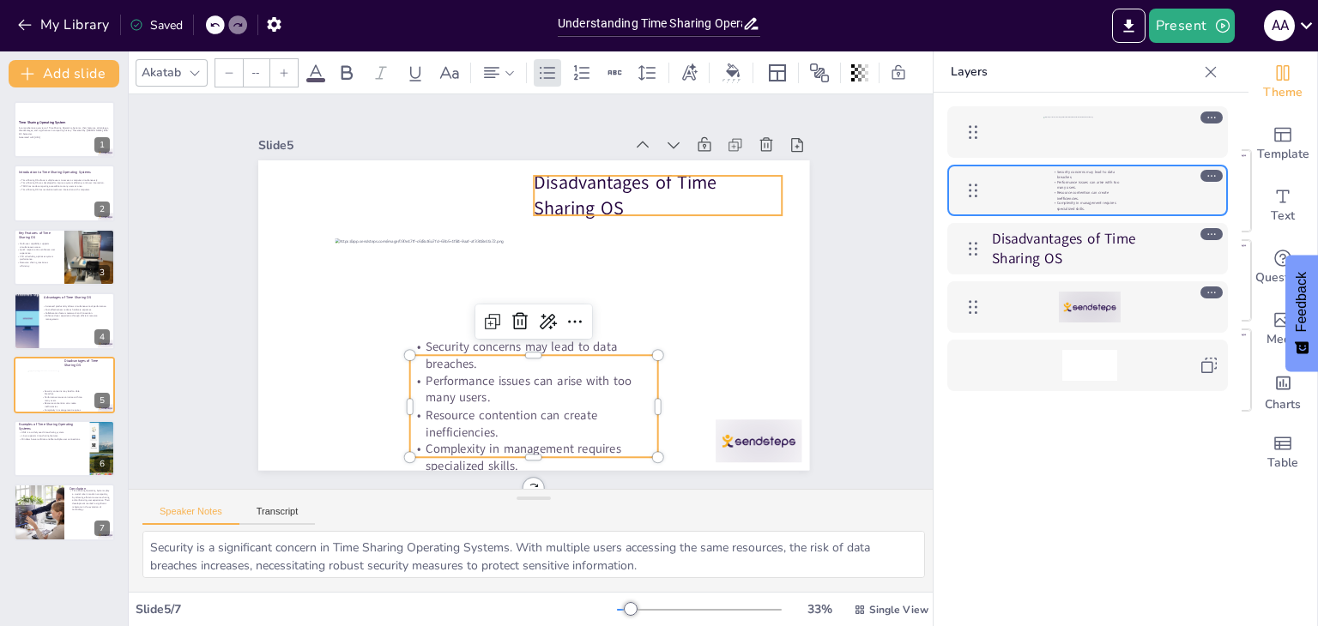
type input "48"
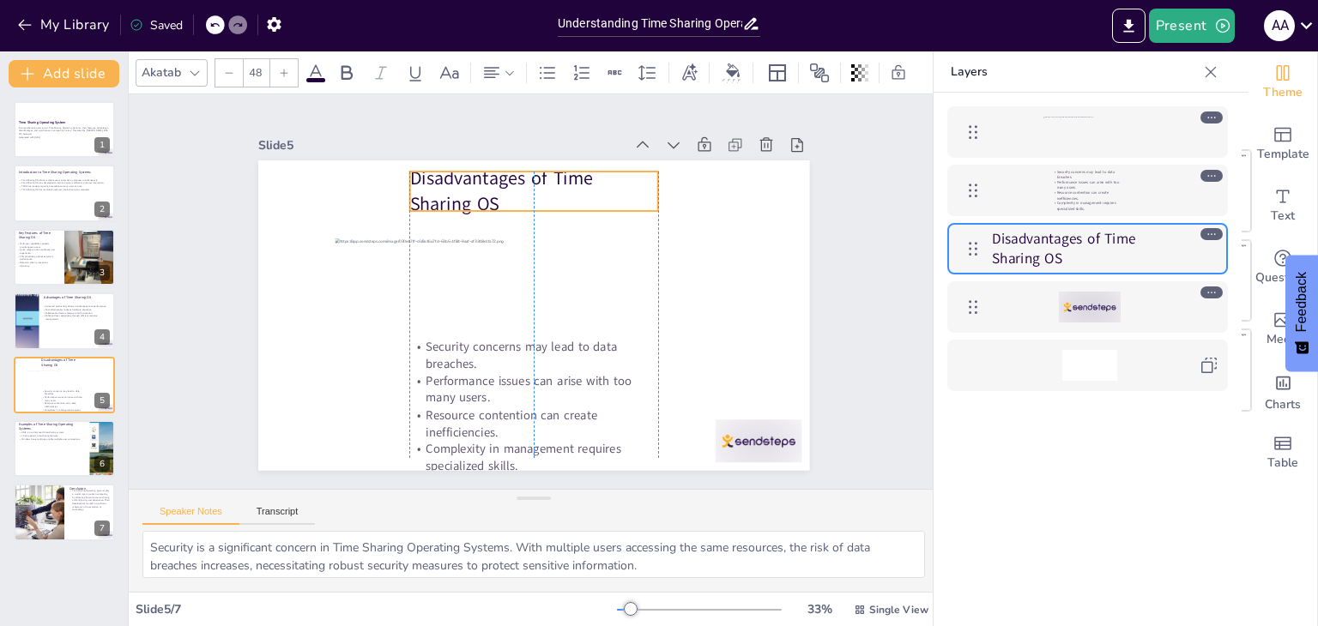
drag, startPoint x: 583, startPoint y: 190, endPoint x: 461, endPoint y: 186, distance: 122.8
click at [566, 186] on p "Disadvantages of Time Sharing OS" at bounding box center [628, 261] width 125 height 252
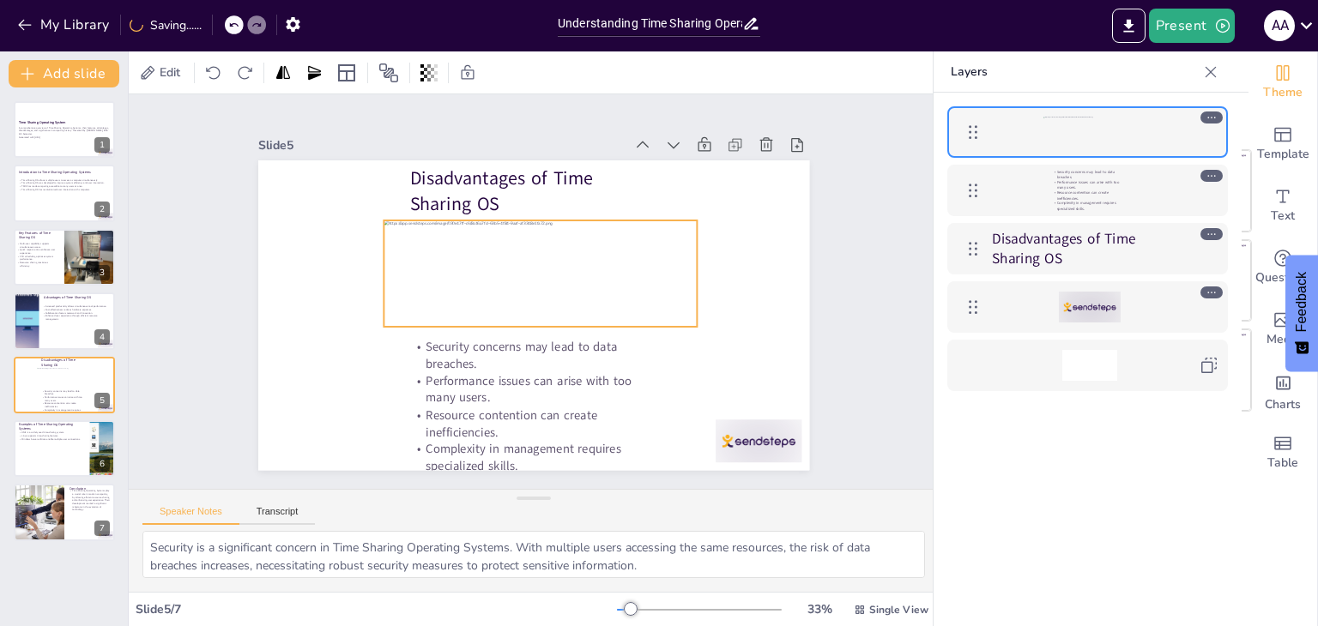
drag, startPoint x: 531, startPoint y: 266, endPoint x: 581, endPoint y: 248, distance: 52.9
click at [581, 248] on div at bounding box center [551, 282] width 304 height 288
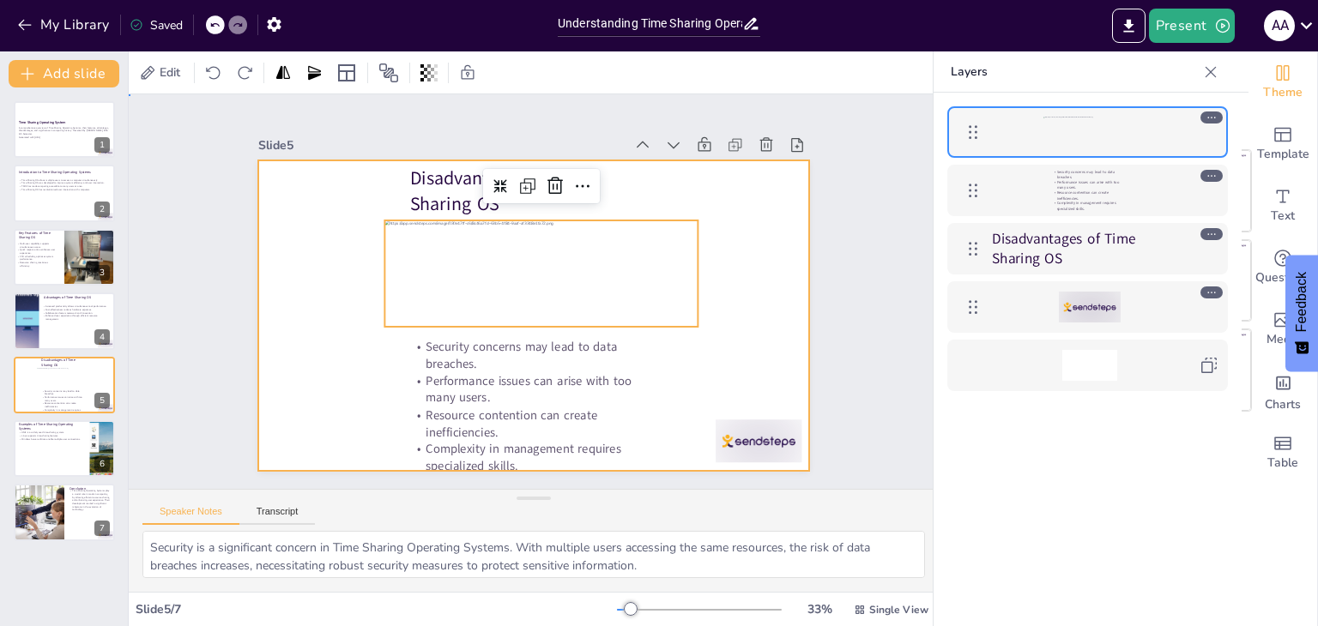
click at [693, 267] on div at bounding box center [510, 289] width 366 height 581
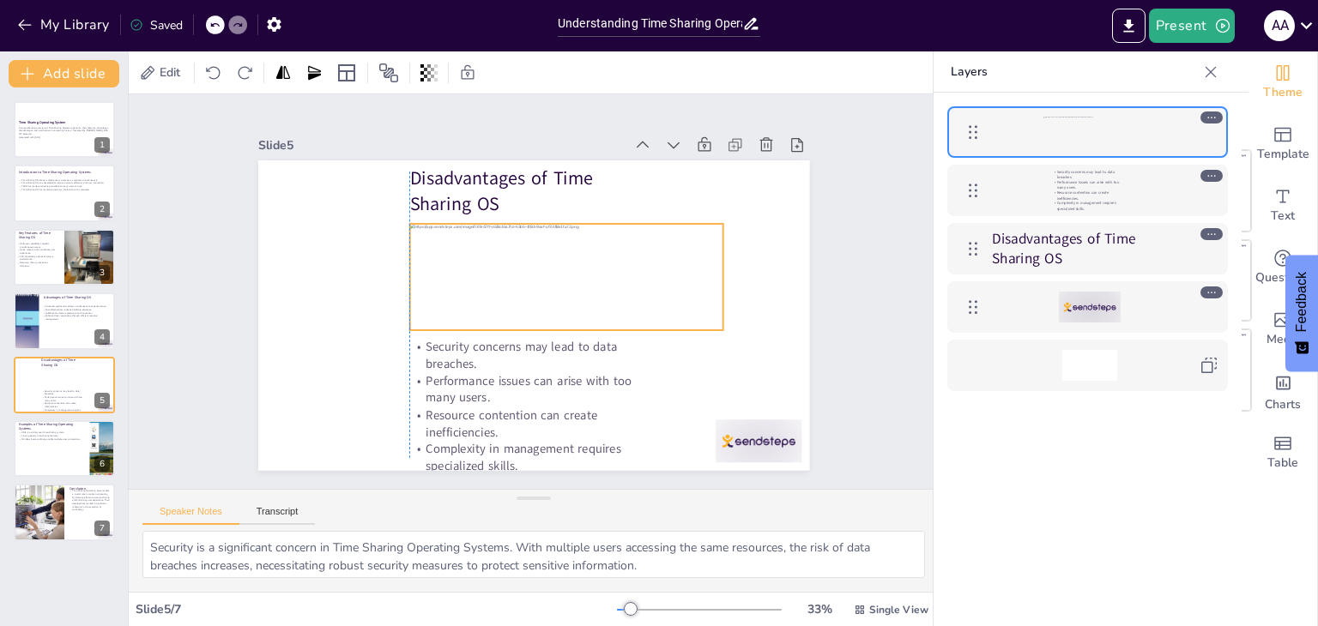
drag, startPoint x: 602, startPoint y: 267, endPoint x: 625, endPoint y: 270, distance: 22.6
click at [611, 270] on div at bounding box center [526, 256] width 169 height 329
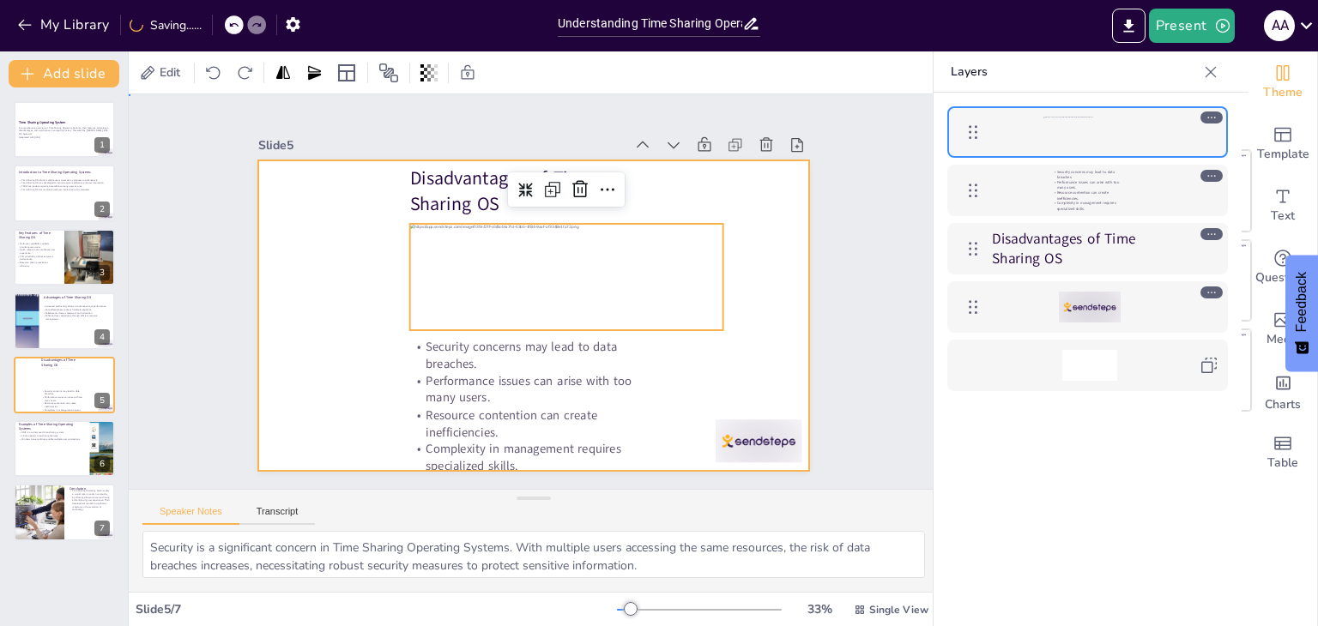
click at [788, 287] on div at bounding box center [516, 307] width 600 height 617
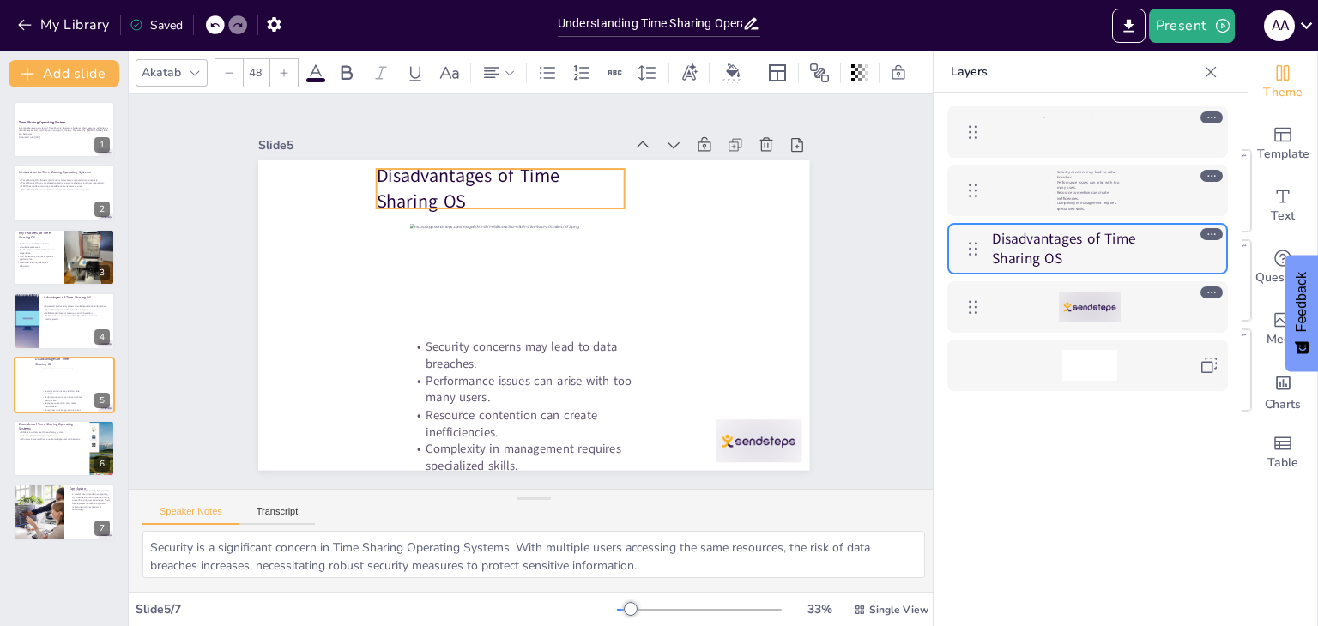
drag, startPoint x: 458, startPoint y: 186, endPoint x: 426, endPoint y: 184, distance: 31.8
click at [559, 184] on p "Disadvantages of Time Sharing OS" at bounding box center [621, 228] width 125 height 252
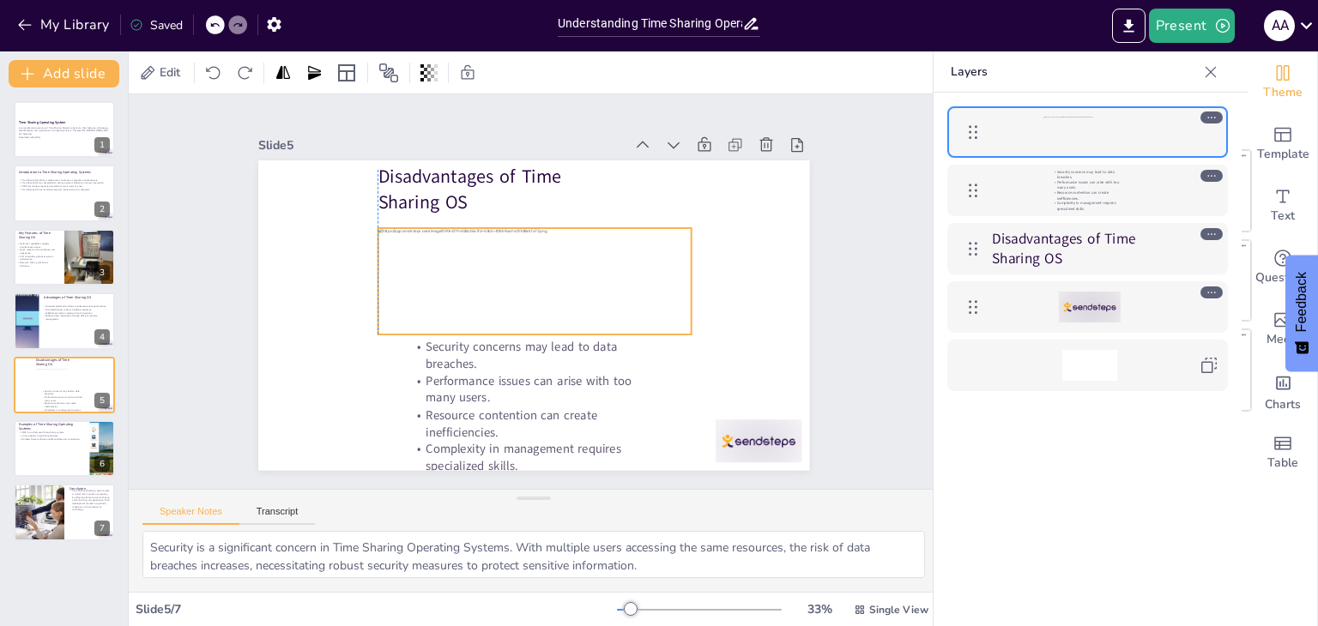
drag, startPoint x: 425, startPoint y: 239, endPoint x: 390, endPoint y: 243, distance: 34.6
click at [401, 243] on div at bounding box center [525, 286] width 249 height 324
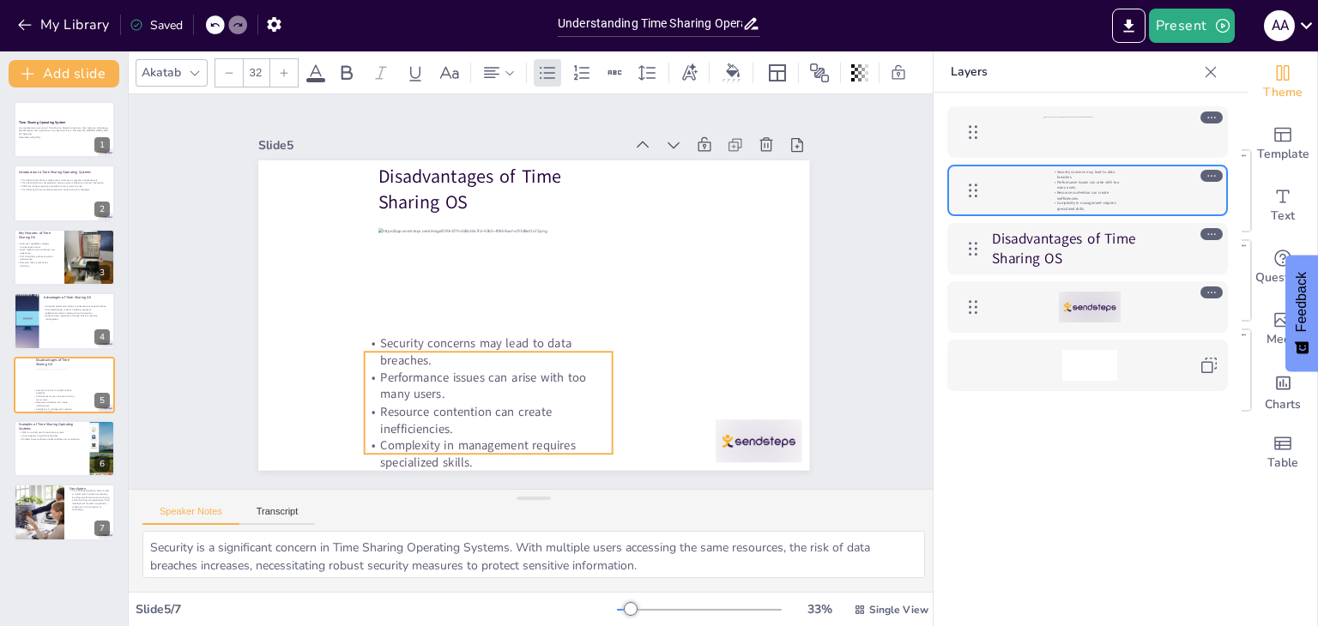
drag, startPoint x: 461, startPoint y: 408, endPoint x: 415, endPoint y: 405, distance: 45.6
click at [415, 405] on p "Resource contention can create inefficiencies." at bounding box center [430, 381] width 232 height 154
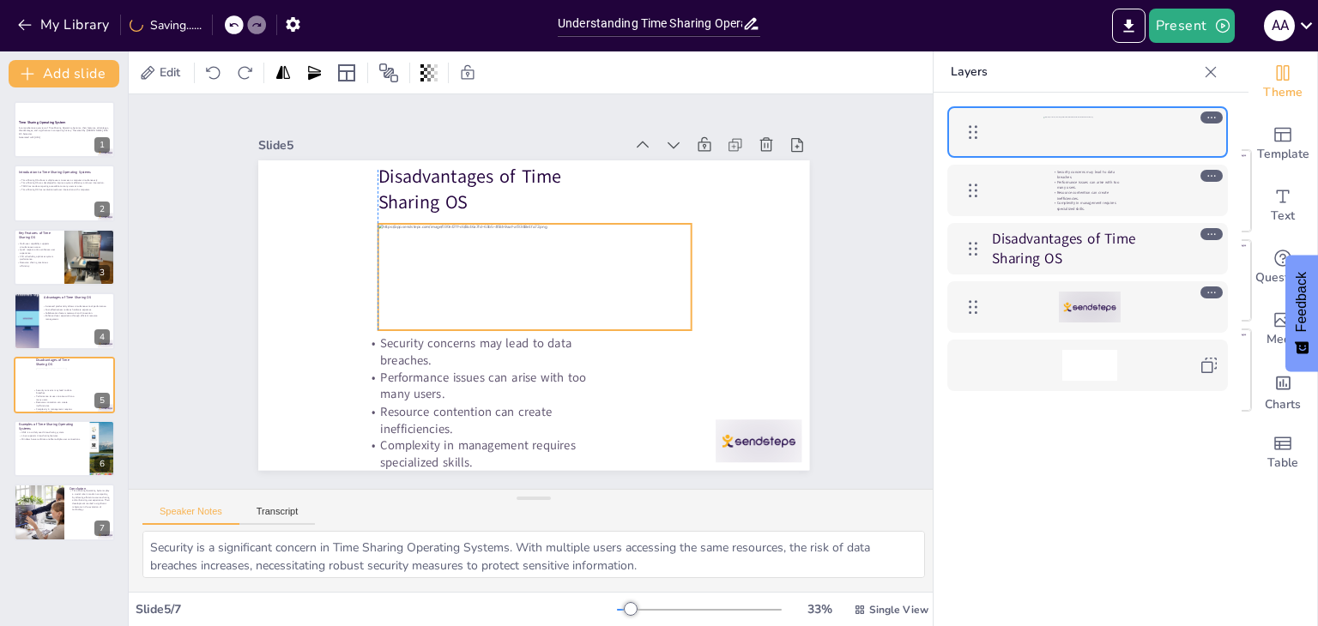
click at [433, 260] on div at bounding box center [547, 285] width 249 height 324
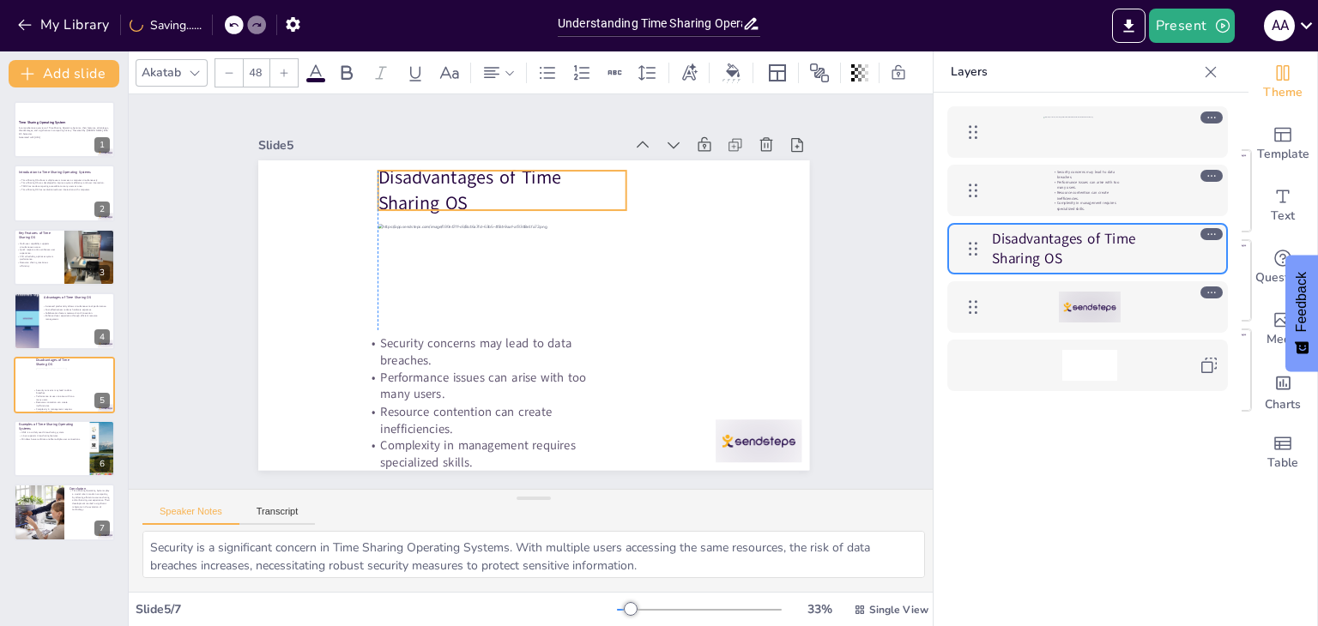
click at [469, 315] on p "Disadvantages of Time Sharing OS" at bounding box center [594, 378] width 251 height 126
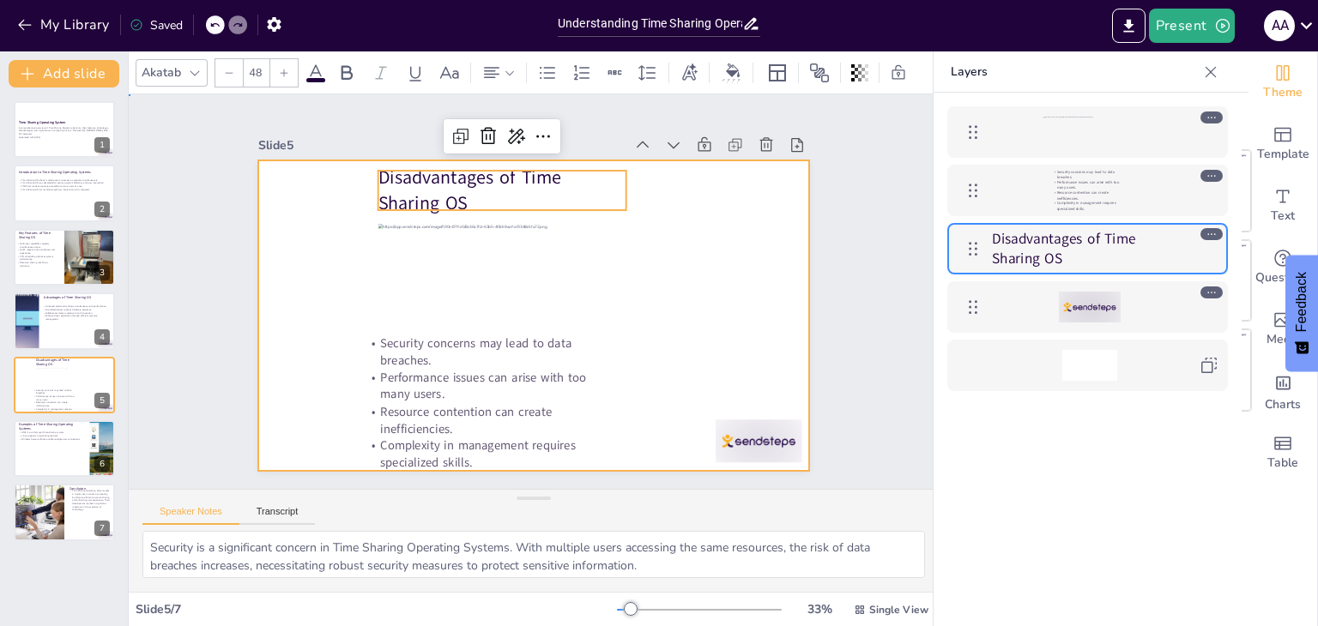
click at [710, 211] on div at bounding box center [534, 267] width 552 height 310
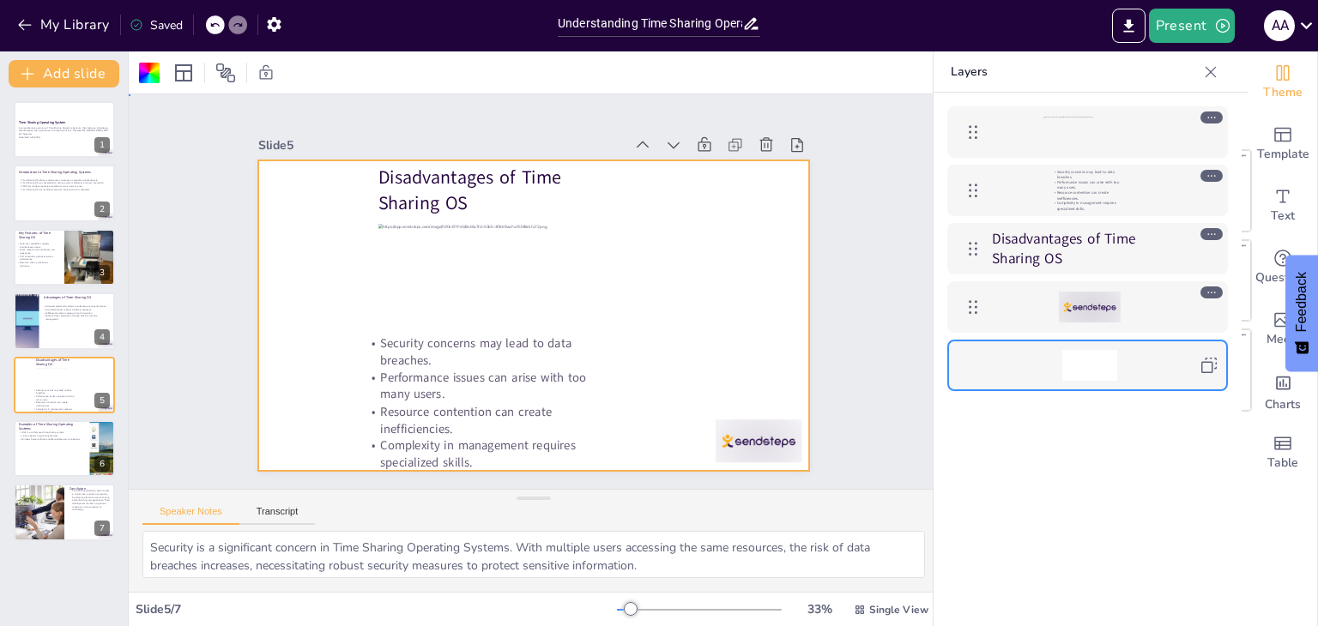
click at [745, 243] on div at bounding box center [549, 273] width 617 height 599
click at [39, 449] on div at bounding box center [64, 449] width 103 height 58
type textarea "UNIX is a foundational example of a Time Sharing Operating System, known for it…"
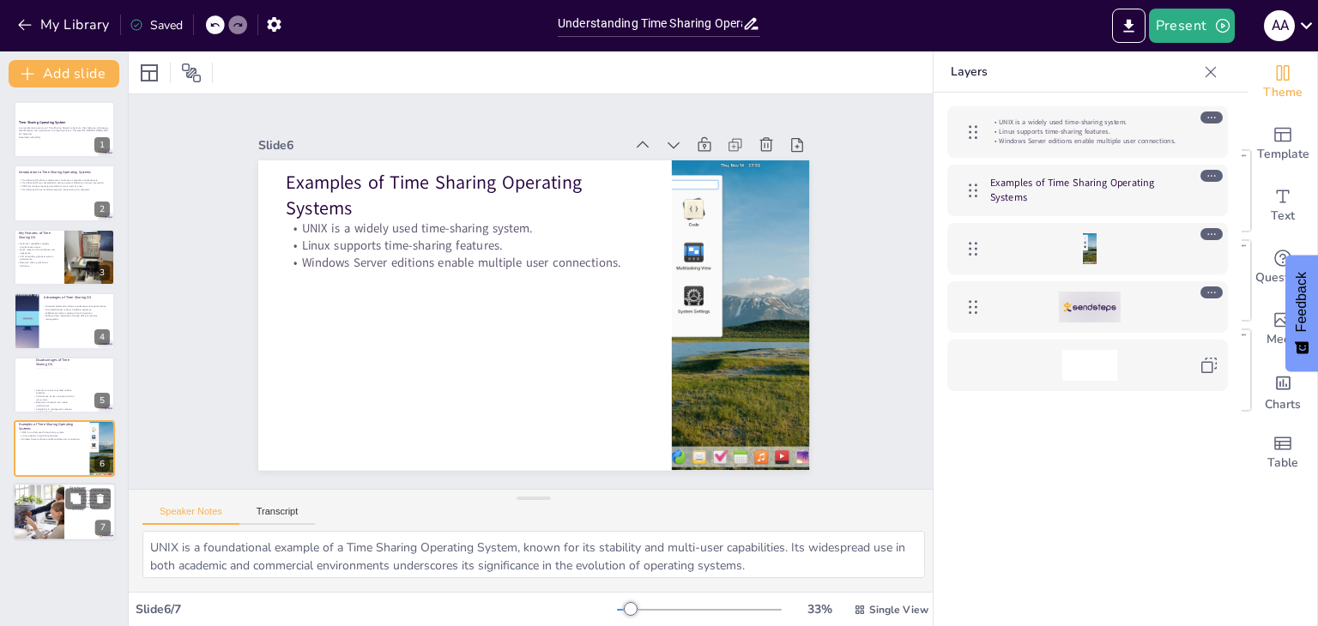
click at [48, 506] on div at bounding box center [39, 513] width 88 height 58
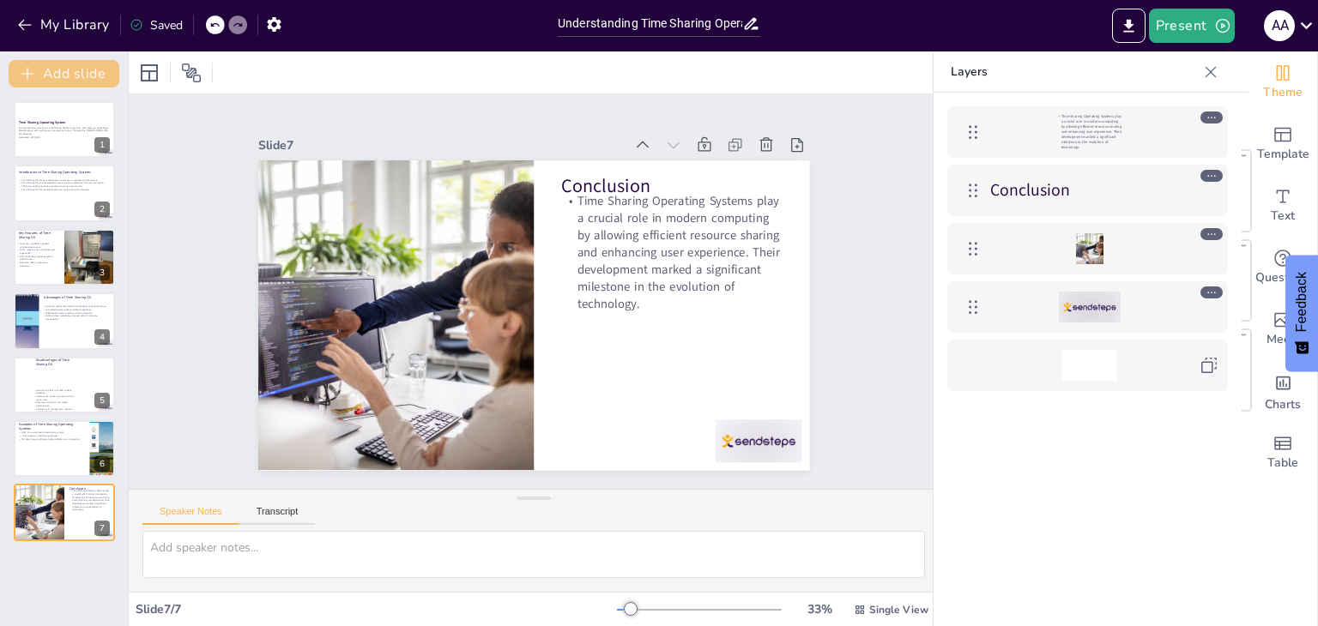
click at [60, 69] on button "Add slide" at bounding box center [64, 73] width 111 height 27
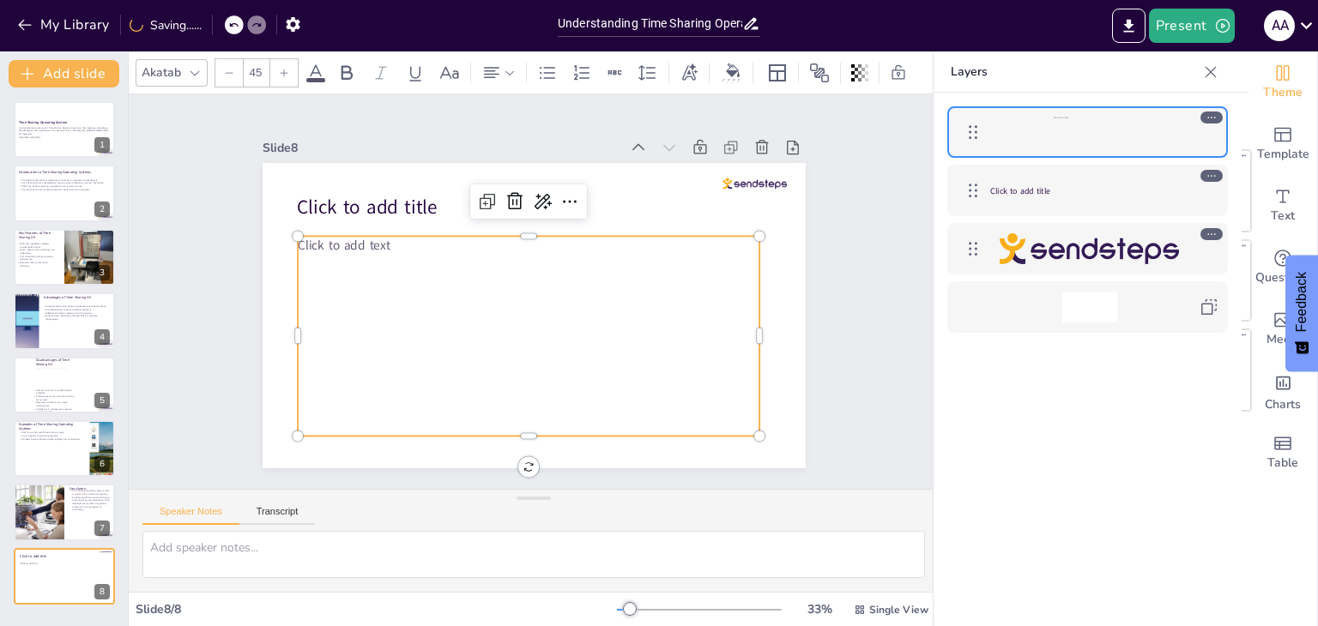
click at [397, 236] on p "Click to add text" at bounding box center [498, 261] width 355 height 323
click at [499, 236] on p "Click to add text" at bounding box center [579, 301] width 160 height 444
click at [426, 236] on p "Click to add text" at bounding box center [569, 260] width 286 height 384
click at [42, 138] on p "Generated with Sendsteps.ai" at bounding box center [64, 137] width 93 height 3
type textarea "This presentation will delve into Time Sharing Operating Systems, which allow m…"
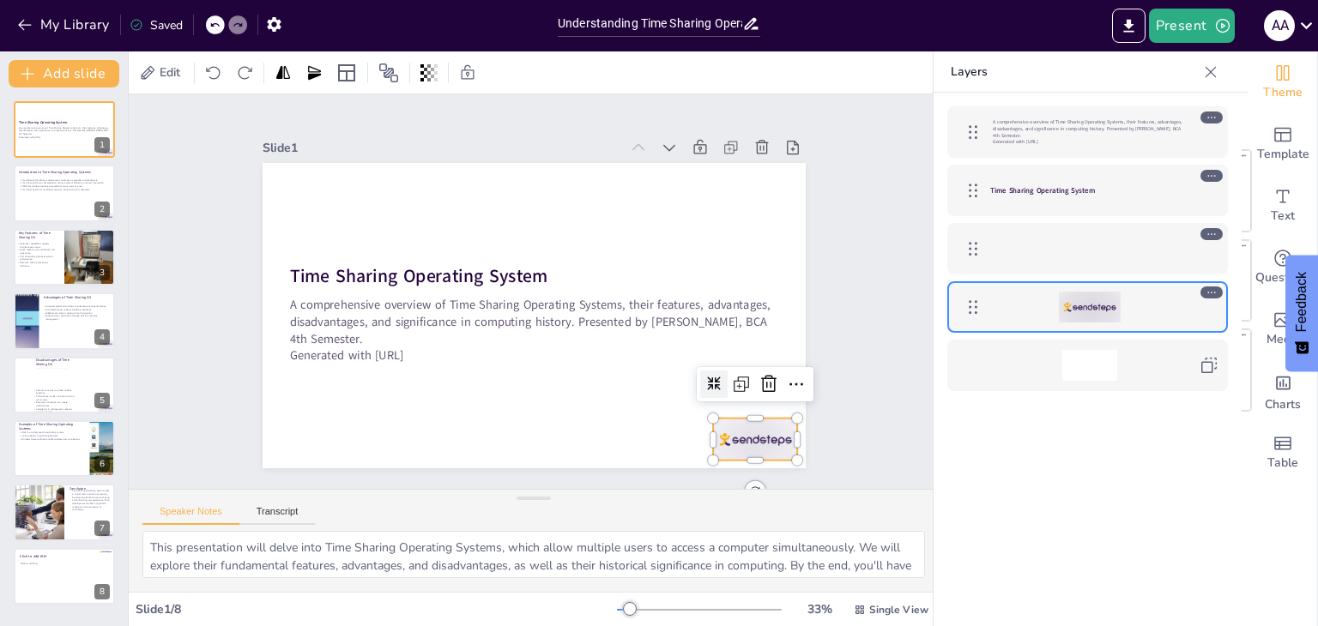
click at [462, 93] on div at bounding box center [415, 53] width 94 height 79
click at [774, 342] on icon at bounding box center [783, 333] width 19 height 20
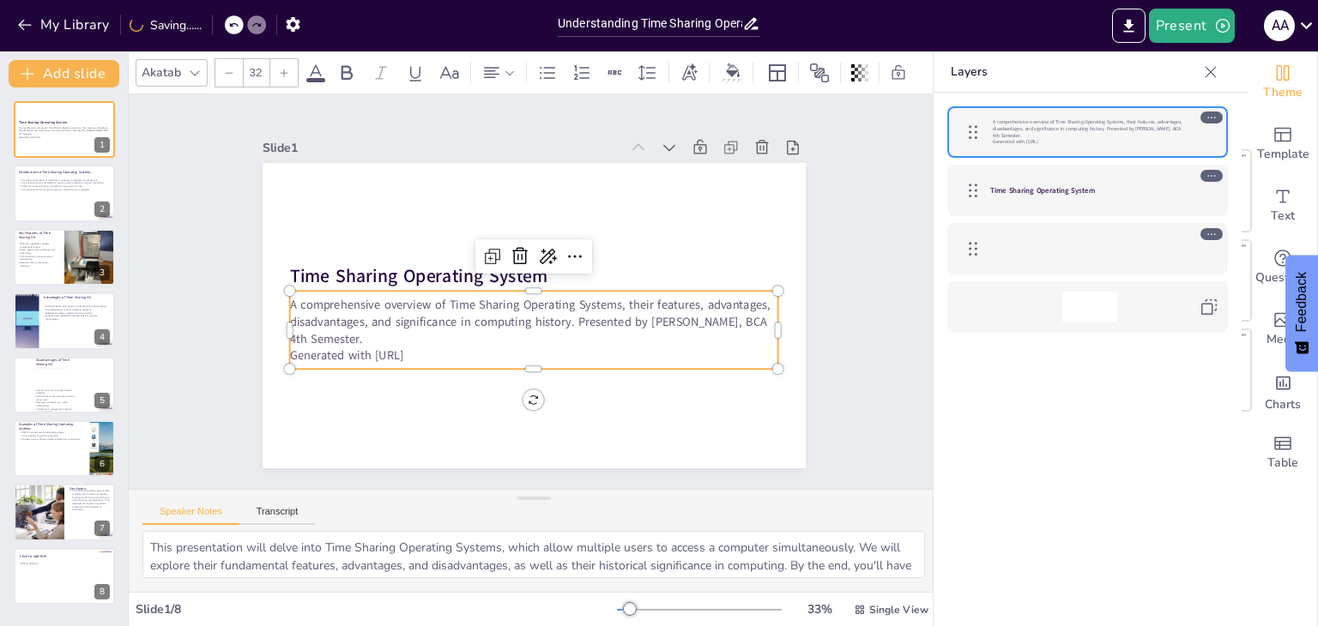
click at [554, 311] on p "A comprehensive overview of Time Sharing Operating Systems, their features, adv…" at bounding box center [503, 289] width 101 height 492
click at [559, 311] on p "A comprehensive overview of Time Sharing Operating Systems, their features, adv…" at bounding box center [524, 262] width 480 height 199
click at [559, 311] on p "A comprehensive overview of Time Sharing Operating Systems, their features, adv…" at bounding box center [527, 262] width 488 height 151
click at [559, 311] on p "A comprehensive overview of Time Sharing Operating Systems, their features, adv…" at bounding box center [533, 322] width 489 height 51
click at [560, 317] on p "A comprehensive overview of Time Sharing Operating Systems, their features, adv…" at bounding box center [540, 262] width 488 height 151
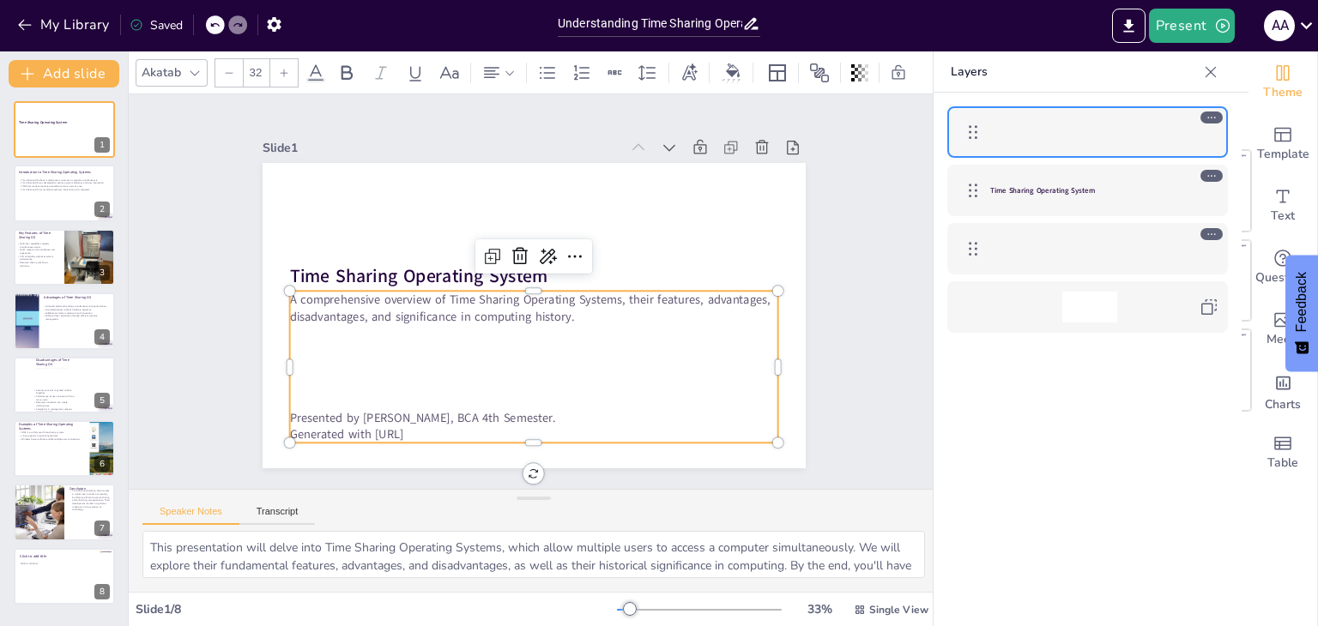
click at [420, 341] on p "Presented by Anil Adhikari, BCA 4th Semester." at bounding box center [607, 189] width 405 height 301
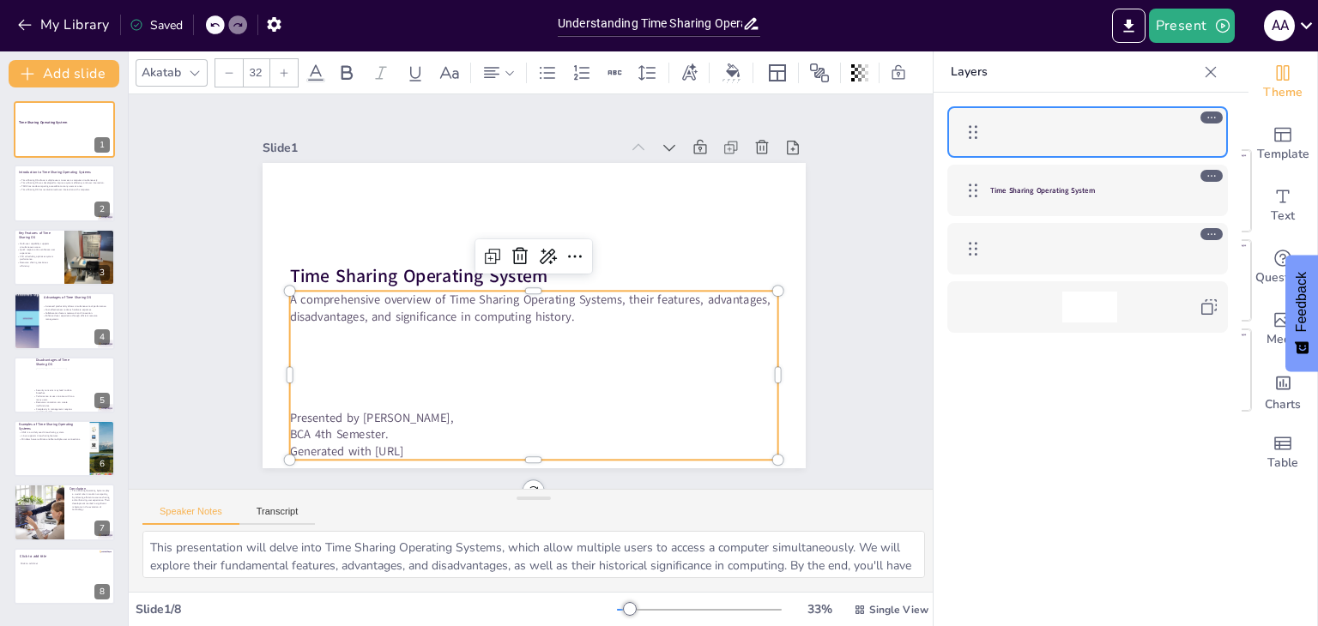
click at [429, 446] on p "Generated with Sendsteps.ai" at bounding box center [381, 243] width 167 height 470
click at [844, 262] on div "Slide 1 Time Sharing Operating System A comprehensive overview of Time Sharing …" at bounding box center [533, 291] width 866 height 835
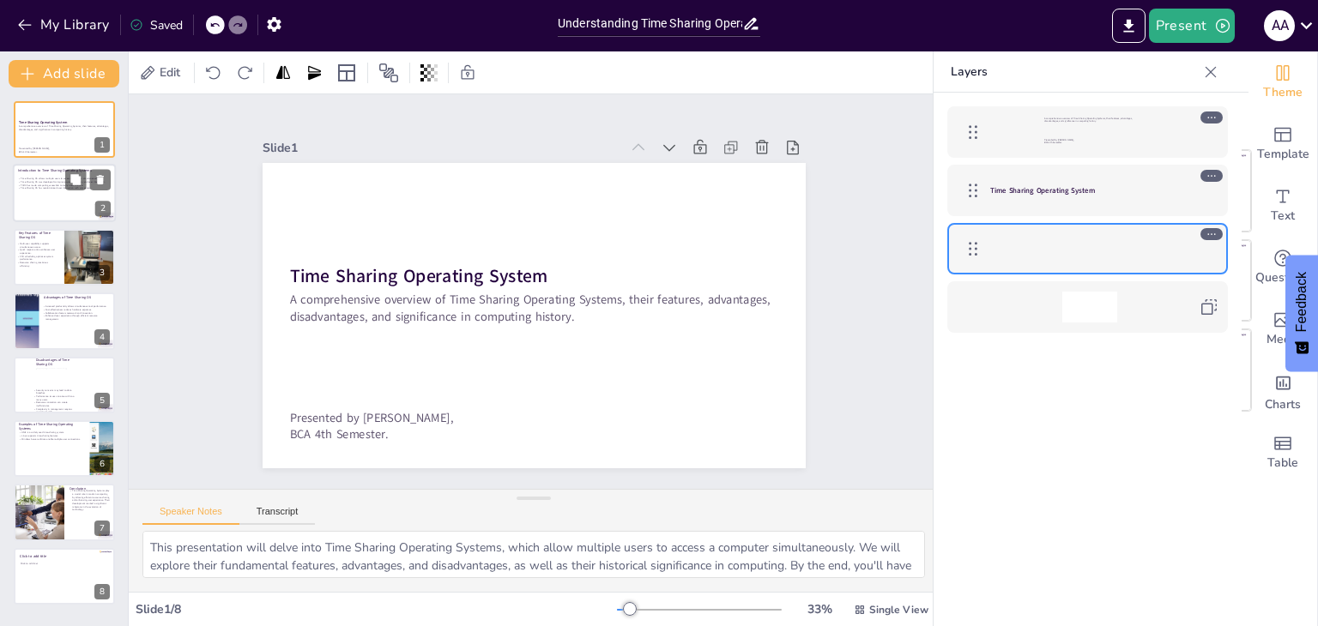
click at [55, 181] on p "Time Sharing OS was developed to improve system efficiency and user interaction." at bounding box center [64, 182] width 93 height 3
type textarea "The multi-user capability of Time Sharing Operating Systems is one of its defin…"
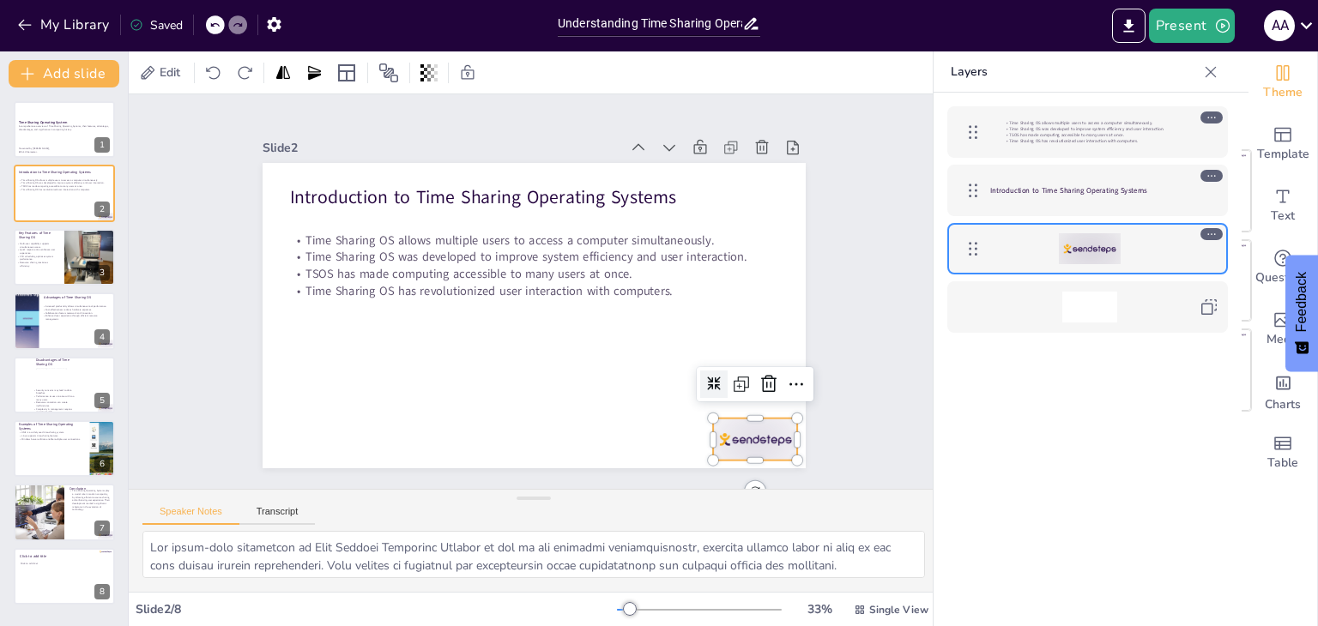
click at [462, 93] on div at bounding box center [415, 53] width 94 height 79
click at [309, 209] on icon at bounding box center [298, 199] width 21 height 21
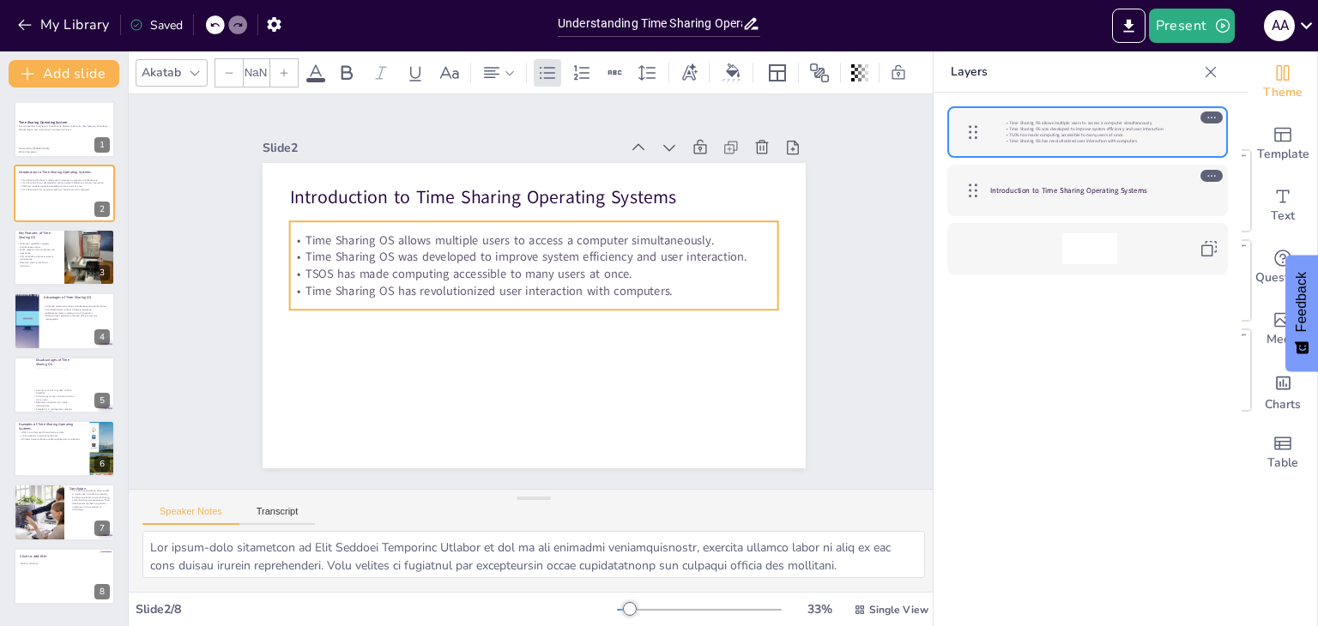
type input "32"
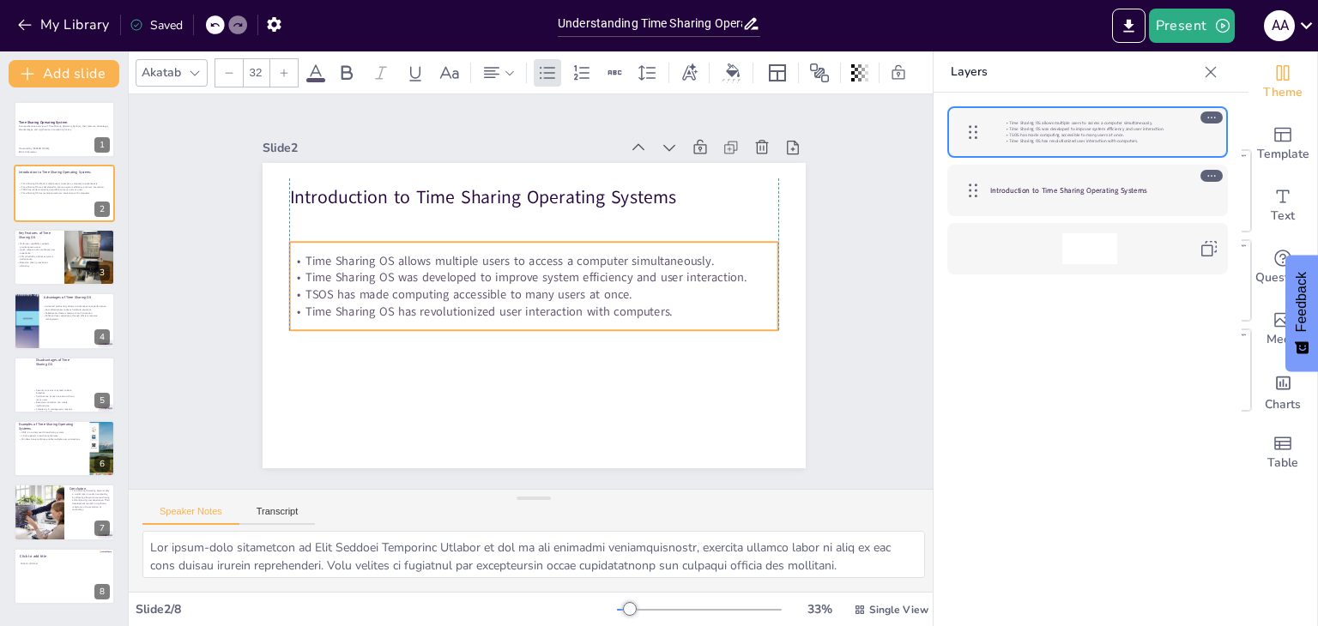
drag, startPoint x: 347, startPoint y: 287, endPoint x: 348, endPoint y: 308, distance: 20.7
click at [480, 308] on p "Time Sharing OS has revolutionized user interaction with computers." at bounding box center [514, 294] width 68 height 488
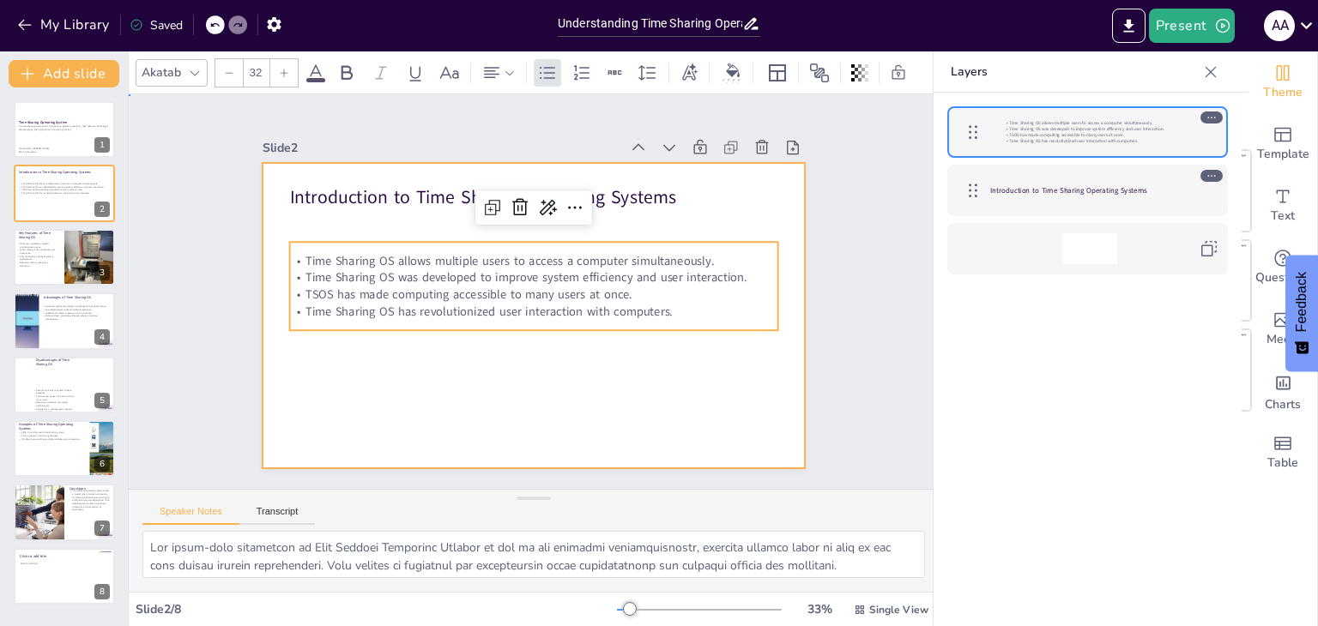
click at [316, 422] on div at bounding box center [518, 310] width 608 height 590
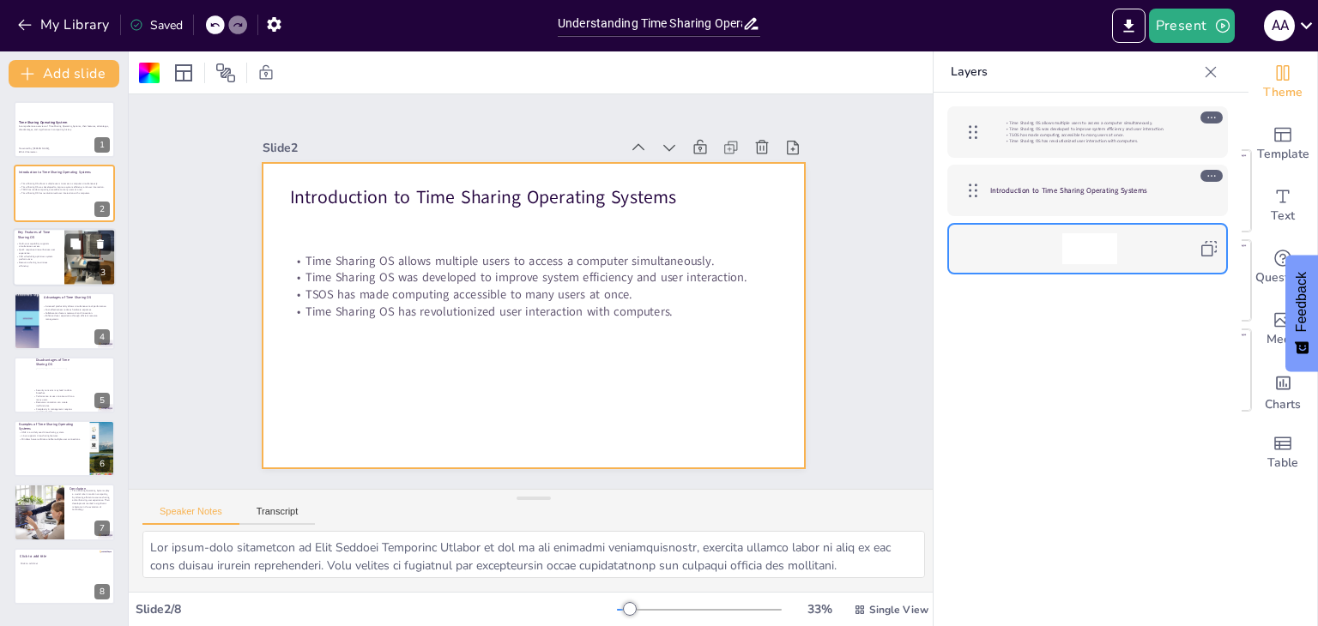
click at [32, 262] on p "Resource sharing maximizes efficiency." at bounding box center [36, 264] width 41 height 6
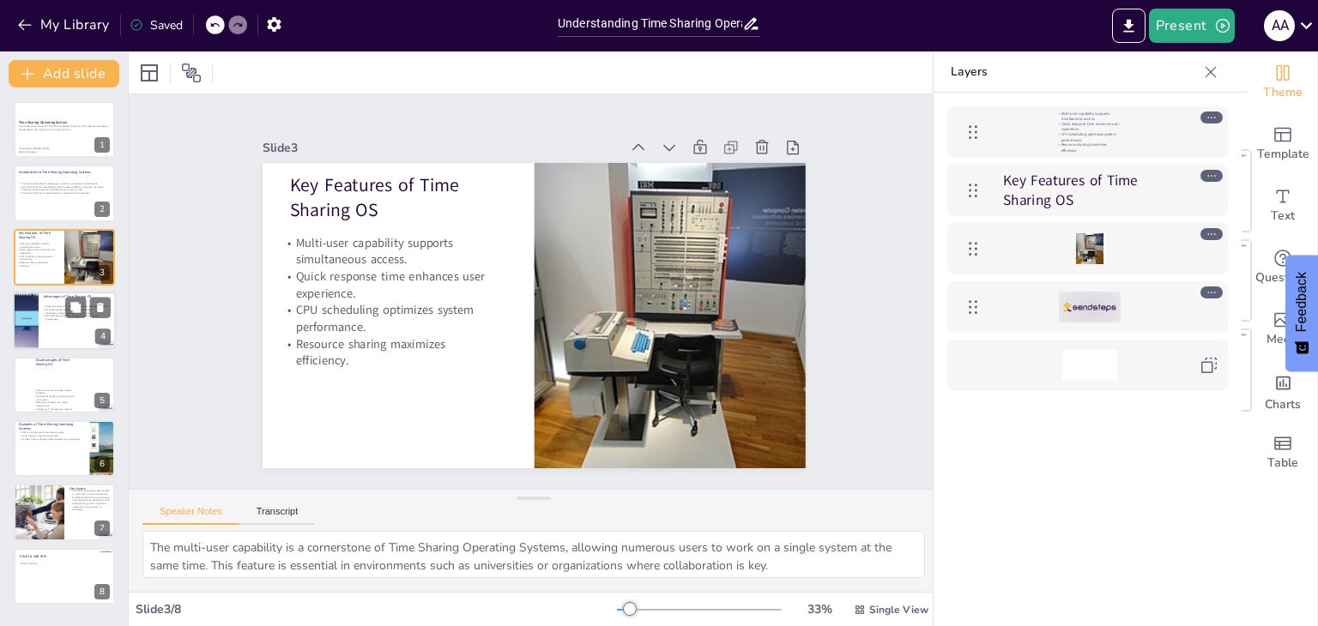
click at [28, 300] on div at bounding box center [26, 321] width 110 height 58
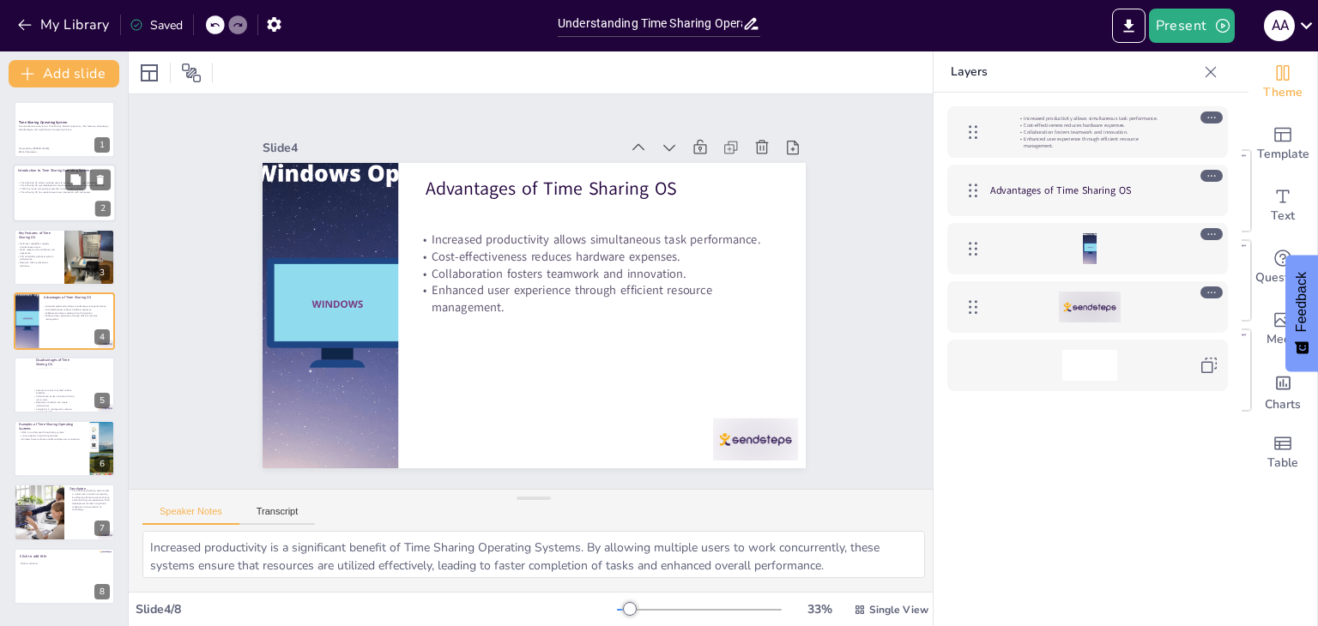
click at [47, 176] on div at bounding box center [64, 194] width 103 height 58
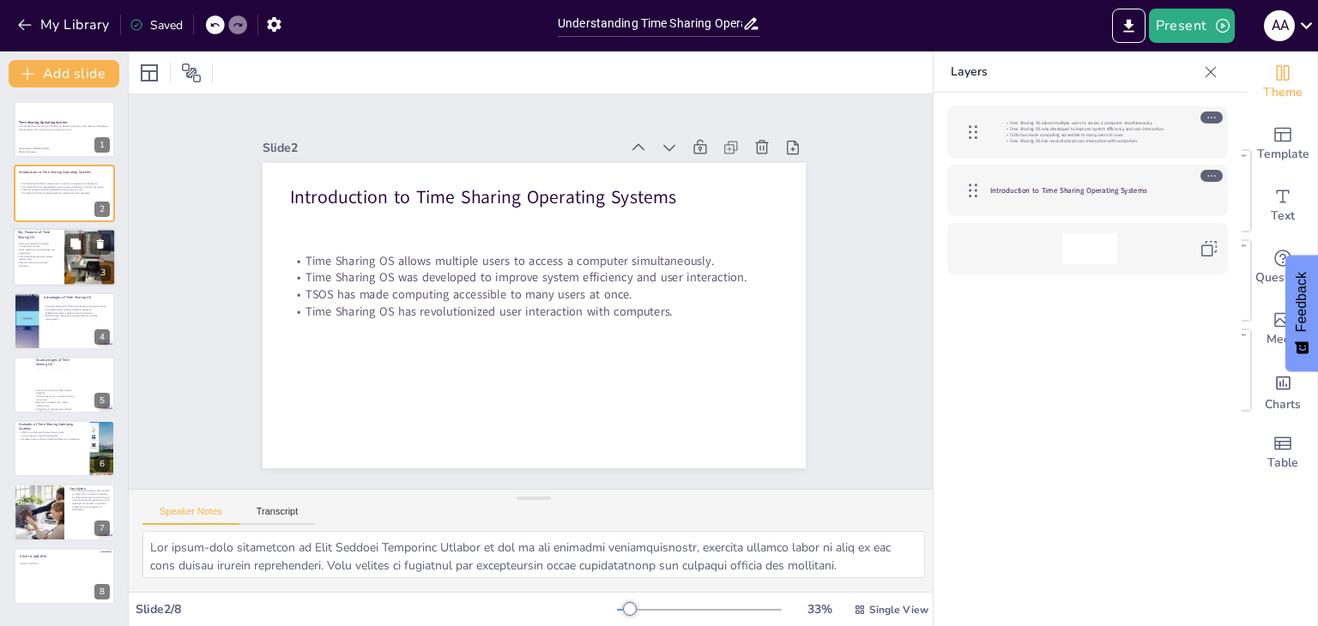
click at [41, 258] on p "CPU scheduling optimizes system performance." at bounding box center [36, 258] width 41 height 6
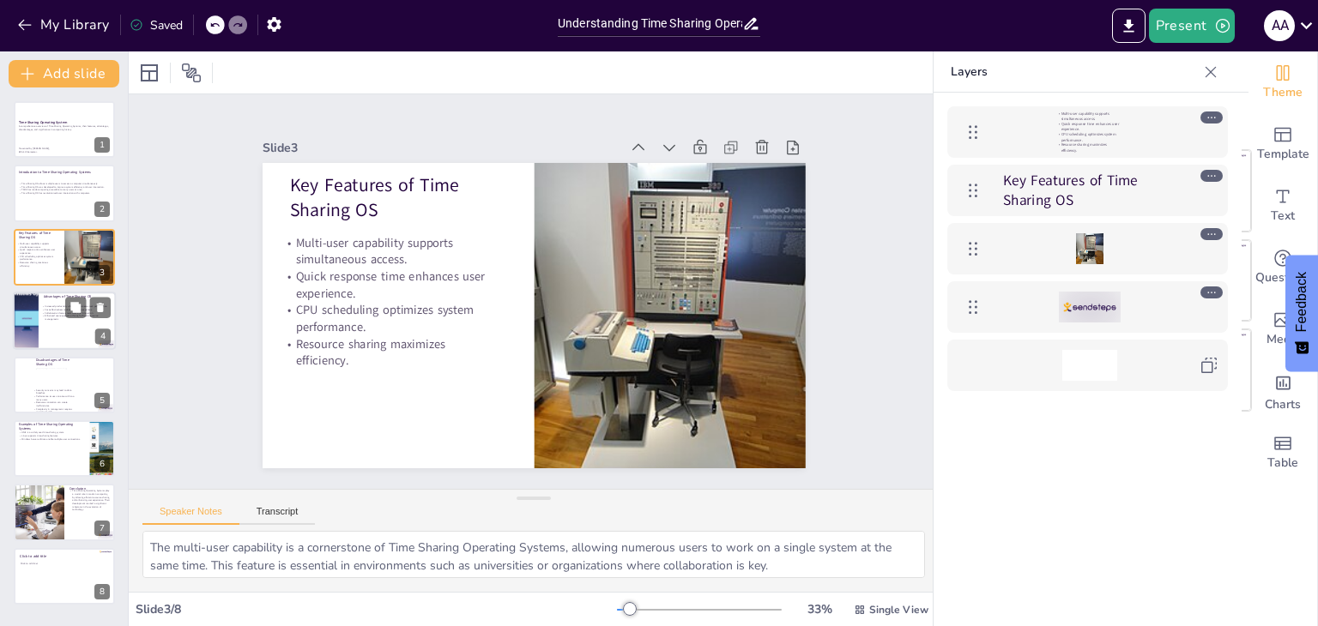
click at [35, 329] on div at bounding box center [26, 321] width 110 height 58
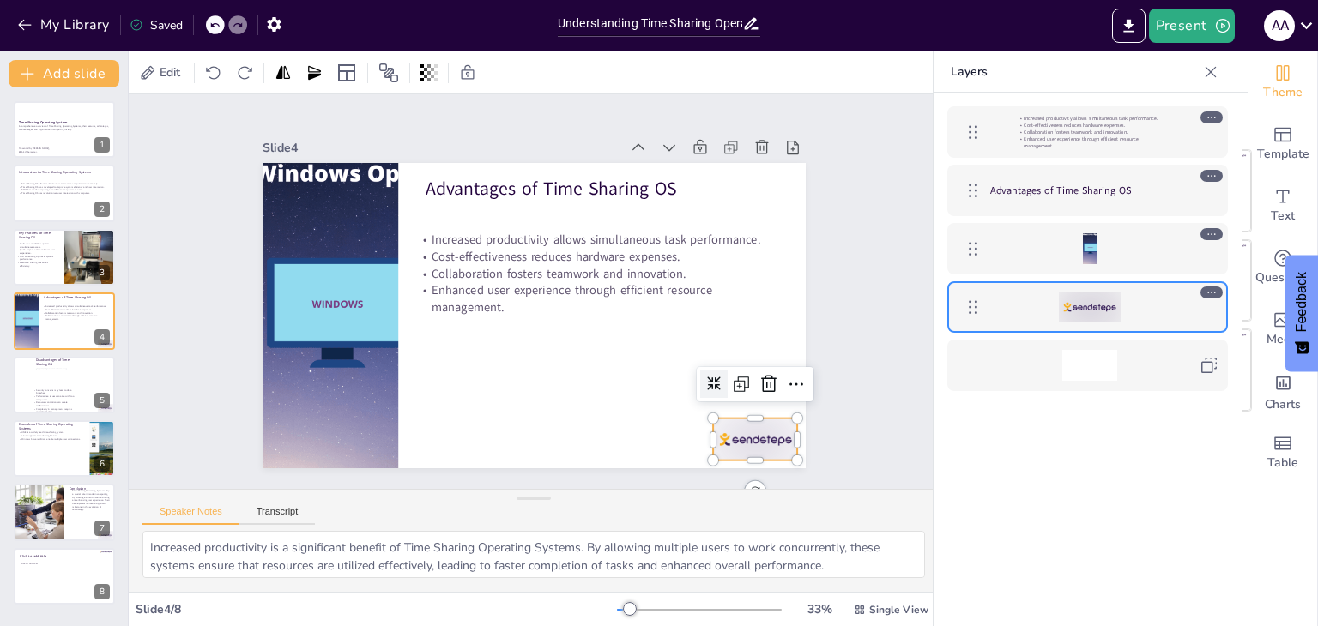
click at [335, 436] on div at bounding box center [295, 409] width 79 height 94
click at [363, 246] on div at bounding box center [303, 223] width 119 height 46
click at [753, 420] on icon at bounding box center [744, 430] width 19 height 20
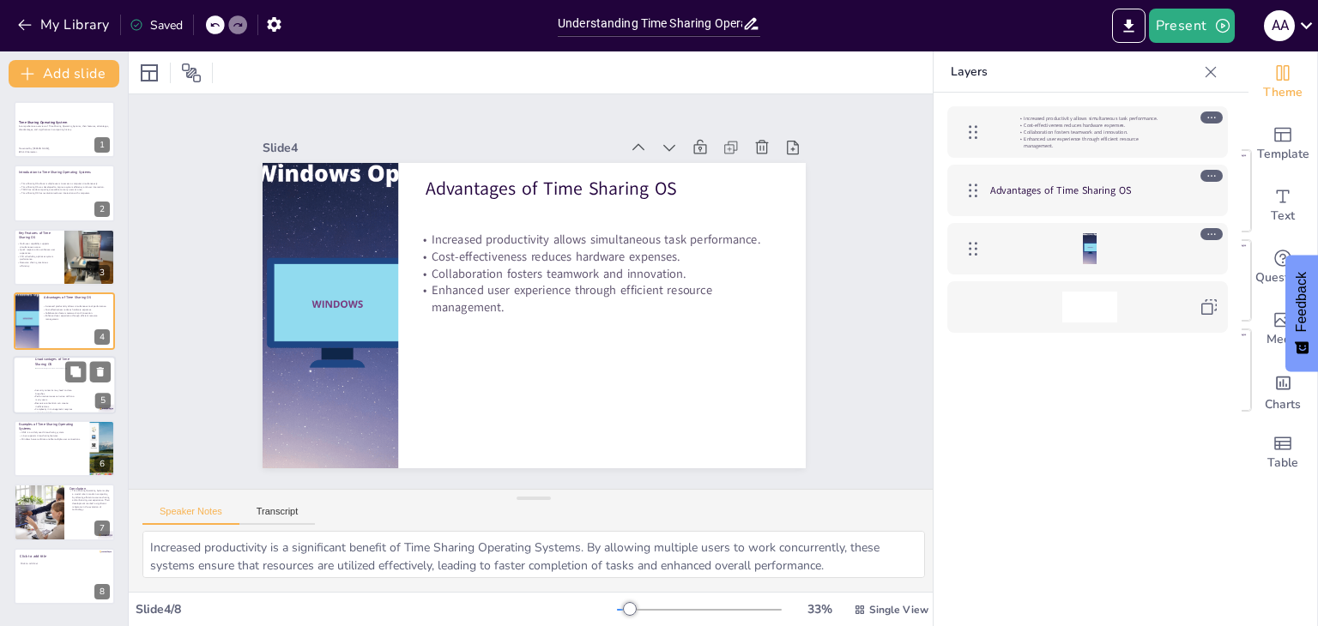
click at [46, 385] on div at bounding box center [64, 378] width 58 height 20
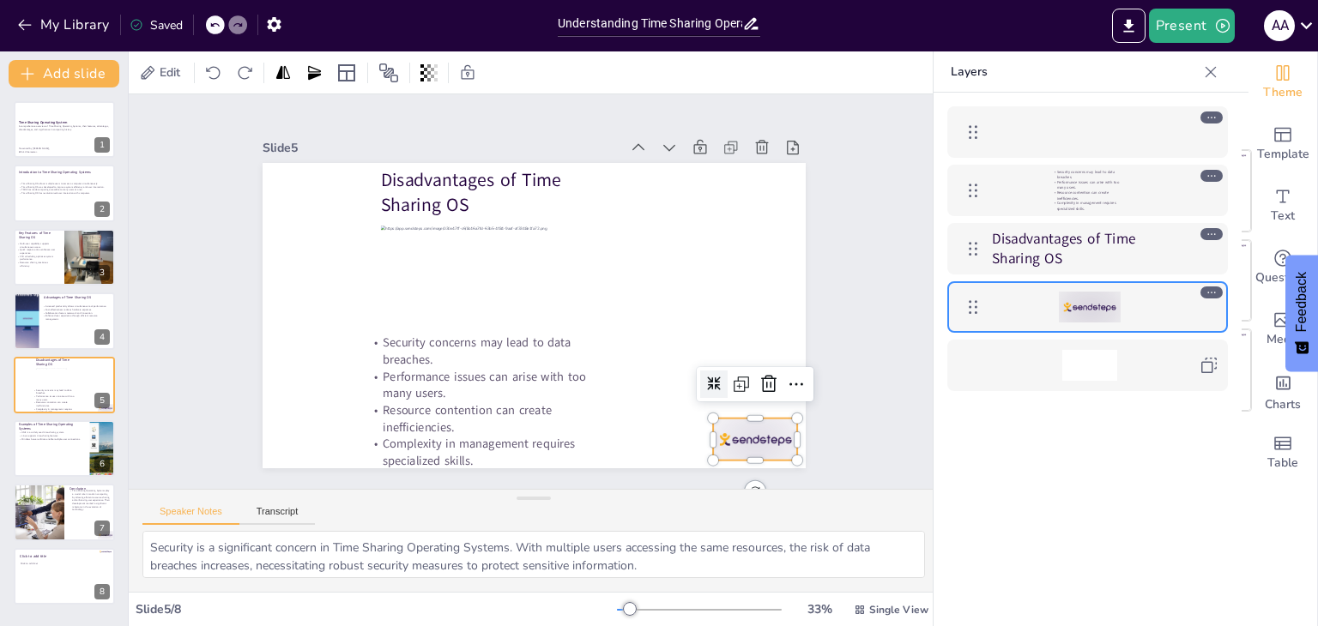
click at [661, 90] on div at bounding box center [631, 44] width 59 height 92
click at [413, 94] on icon at bounding box center [397, 78] width 29 height 29
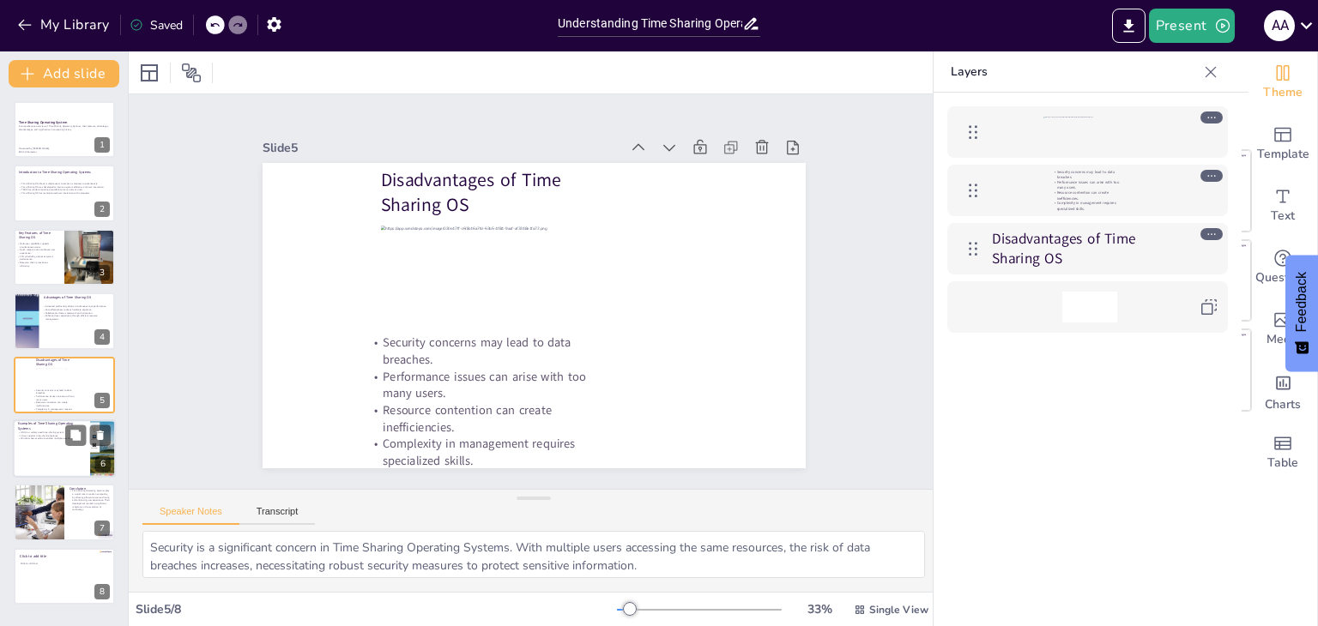
click at [52, 444] on div at bounding box center [64, 449] width 103 height 58
type textarea "UNIX is a foundational example of a Time Sharing Operating System, known for it…"
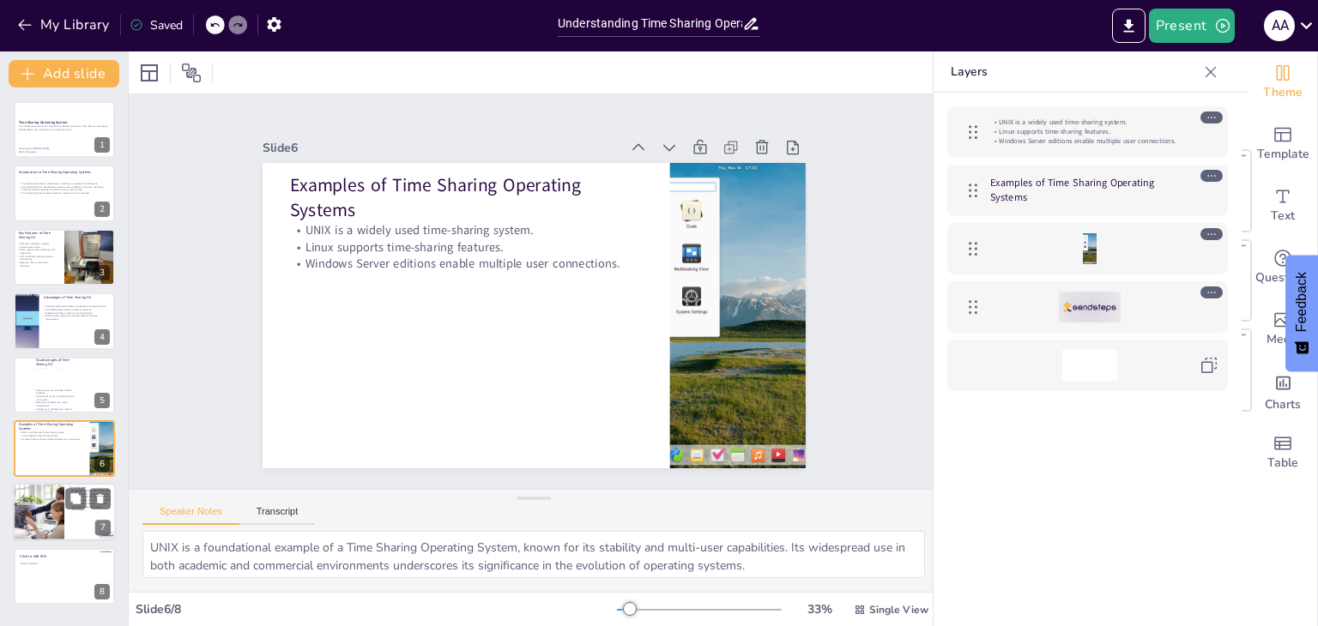
click at [45, 516] on div at bounding box center [39, 513] width 88 height 58
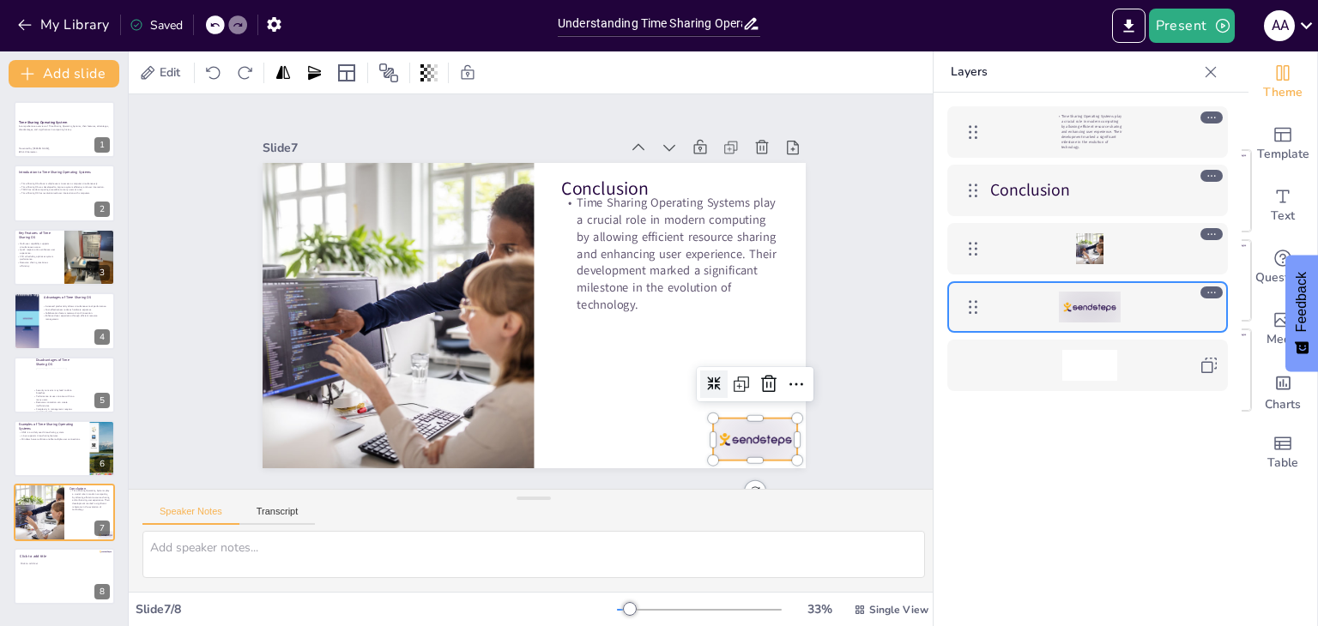
click at [315, 314] on div at bounding box center [267, 274] width 94 height 79
click at [384, 477] on icon at bounding box center [374, 487] width 21 height 20
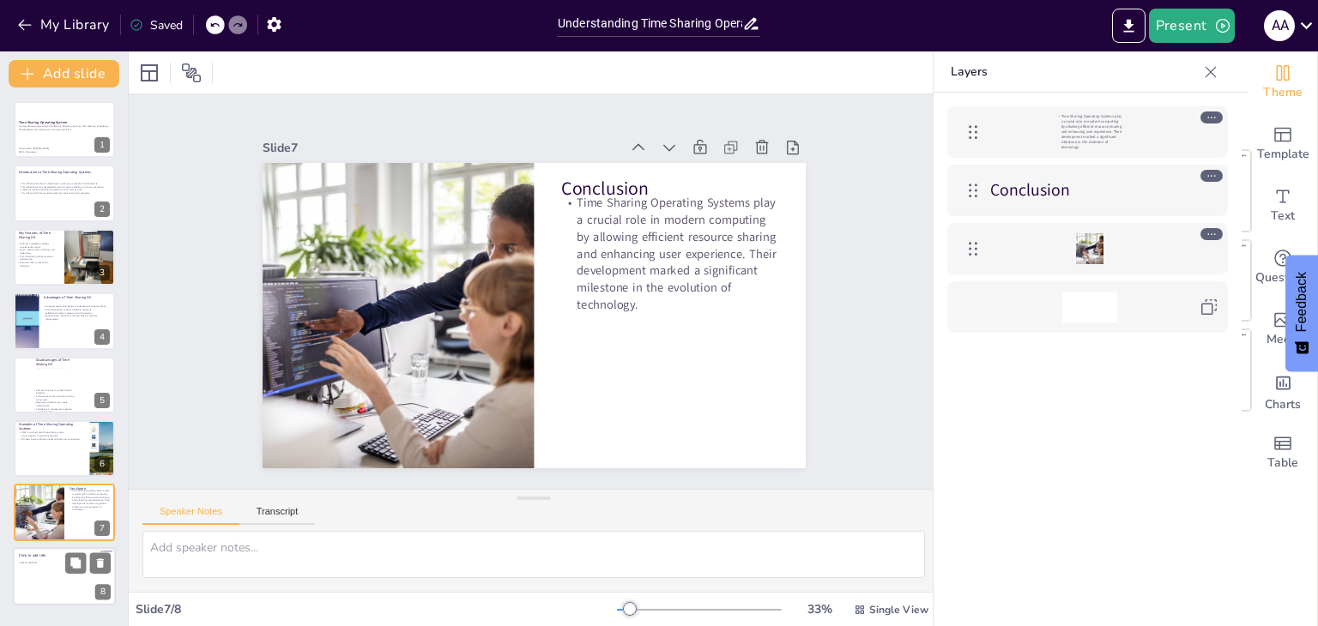
click at [41, 570] on div "Click to add text" at bounding box center [64, 580] width 88 height 38
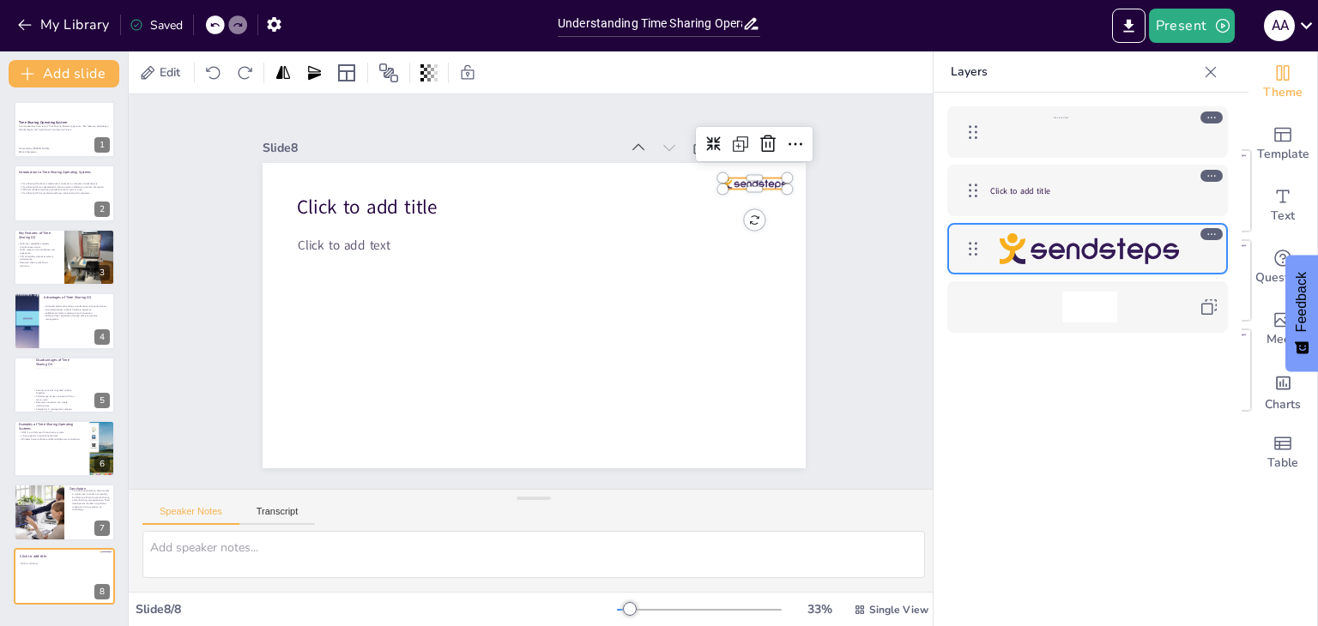
click at [571, 76] on div at bounding box center [550, 45] width 42 height 61
click at [283, 378] on icon at bounding box center [273, 388] width 19 height 20
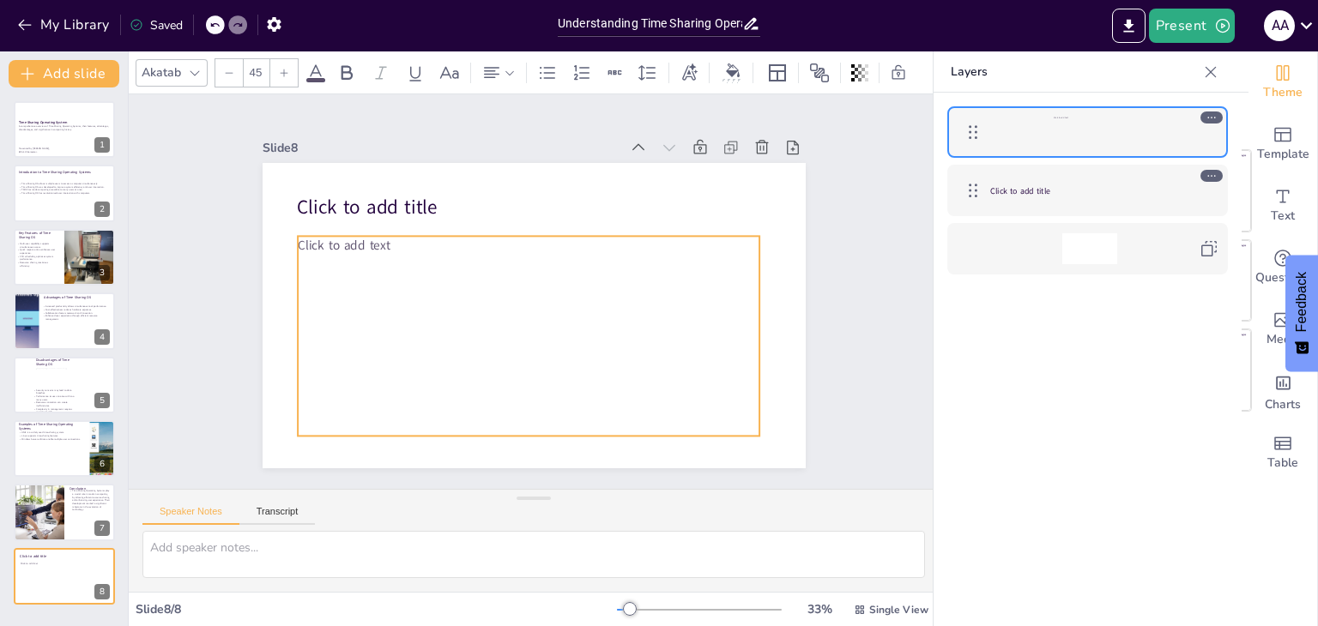
click at [472, 230] on p "Click to add text" at bounding box center [574, 267] width 204 height 429
click at [613, 280] on icon at bounding box center [625, 292] width 24 height 24
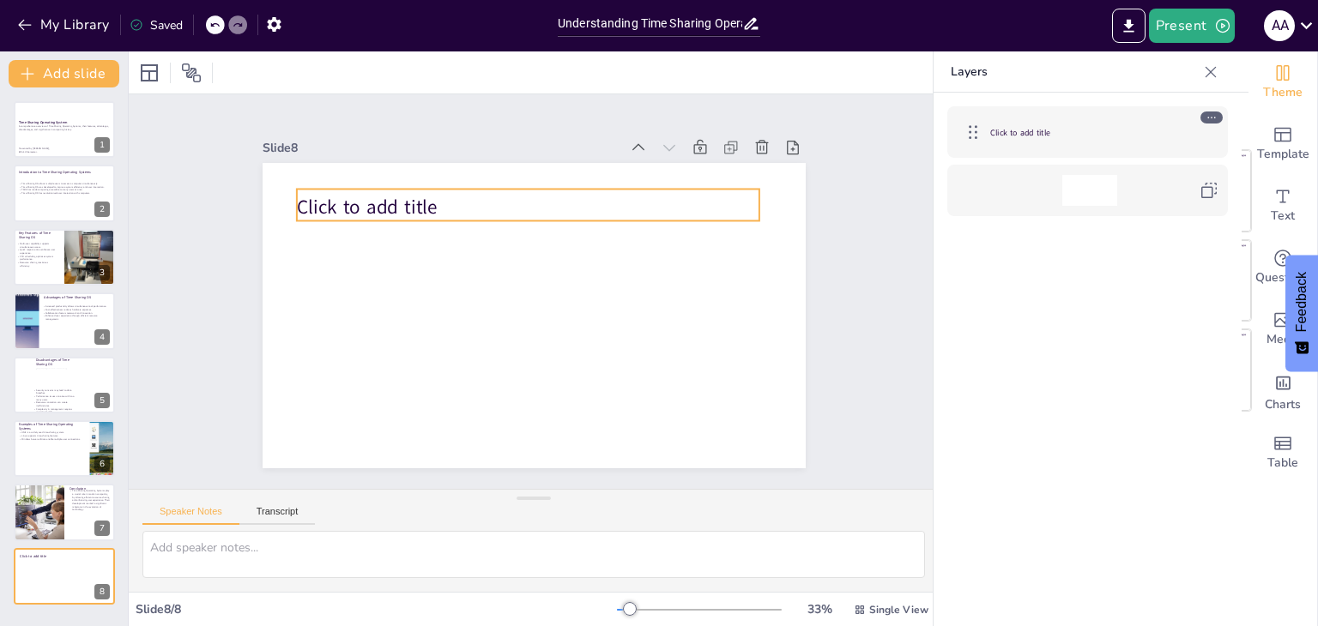
click at [528, 200] on p "Click to add title" at bounding box center [612, 260] width 168 height 449
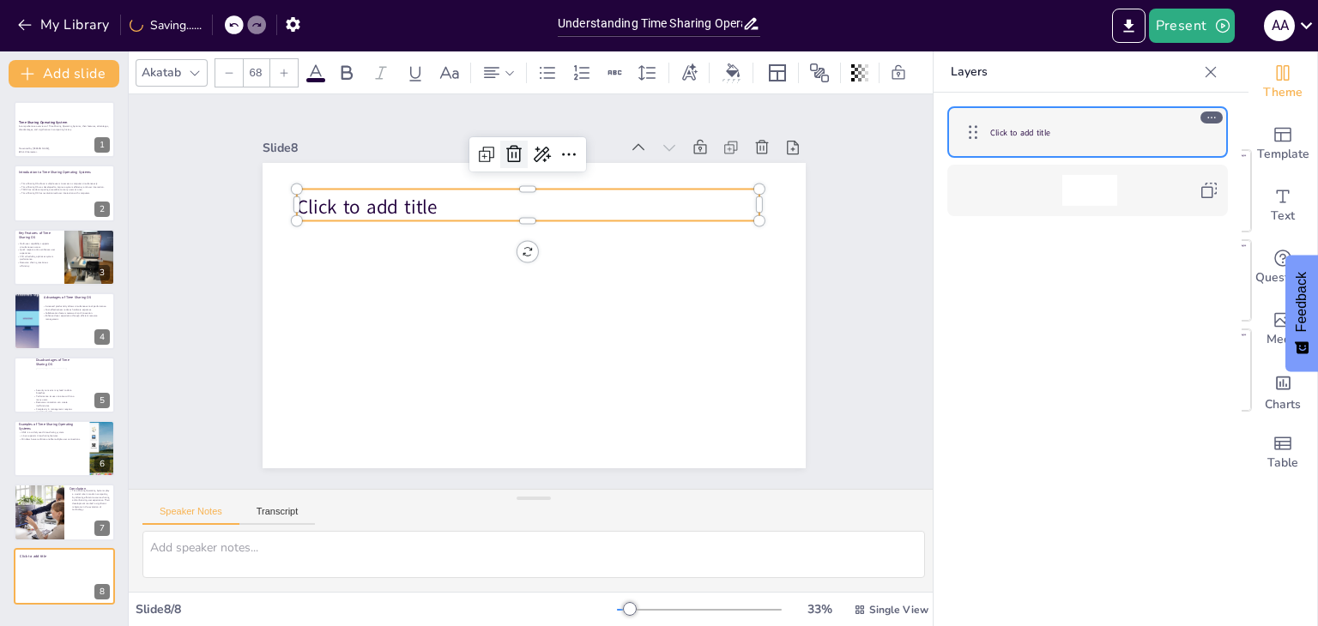
click at [651, 232] on icon at bounding box center [663, 244] width 24 height 24
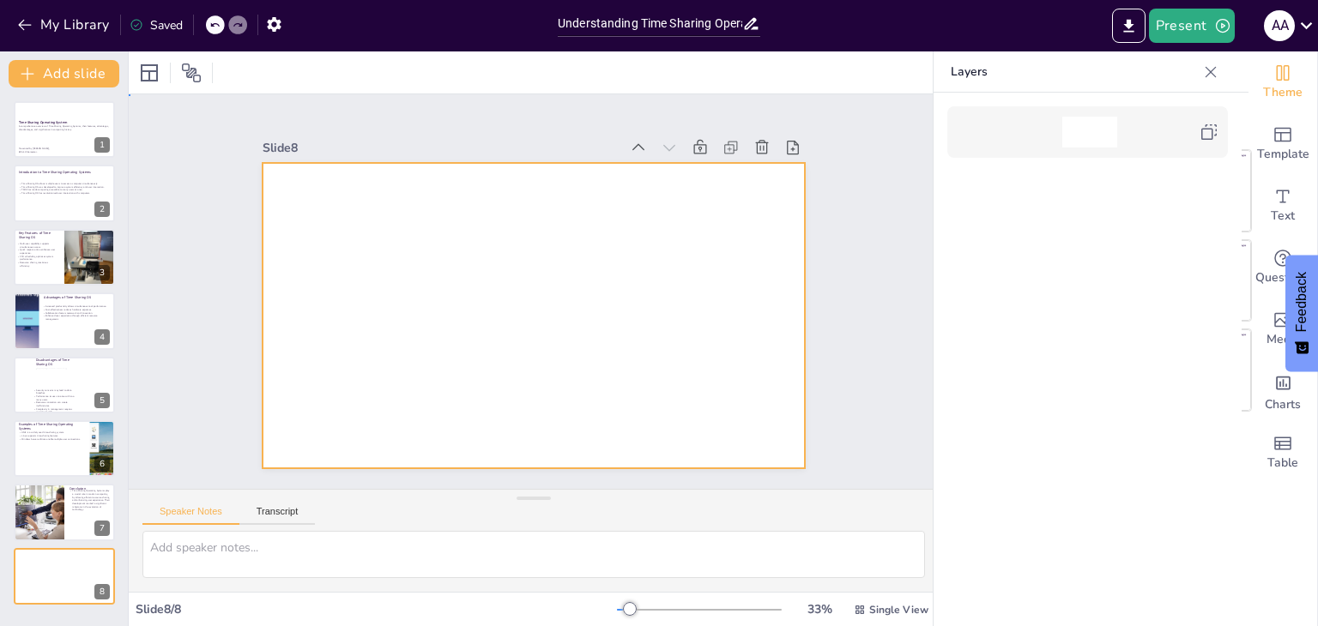
click at [540, 313] on div at bounding box center [513, 279] width 536 height 623
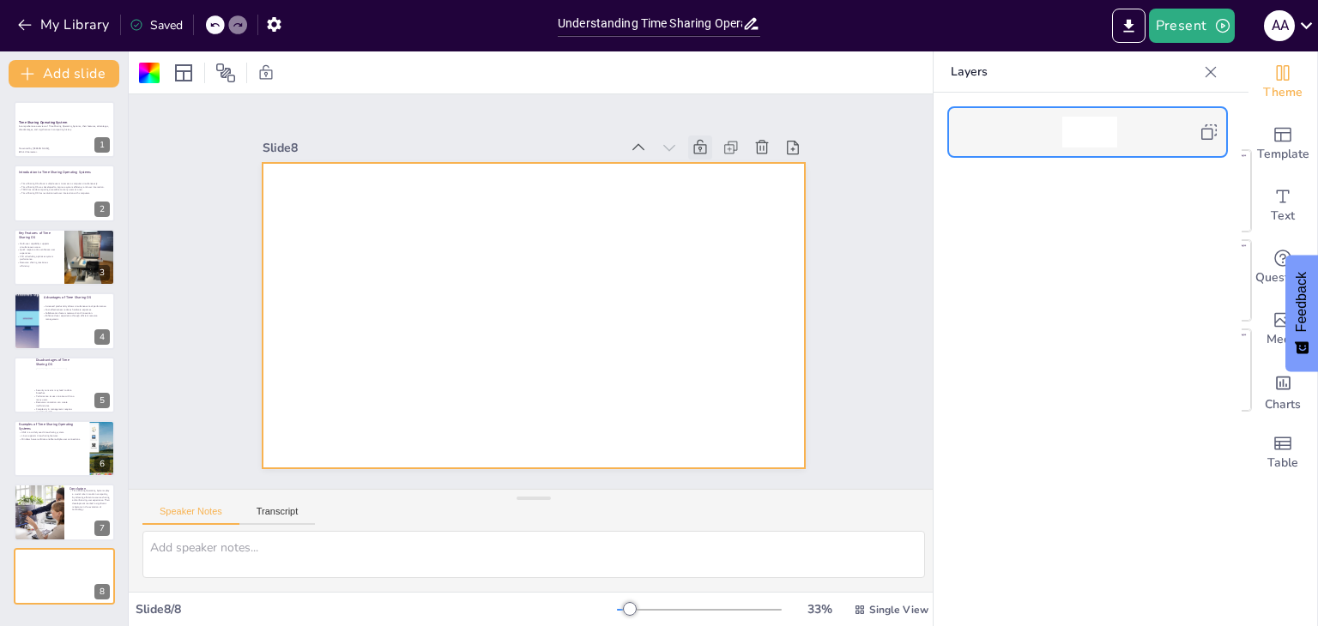
click at [341, 366] on icon at bounding box center [330, 376] width 21 height 21
click at [514, 258] on div at bounding box center [509, 289] width 360 height 572
click at [403, 269] on div at bounding box center [509, 295] width 360 height 572
click at [696, 243] on icon at bounding box center [708, 255] width 24 height 24
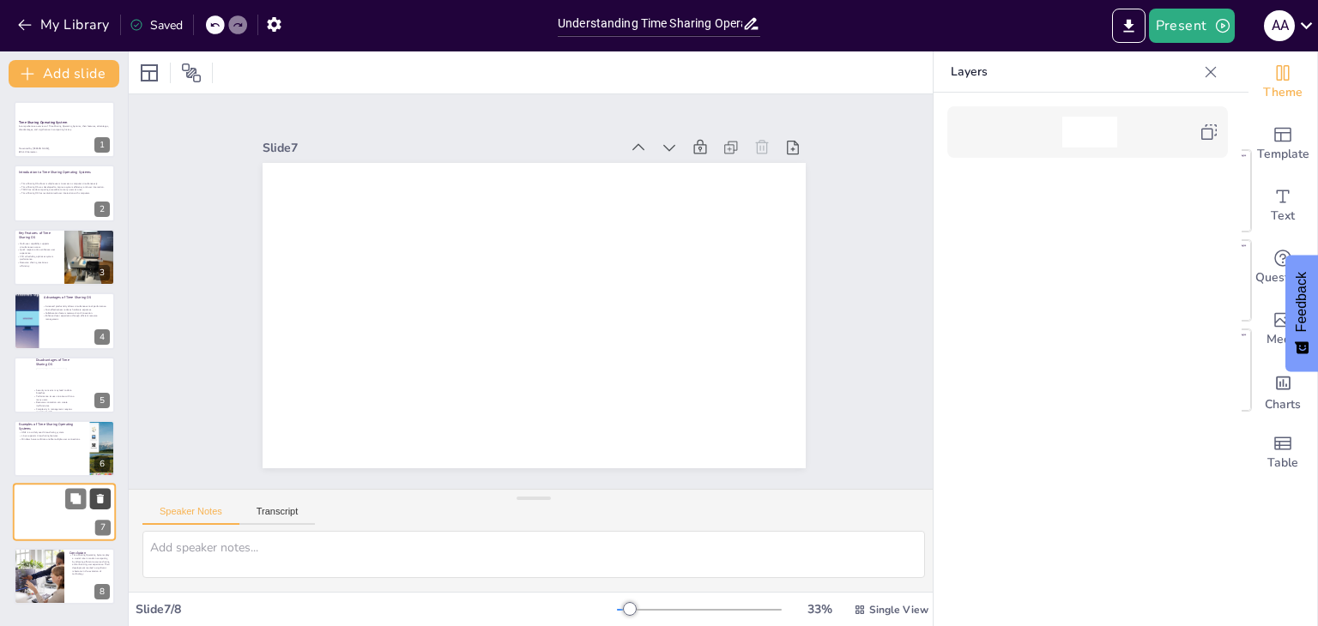
click at [101, 505] on button at bounding box center [100, 499] width 21 height 21
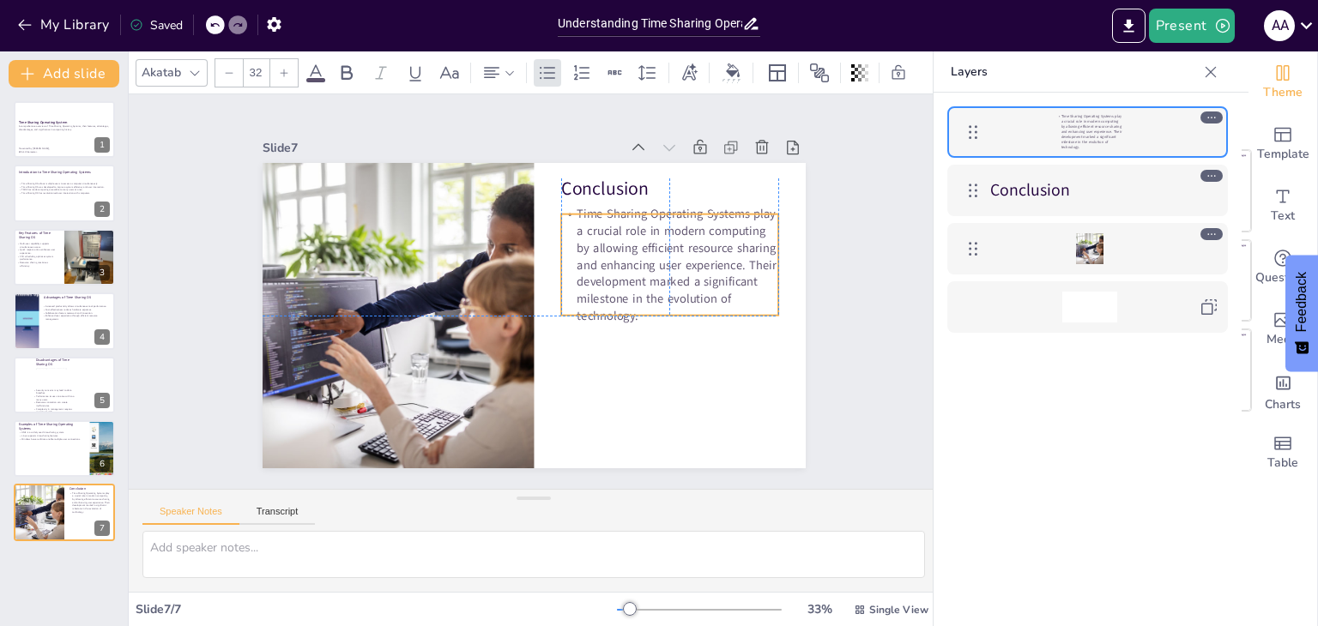
drag, startPoint x: 638, startPoint y: 245, endPoint x: 636, endPoint y: 255, distance: 10.6
click at [579, 290] on p "Time Sharing Operating Systems play a crucial role in modern computing by allow…" at bounding box center [462, 410] width 233 height 240
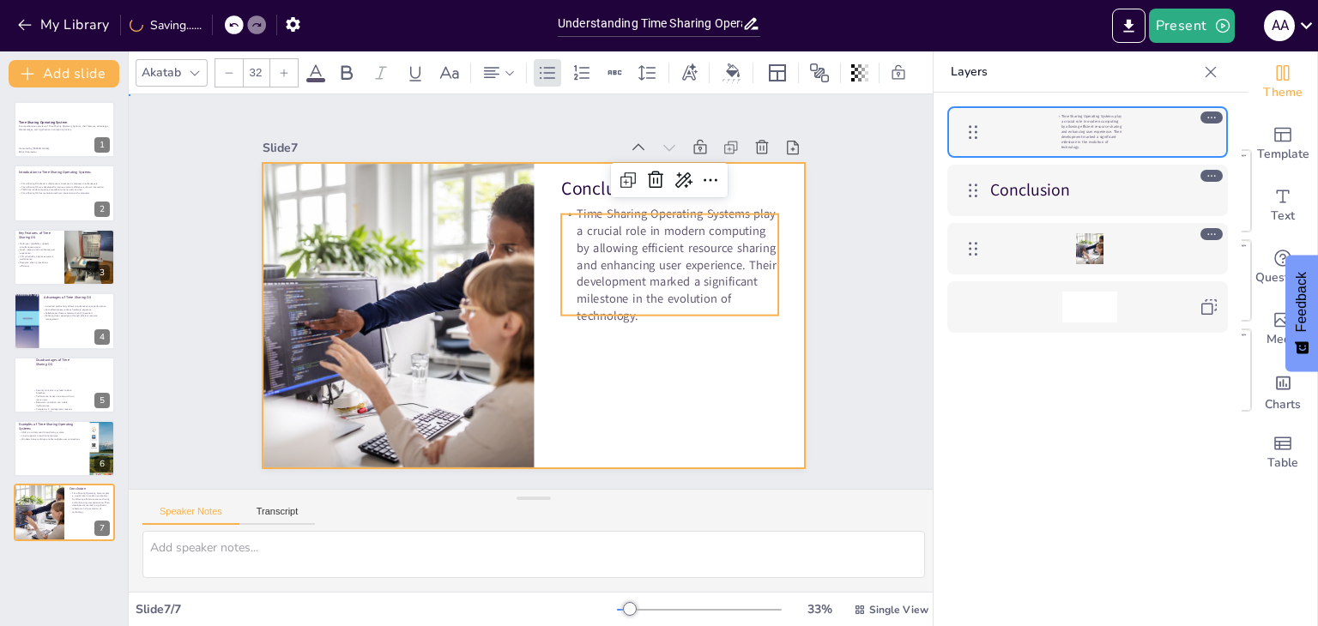
click at [727, 370] on div at bounding box center [519, 272] width 619 height 566
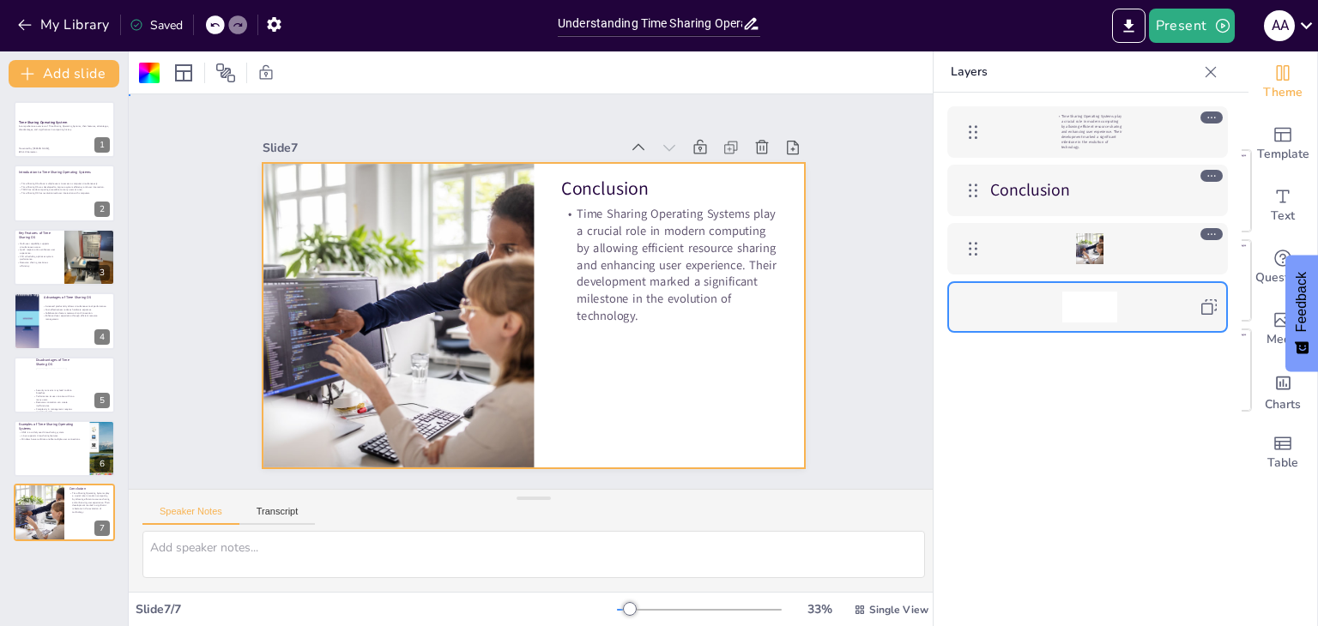
click at [903, 353] on div "Slide 1 Time Sharing Operating System A comprehensive overview of Time Sharing …" at bounding box center [533, 291] width 795 height 887
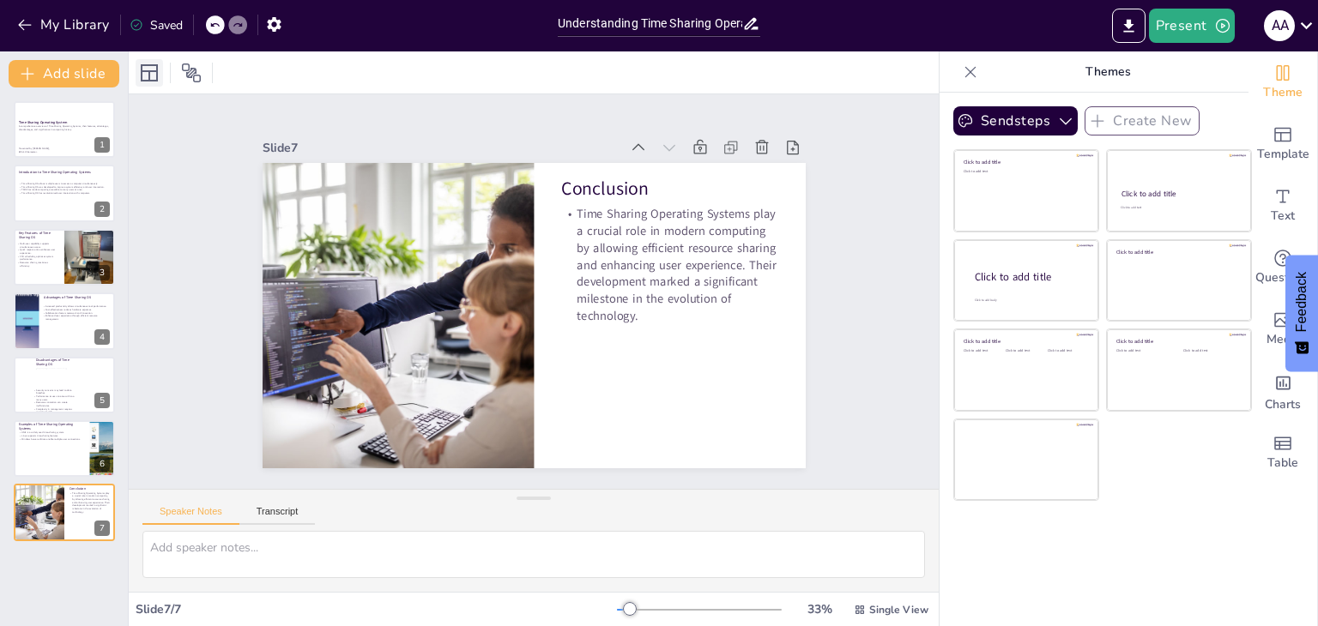
click at [146, 69] on icon at bounding box center [149, 73] width 21 height 21
click at [199, 74] on icon at bounding box center [191, 73] width 21 height 21
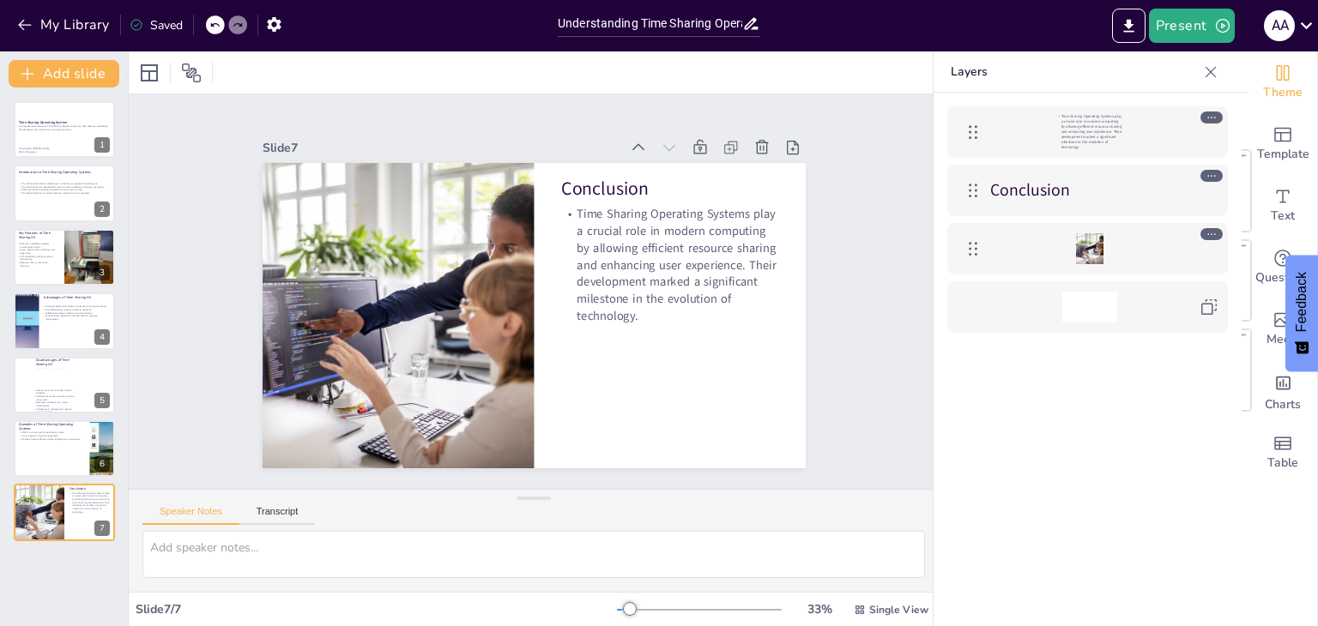
click at [157, 20] on div "Saved" at bounding box center [156, 25] width 53 height 16
click at [31, 139] on p at bounding box center [64, 139] width 93 height 3
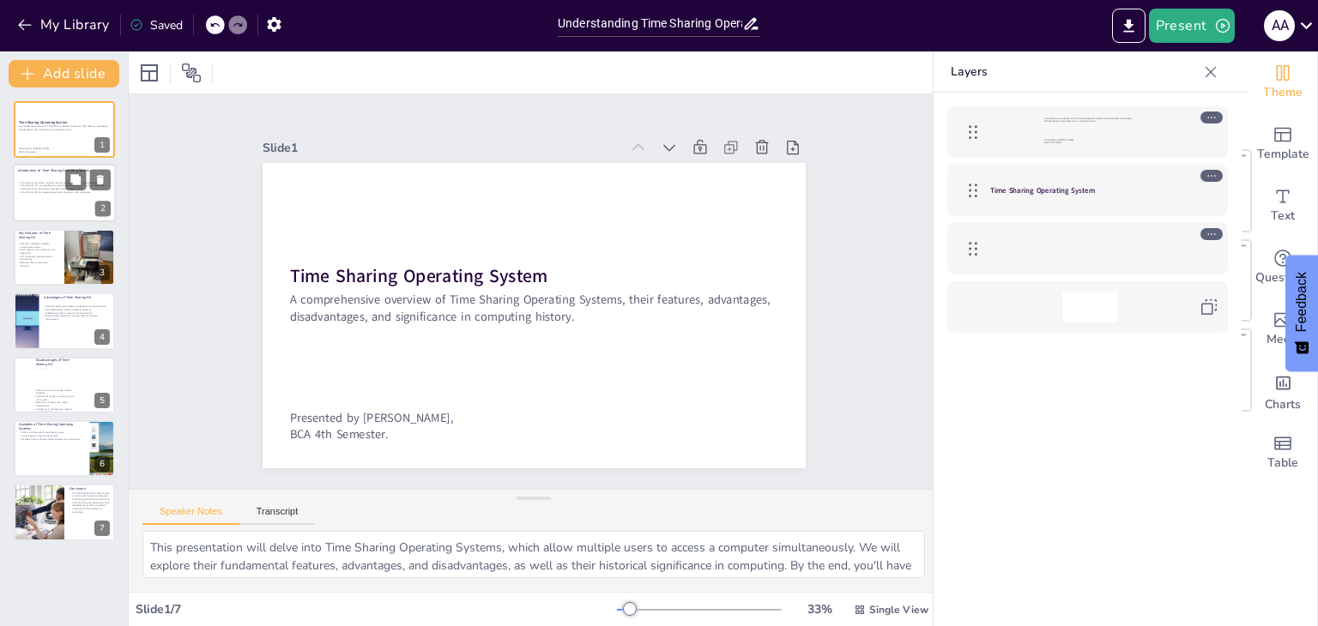
click at [32, 186] on p "Time Sharing OS was developed to improve system efficiency and user interaction." at bounding box center [64, 185] width 93 height 3
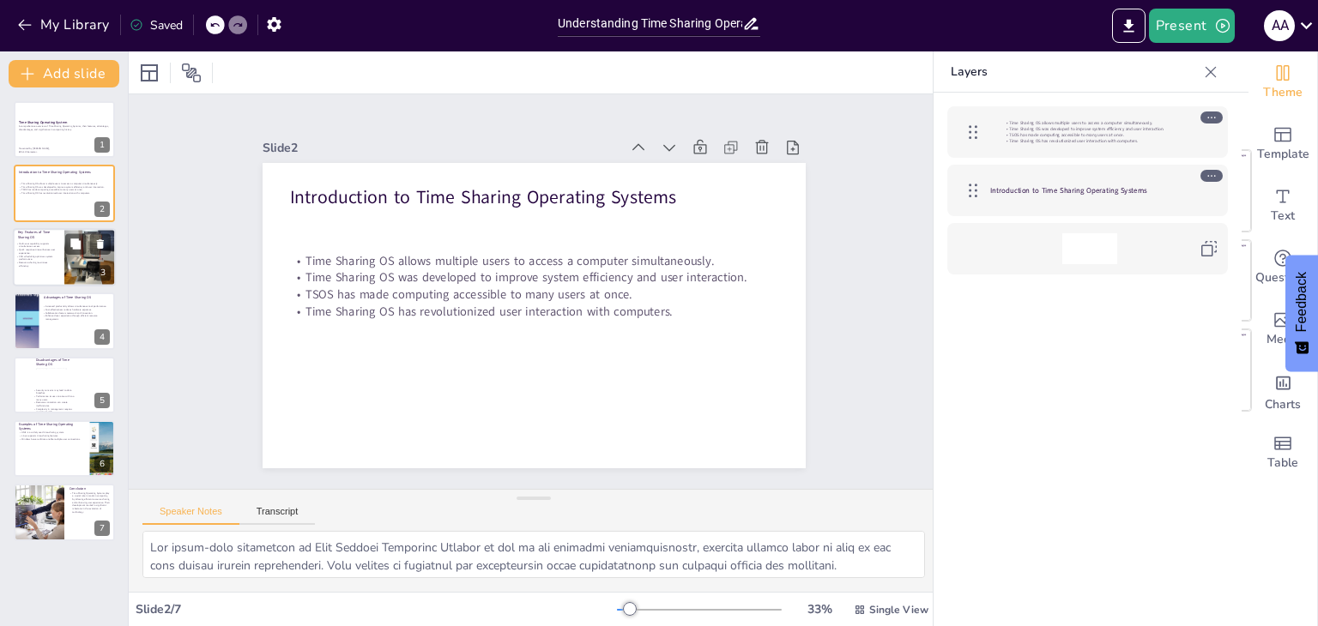
click at [37, 258] on p "CPU scheduling optimizes system performance." at bounding box center [36, 258] width 41 height 6
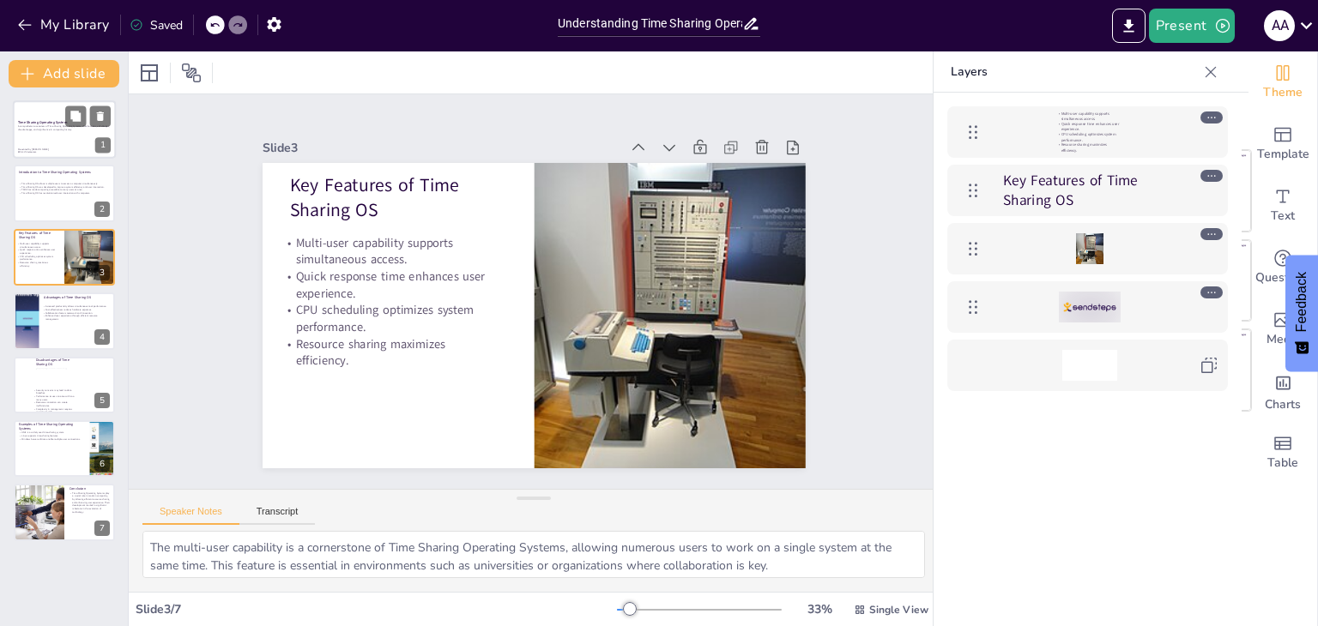
click at [21, 127] on p "A comprehensive overview of Time Sharing Operating Systems, their features, adv…" at bounding box center [64, 128] width 93 height 6
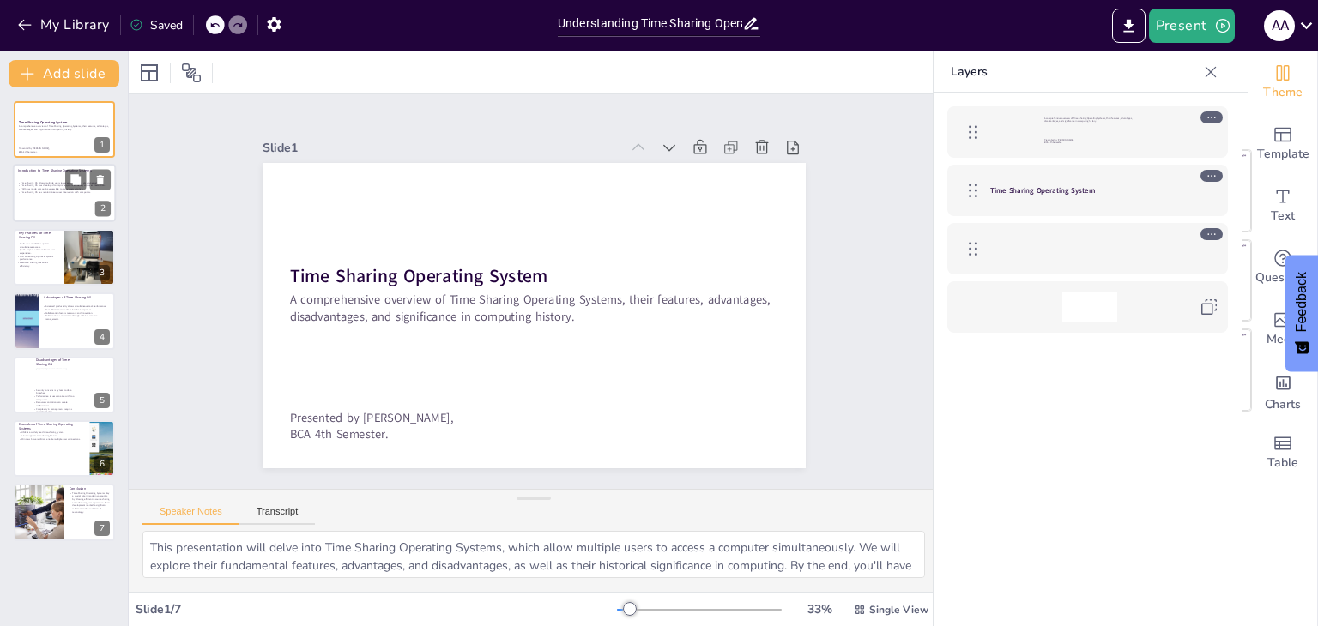
click at [45, 191] on p "Time Sharing OS has revolutionized user interaction with computers." at bounding box center [64, 192] width 93 height 3
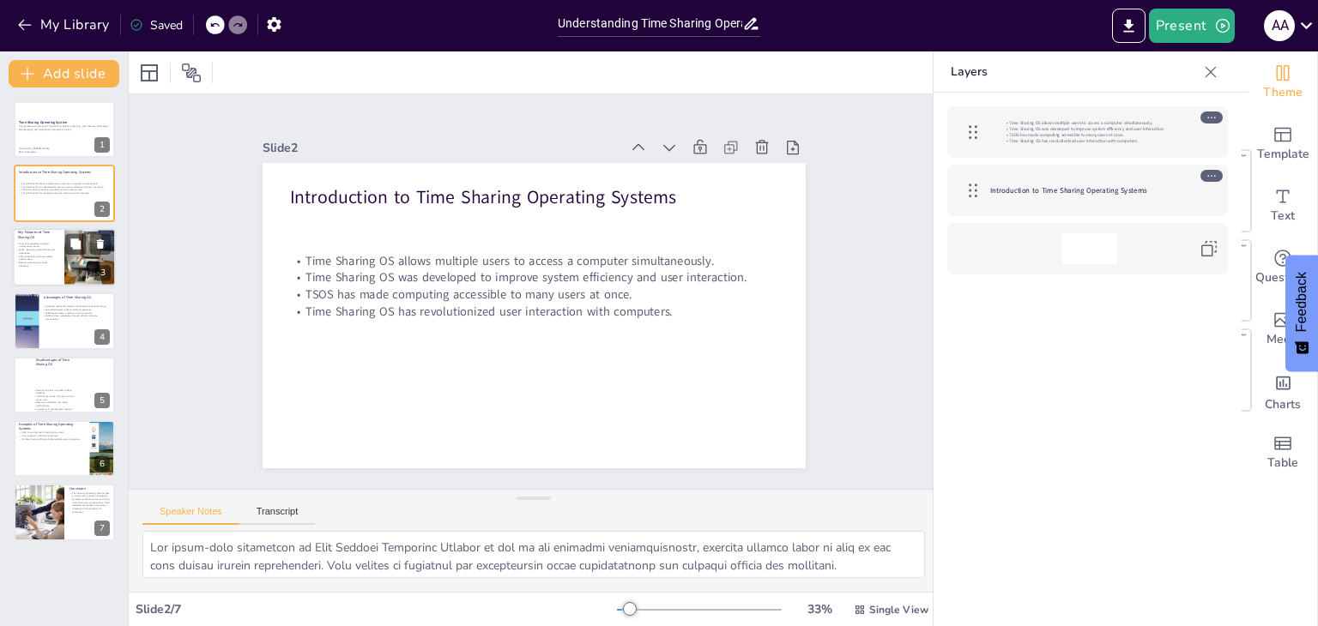
click at [35, 248] on p "Quick response time enhances user experience." at bounding box center [36, 251] width 41 height 6
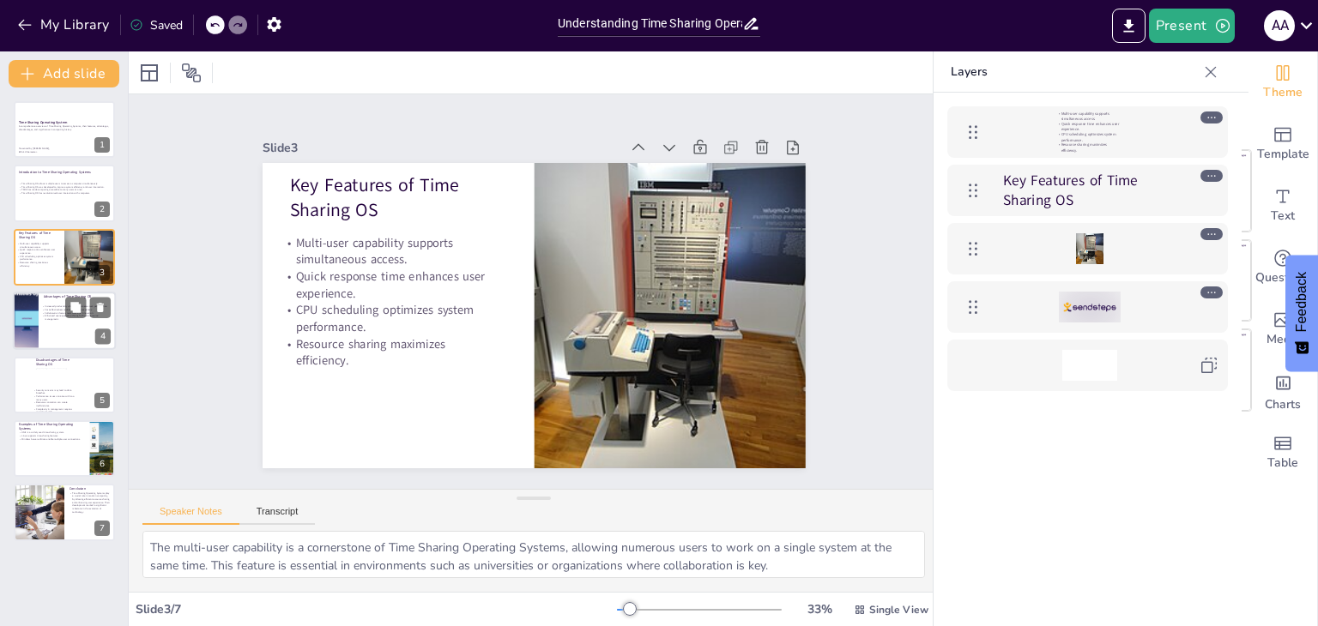
click at [32, 323] on div at bounding box center [26, 321] width 110 height 58
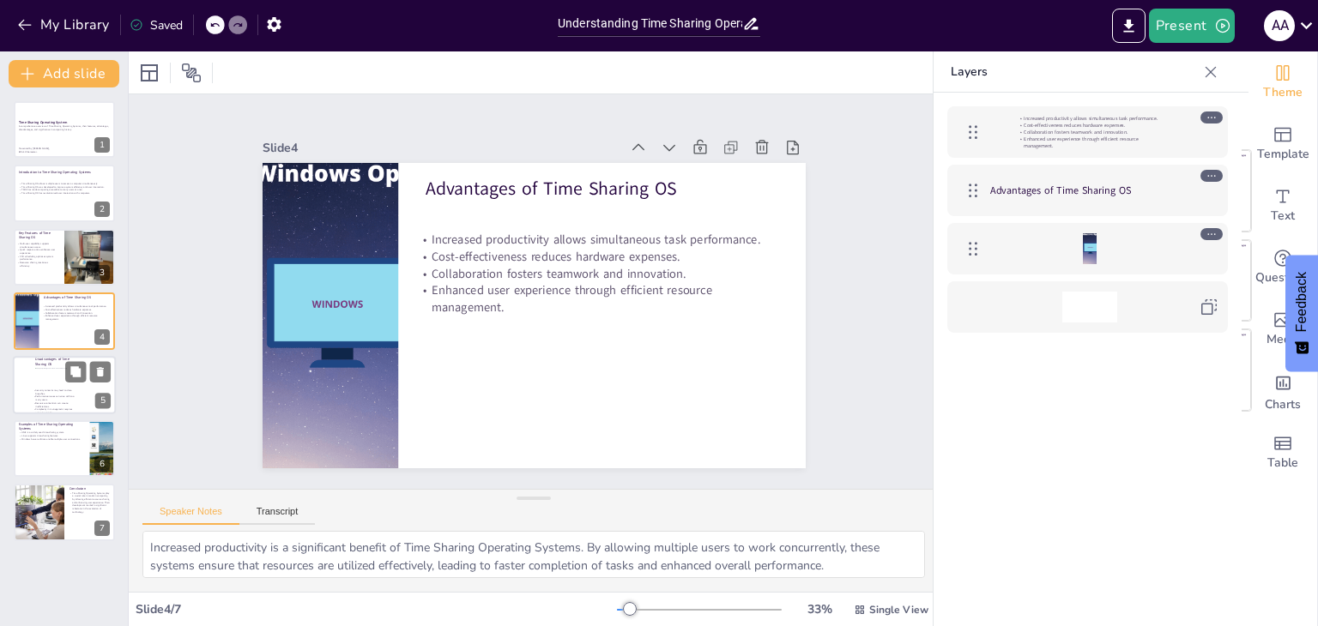
click at [18, 391] on div at bounding box center [64, 385] width 103 height 58
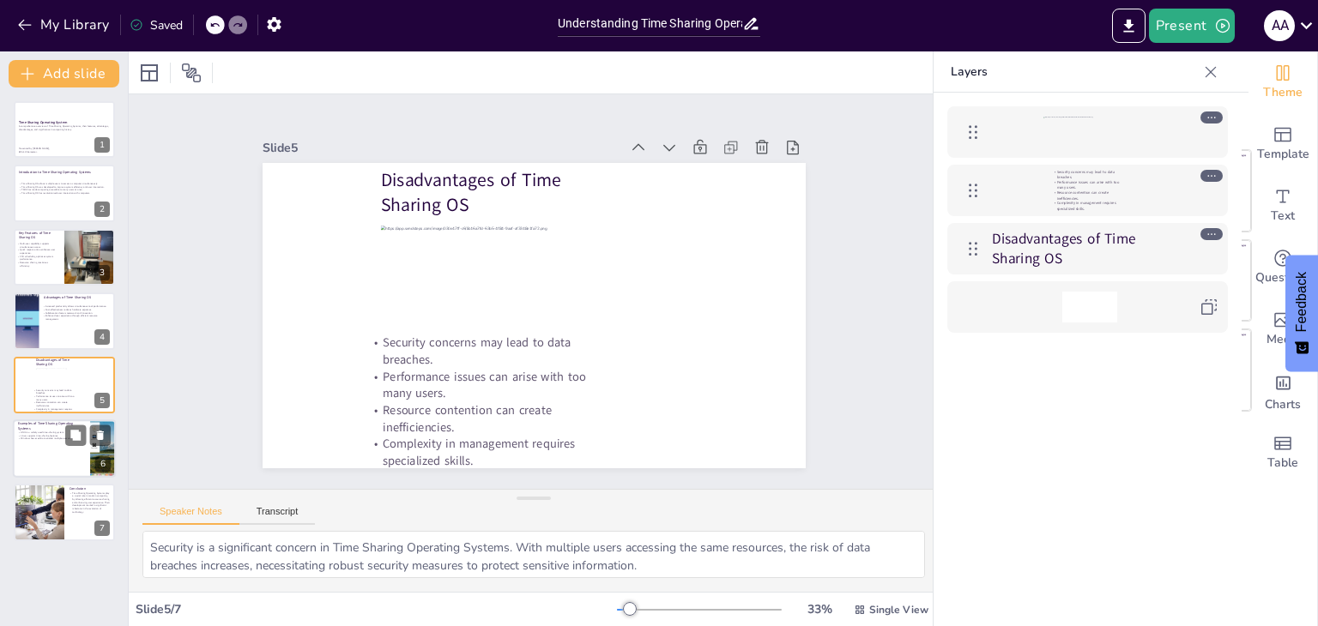
click at [30, 444] on div at bounding box center [64, 449] width 103 height 58
type textarea "UNIX is a foundational example of a Time Sharing Operating System, known for it…"
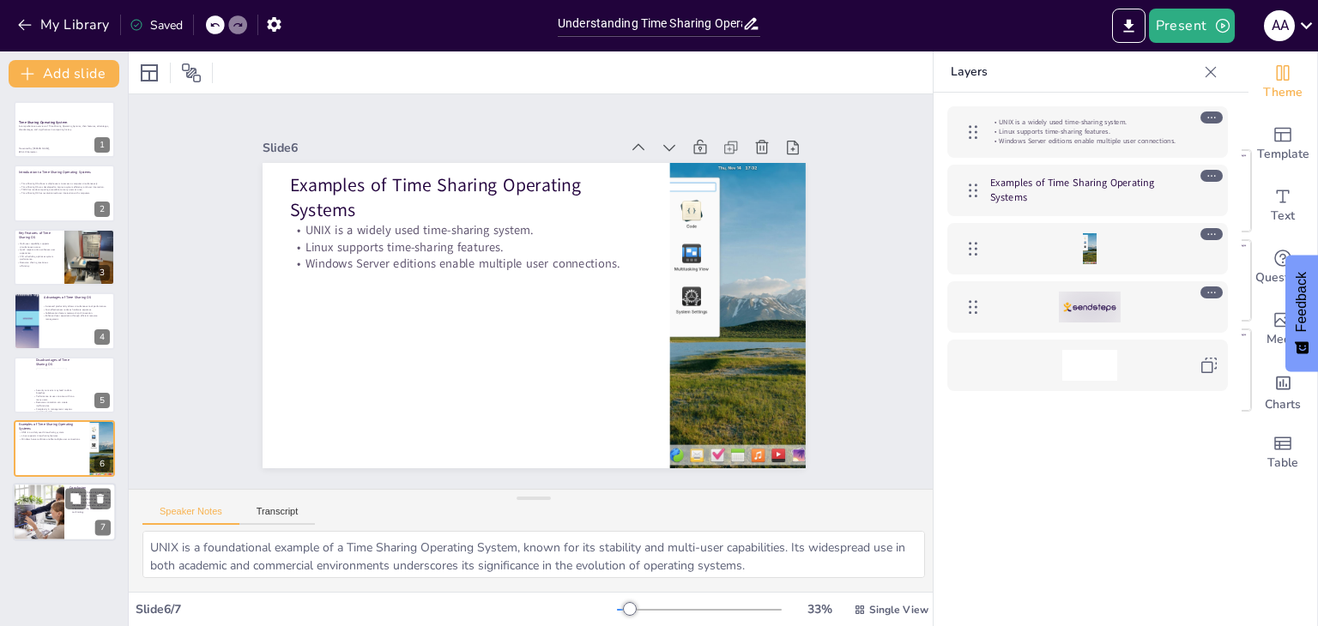
click at [30, 513] on div at bounding box center [39, 513] width 88 height 58
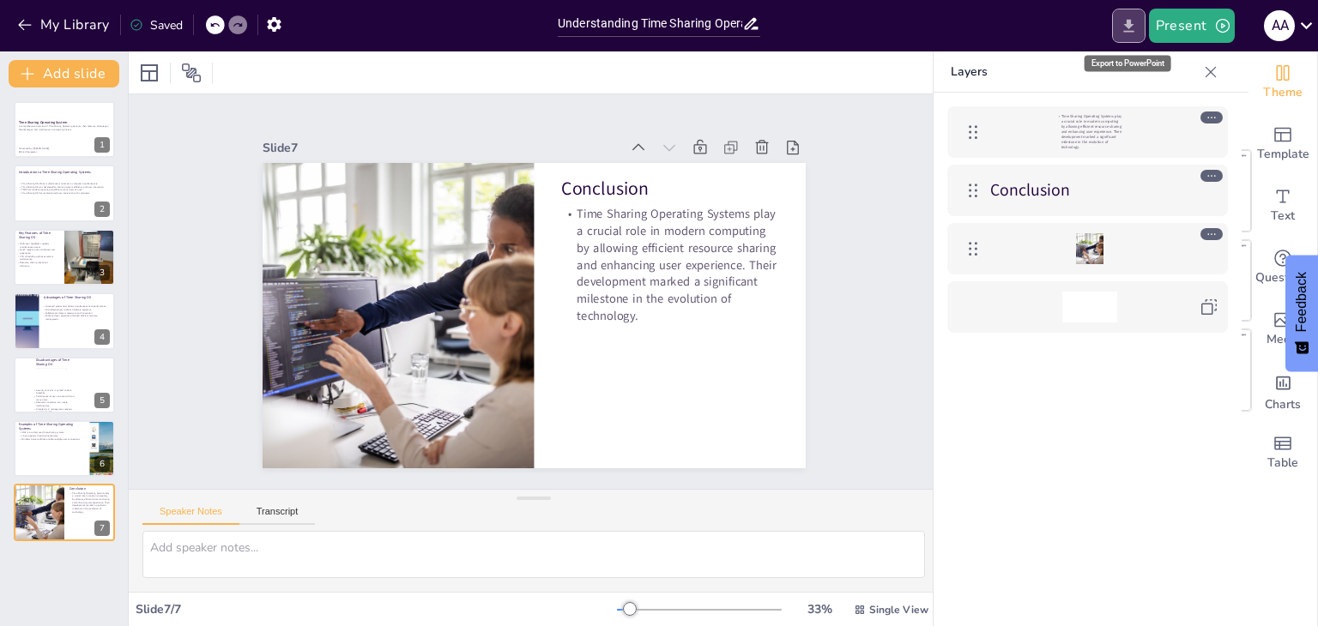
click at [1142, 20] on button "Export to PowerPoint" at bounding box center [1128, 26] width 33 height 34
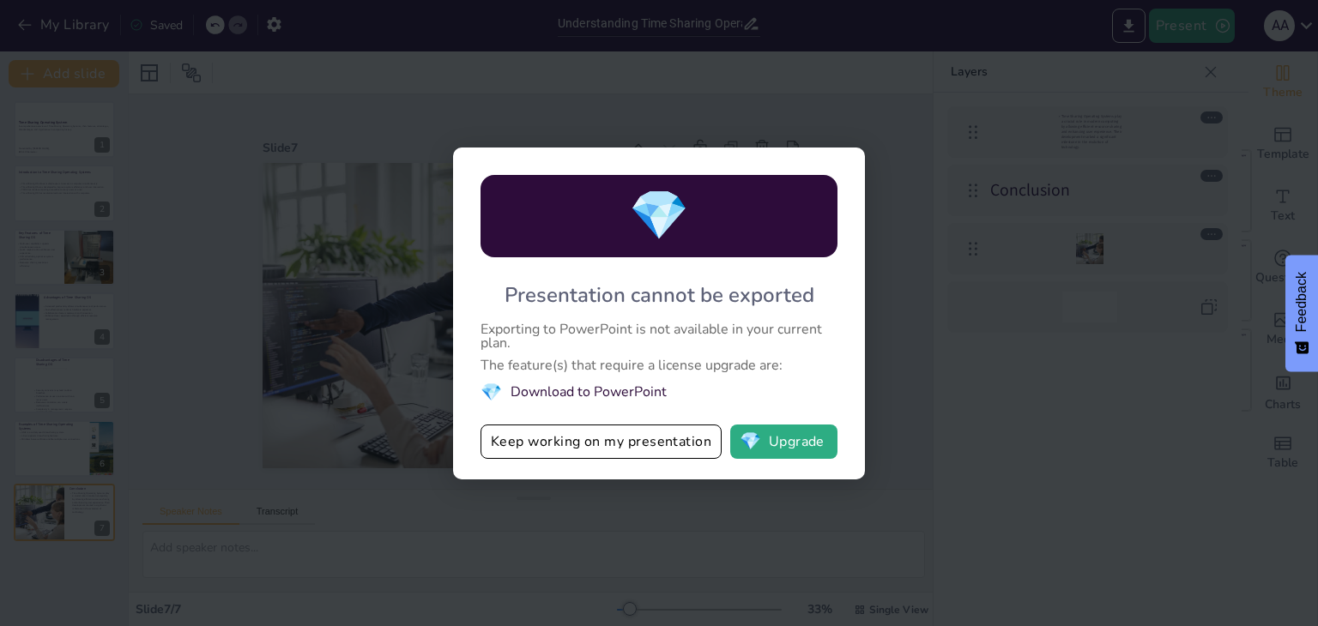
click at [622, 396] on li "💎 Download to PowerPoint" at bounding box center [658, 392] width 357 height 23
click at [913, 346] on div "💎 Presentation cannot be exported Exporting to PowerPoint is not available in y…" at bounding box center [659, 313] width 1318 height 626
click at [630, 444] on button "Keep working on my presentation" at bounding box center [600, 442] width 241 height 34
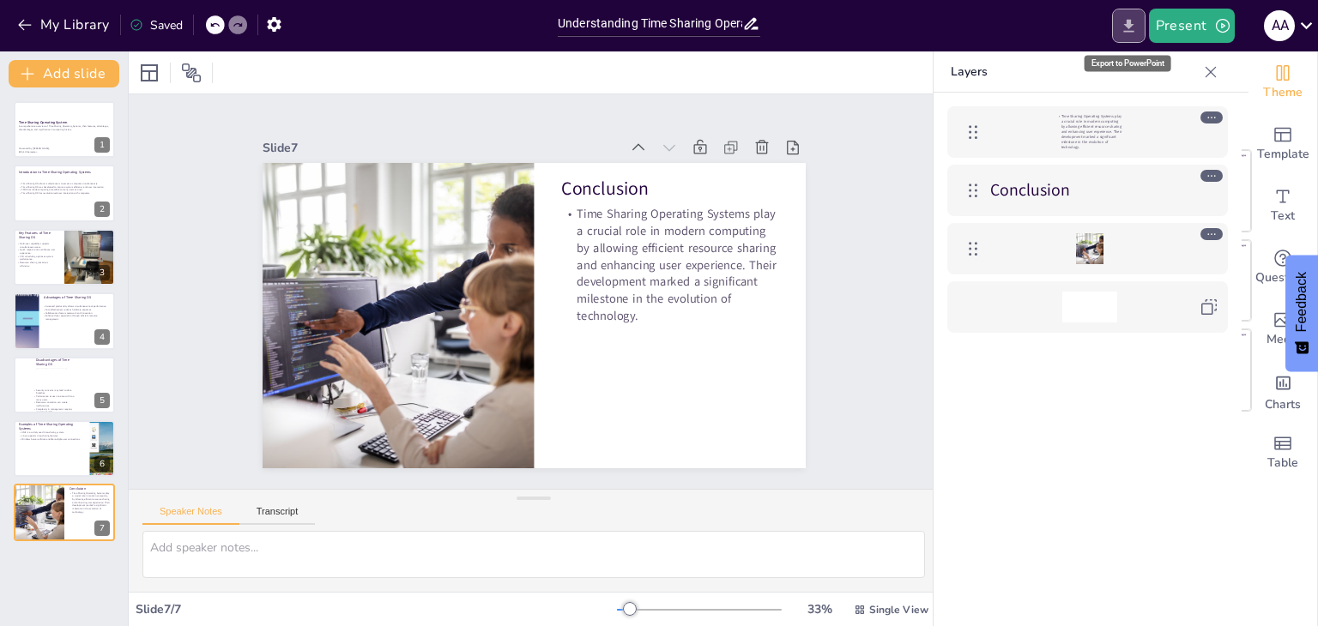
click at [1126, 11] on button "Export to PowerPoint" at bounding box center [1128, 26] width 33 height 34
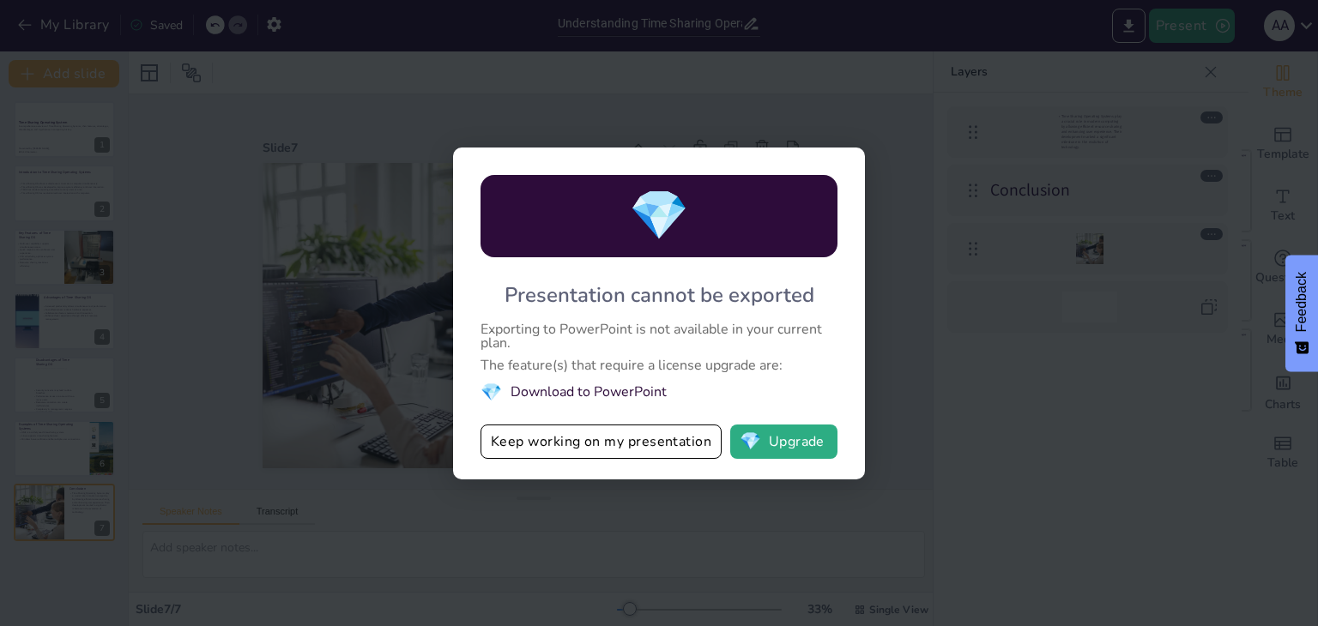
click at [887, 284] on div "💎 Presentation cannot be exported Exporting to PowerPoint is not available in y…" at bounding box center [659, 313] width 1318 height 626
click at [600, 518] on div "💎 Presentation cannot be exported Exporting to PowerPoint is not available in y…" at bounding box center [659, 313] width 1318 height 626
click at [592, 444] on button "Keep working on my presentation" at bounding box center [600, 442] width 241 height 34
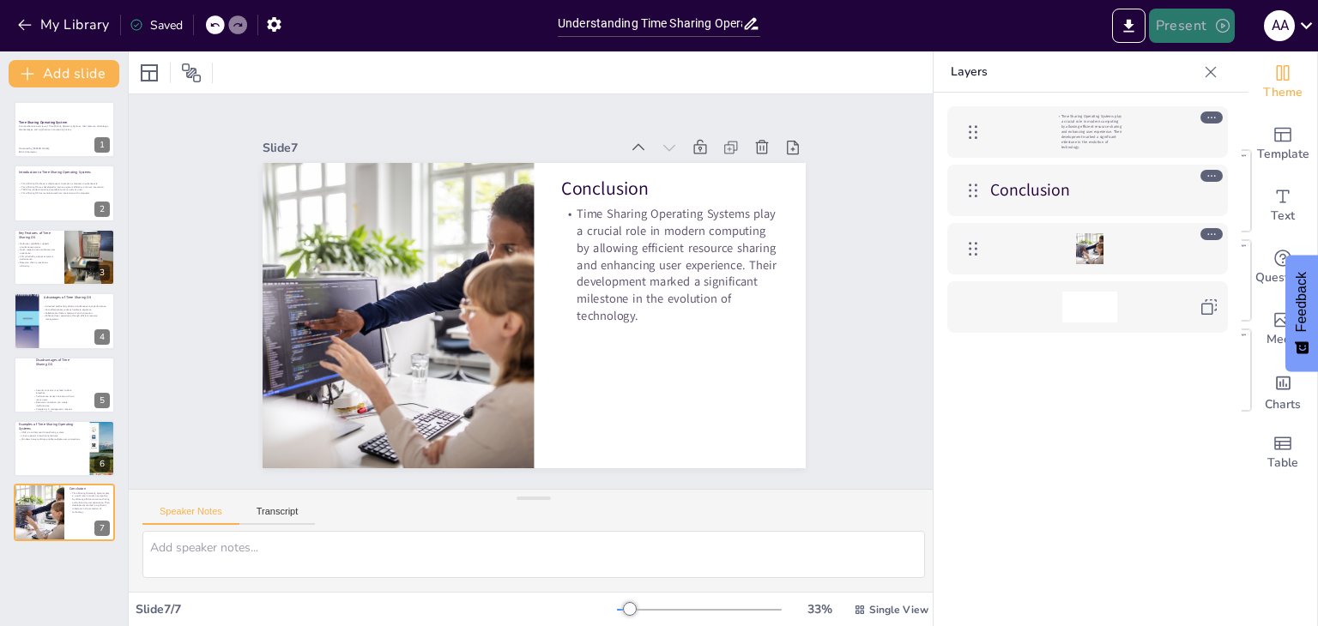
click at [1194, 36] on button "Present" at bounding box center [1192, 26] width 86 height 34
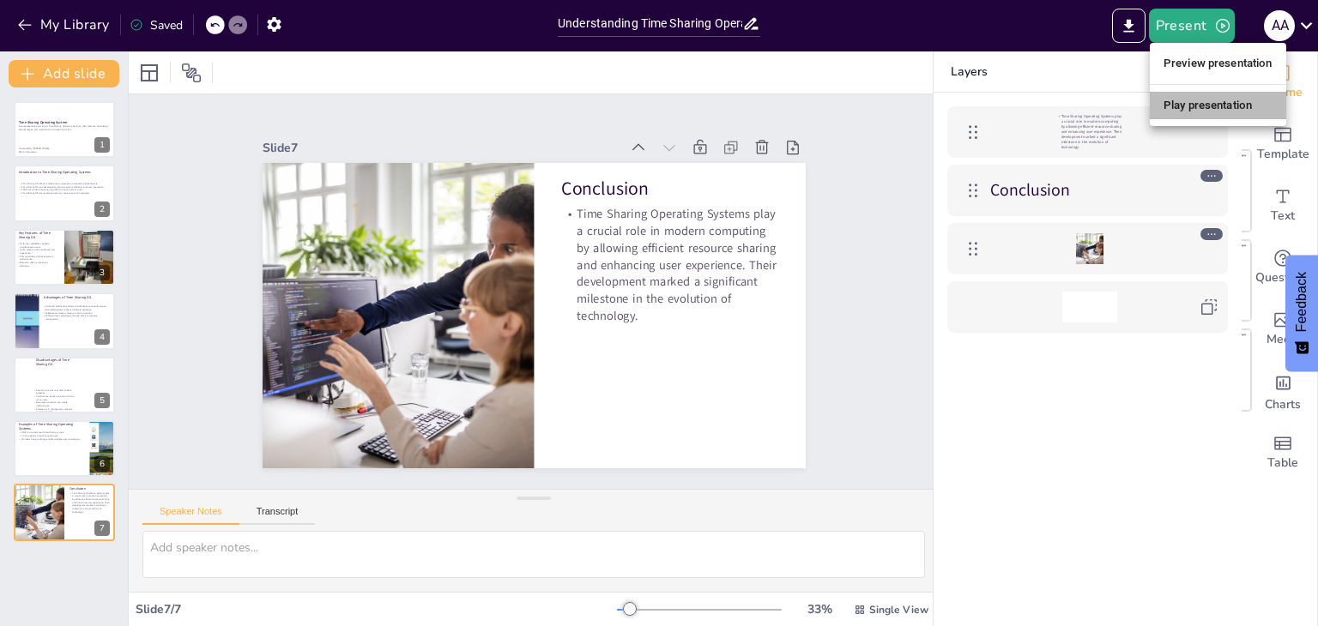
click at [1187, 108] on li "Play presentation" at bounding box center [1218, 105] width 136 height 27
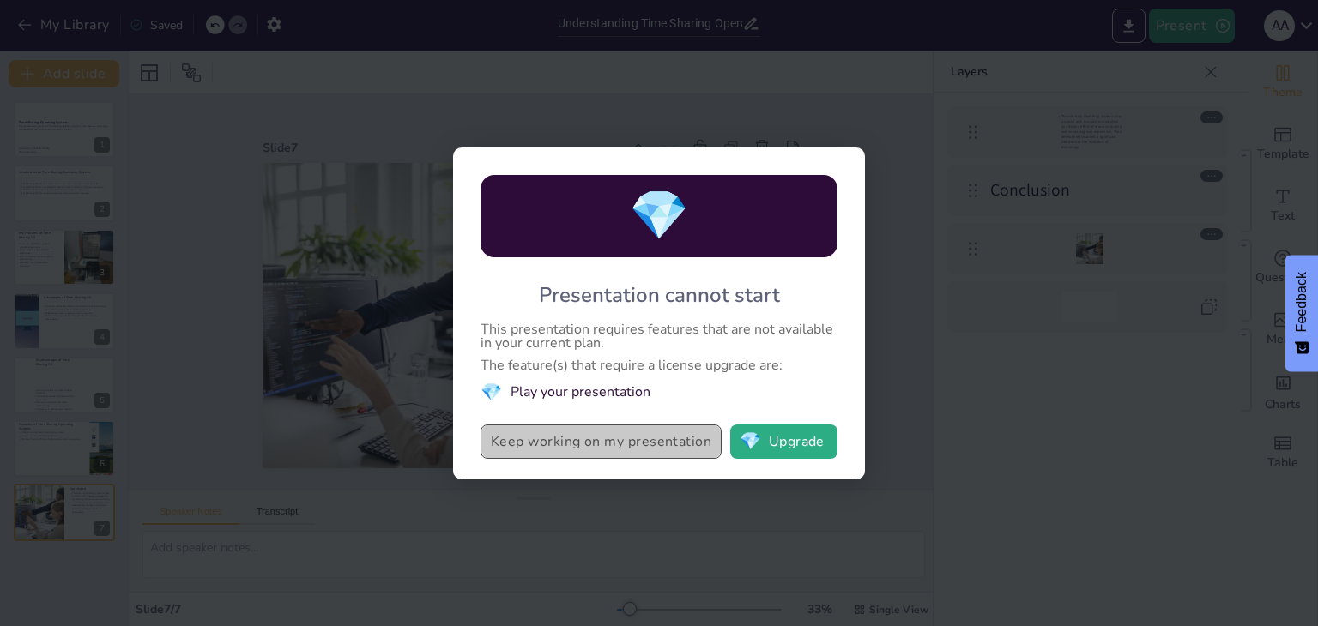
click at [593, 436] on button "Keep working on my presentation" at bounding box center [600, 442] width 241 height 34
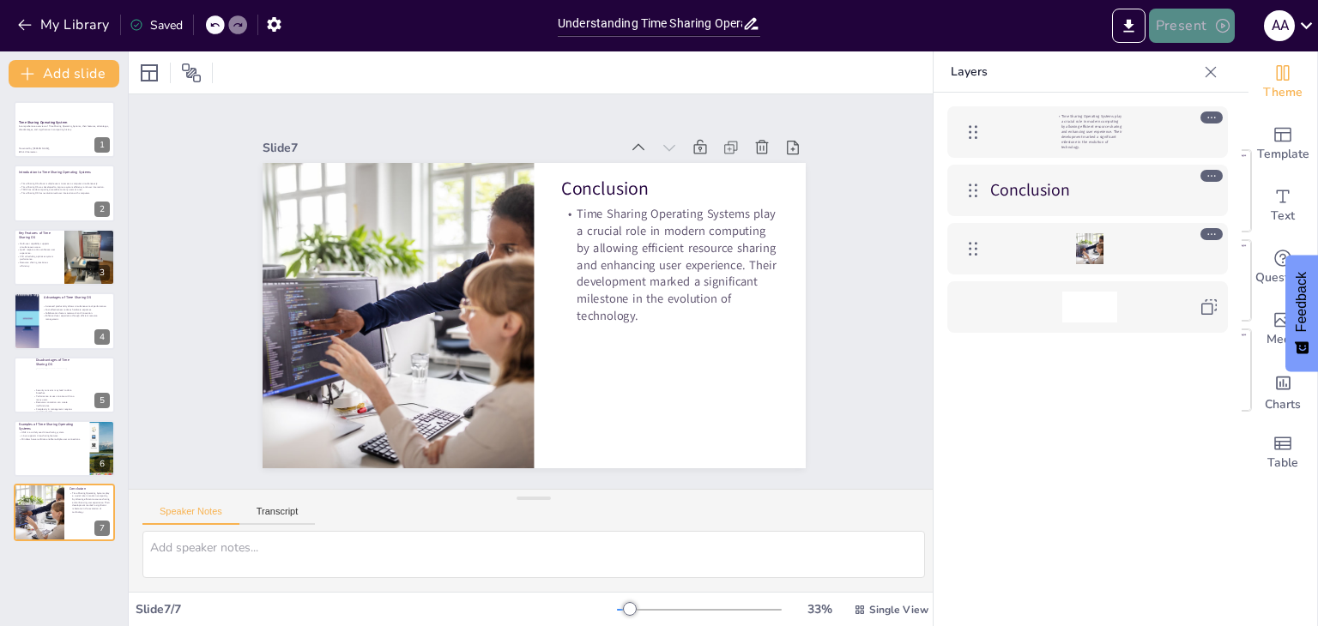
click at [1199, 20] on button "Present" at bounding box center [1192, 26] width 86 height 34
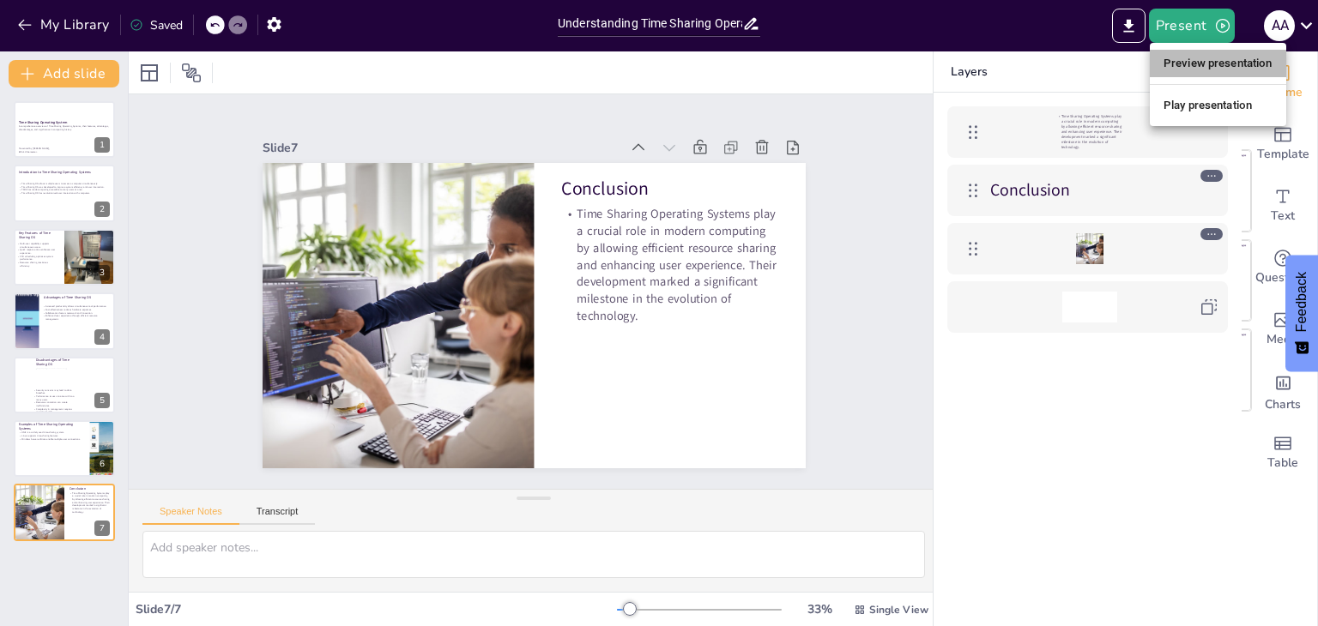
click at [1174, 54] on li "Preview presentation" at bounding box center [1218, 63] width 136 height 27
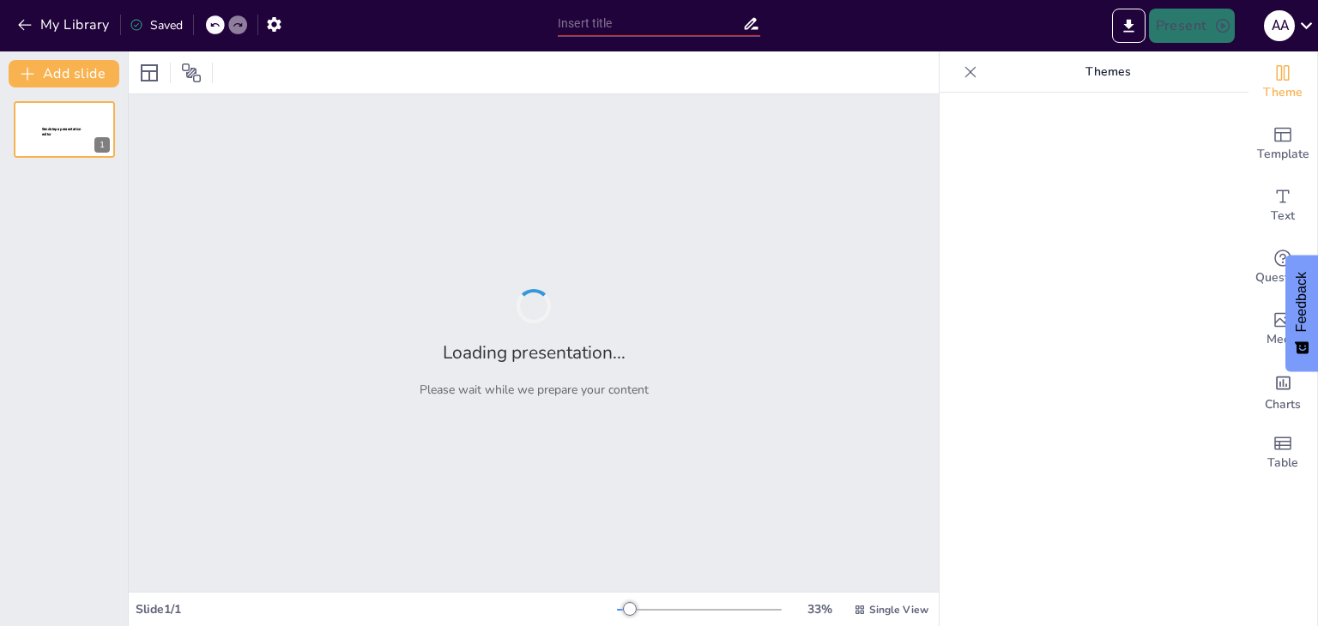
type input "Understanding Time Sharing Operating Systems: A Comprehensive Overview"
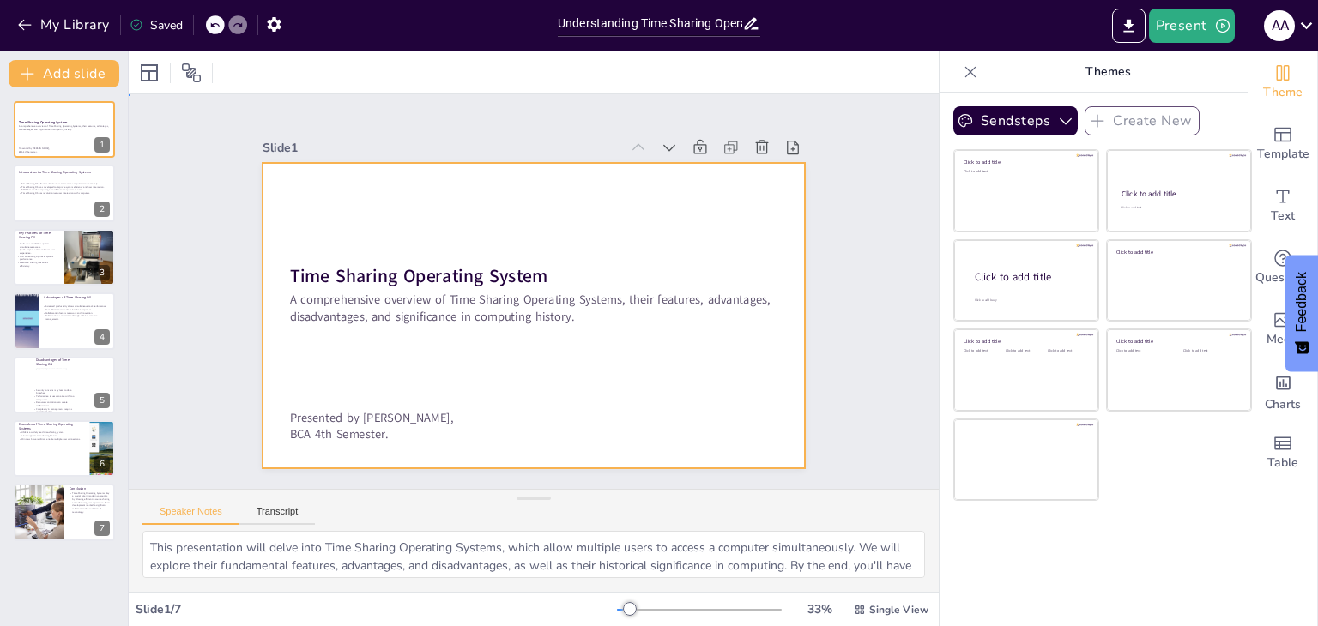
click at [661, 207] on div at bounding box center [555, 279] width 536 height 623
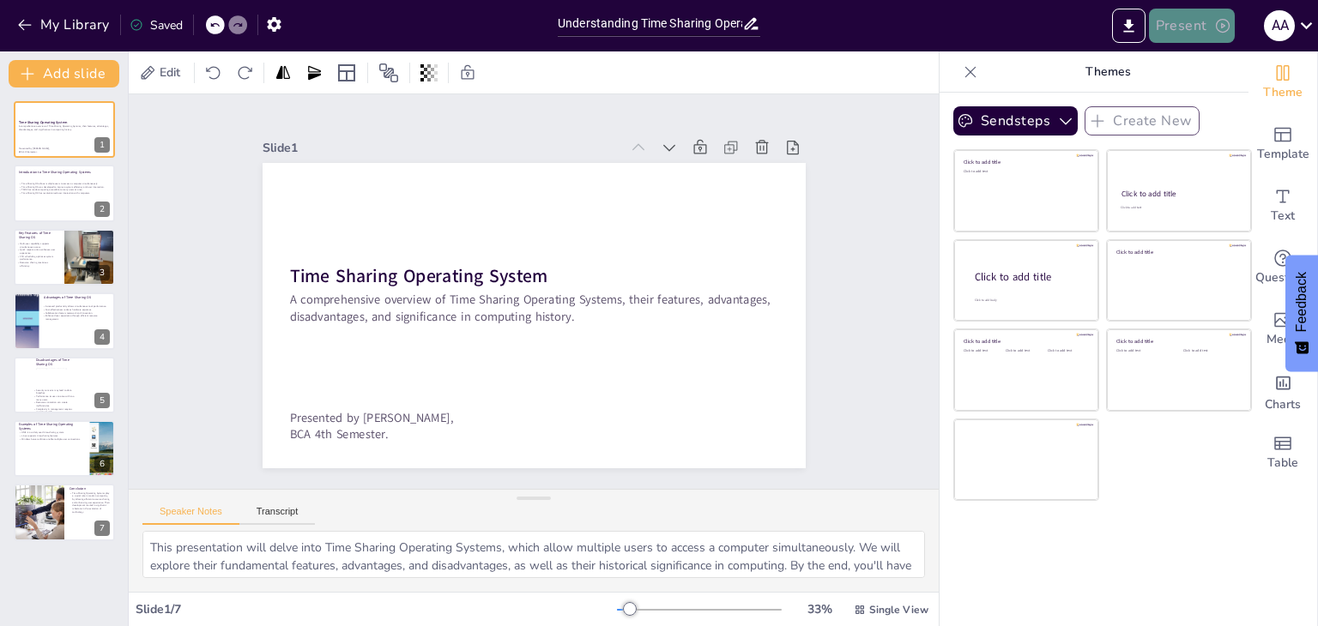
click at [1191, 18] on button "Present" at bounding box center [1192, 26] width 86 height 34
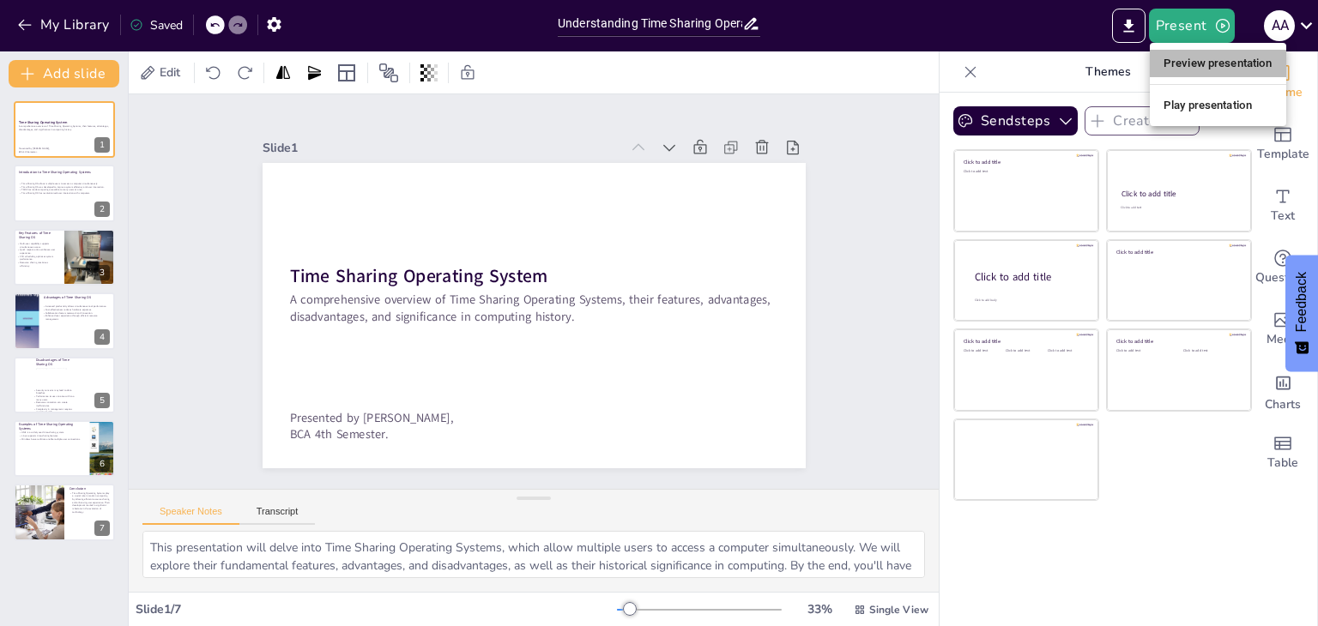
click at [1205, 67] on li "Preview presentation" at bounding box center [1218, 63] width 136 height 27
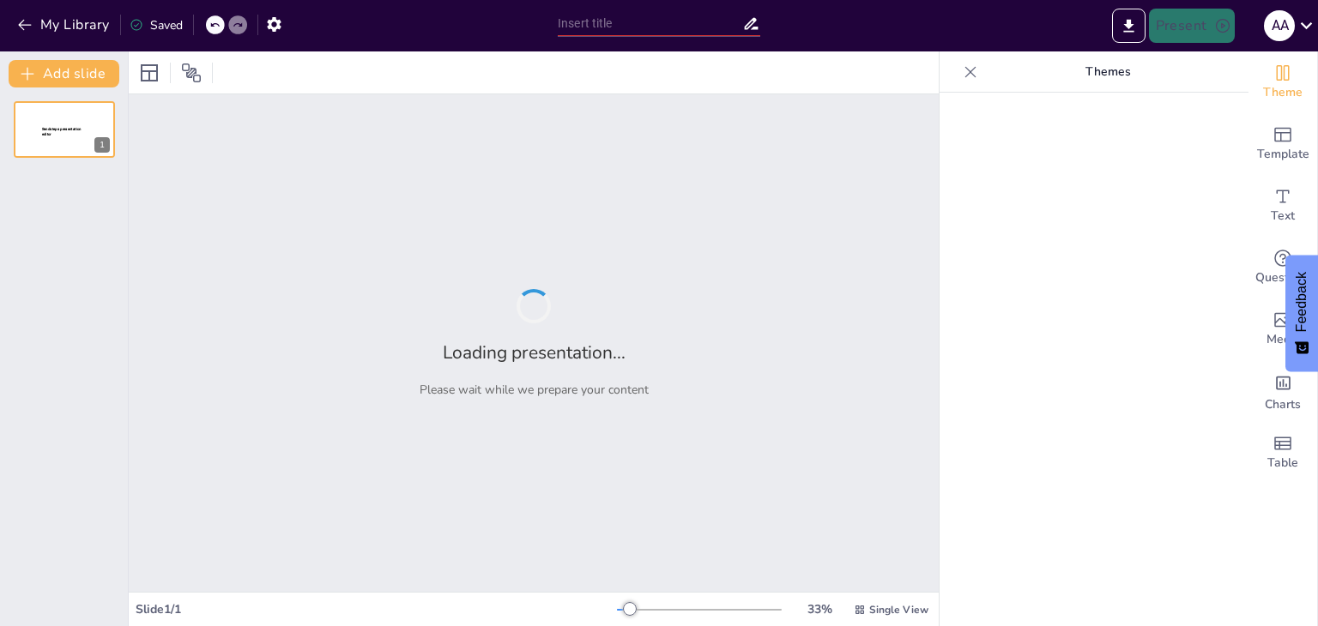
type input "Understanding Time Sharing Operating Systems: A Comprehensive Overview"
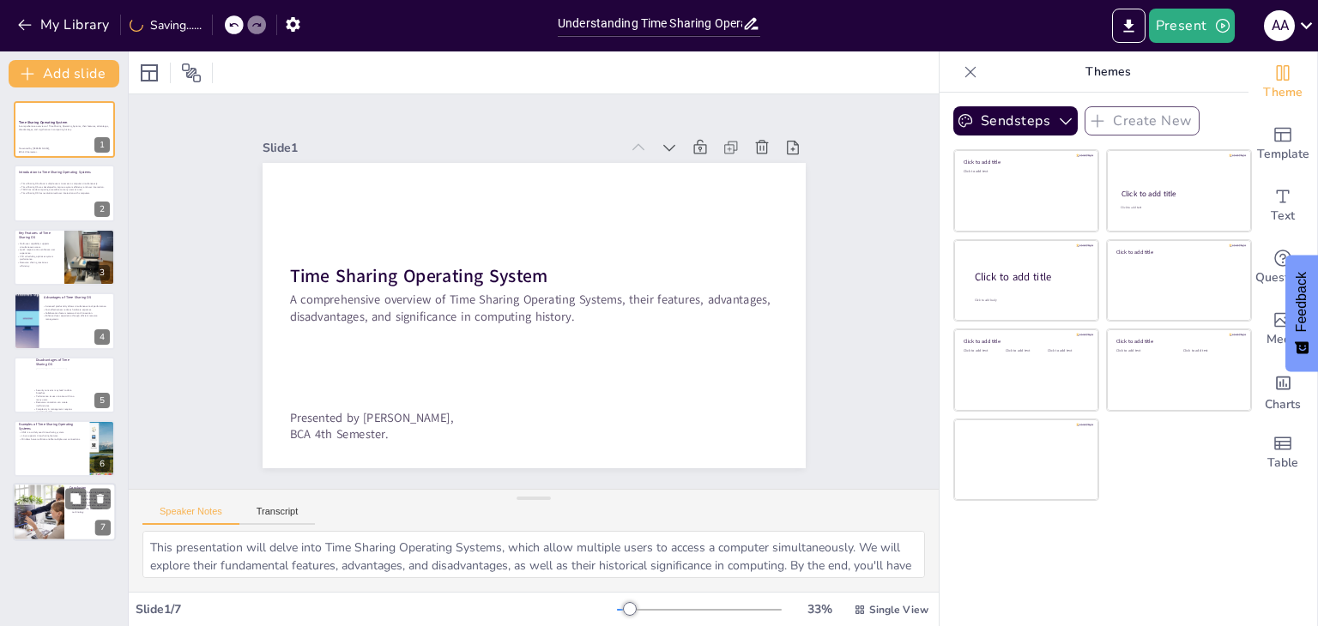
click at [40, 520] on div at bounding box center [39, 513] width 88 height 58
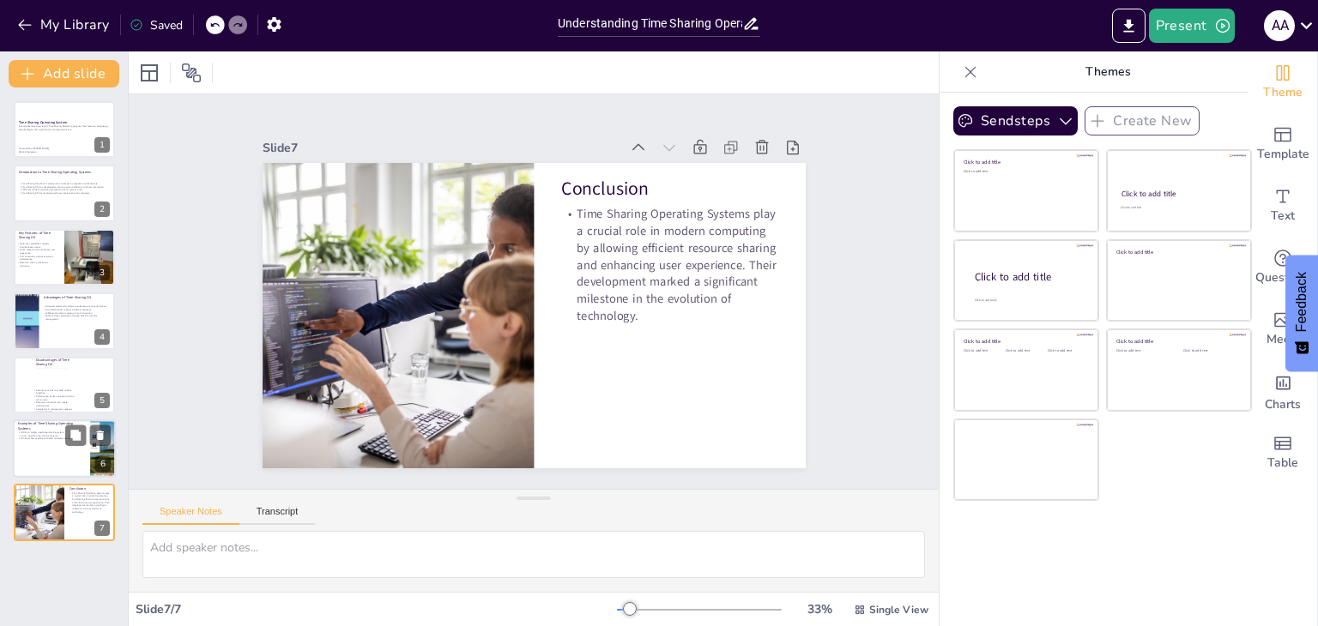
click at [64, 440] on div at bounding box center [64, 449] width 103 height 58
type textarea "UNIX is a foundational example of a Time Sharing Operating System, known for it…"
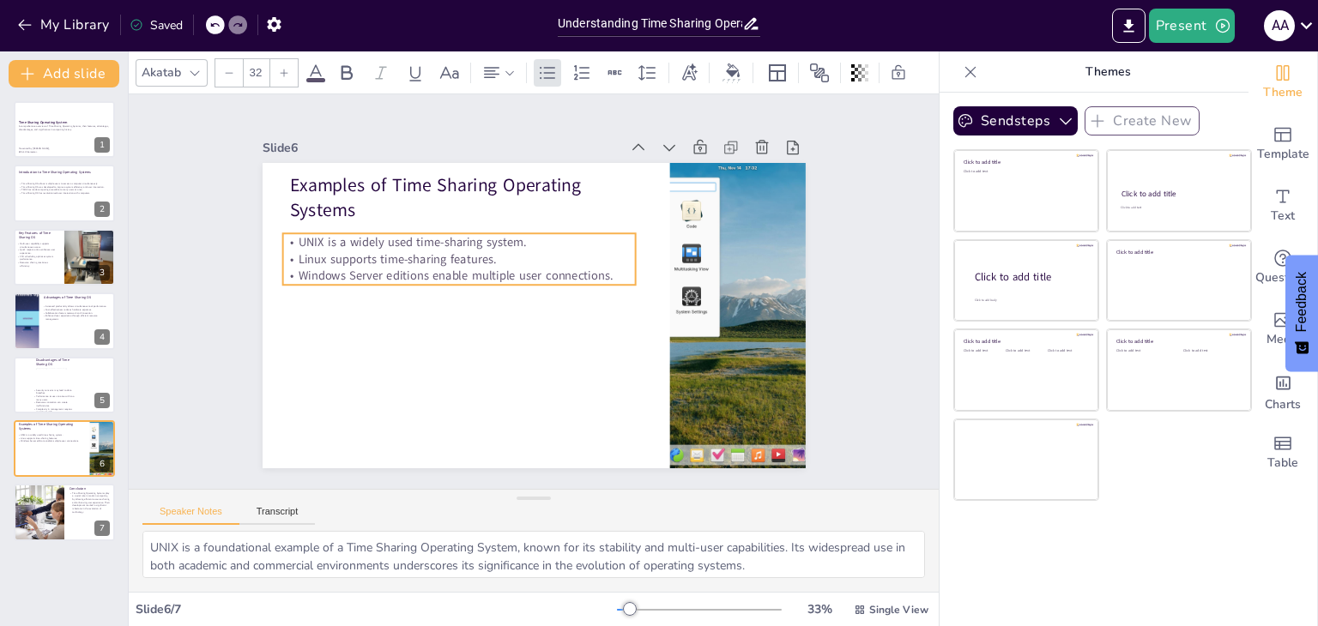
drag, startPoint x: 343, startPoint y: 239, endPoint x: 336, endPoint y: 251, distance: 13.8
click at [536, 251] on p "Linux supports time-sharing features." at bounding box center [581, 225] width 90 height 348
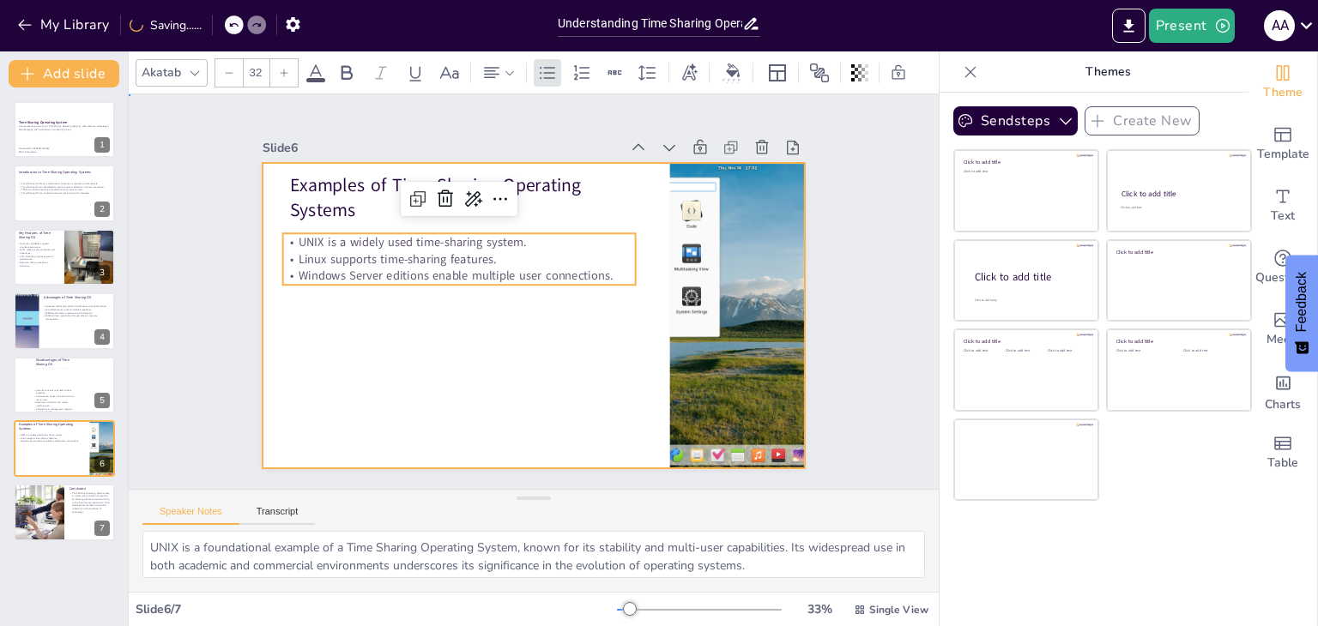
click at [402, 335] on div at bounding box center [521, 313] width 623 height 536
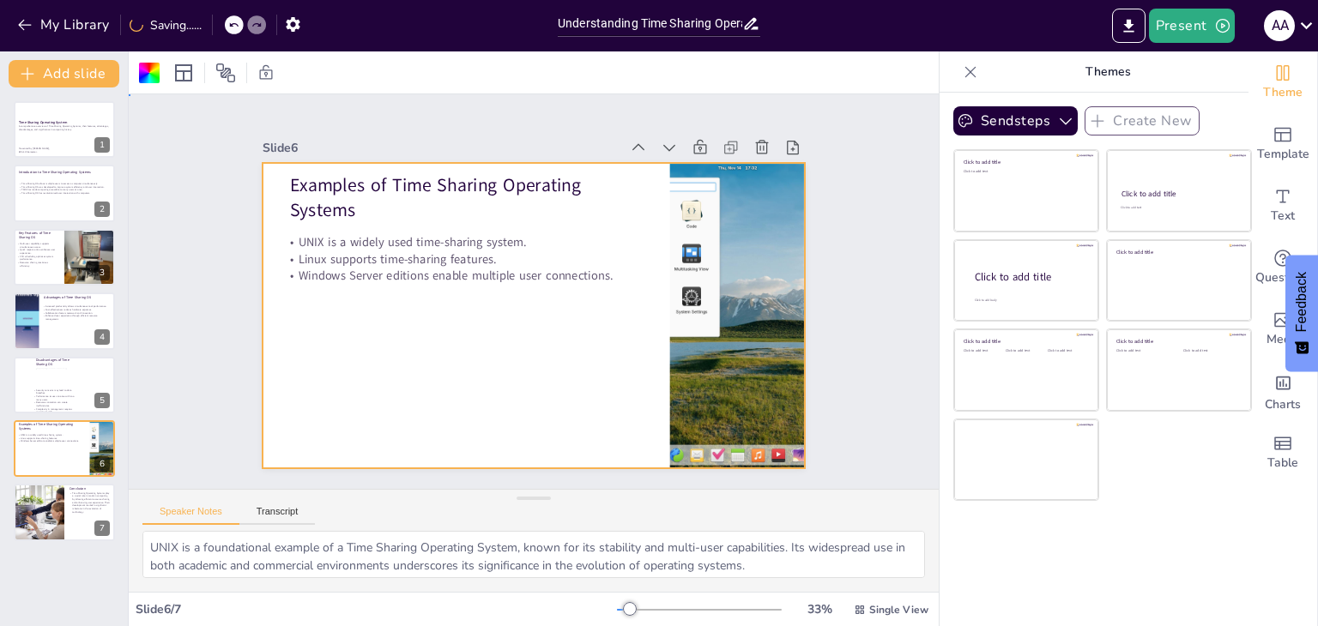
click at [202, 417] on div "Slide 1 Time Sharing Operating System A comprehensive overview of Time Sharing …" at bounding box center [533, 292] width 711 height 691
